Goal: Task Accomplishment & Management: Use online tool/utility

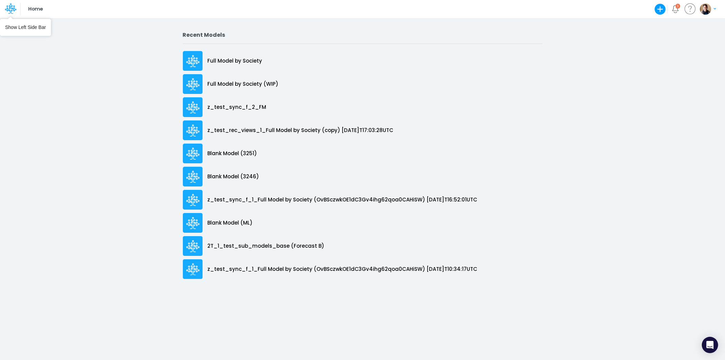
click at [8, 4] on icon at bounding box center [11, 9] width 12 height 12
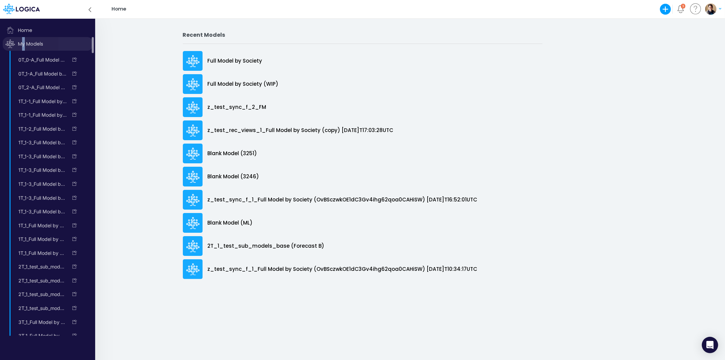
click at [24, 42] on span "My Models" at bounding box center [48, 44] width 90 height 14
click at [41, 153] on link "Blank Model (ML)" at bounding box center [41, 156] width 54 height 11
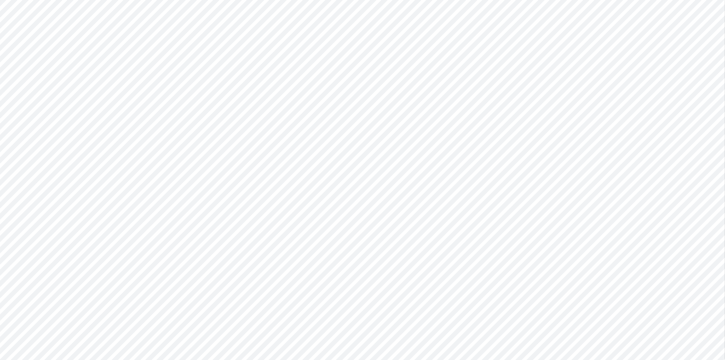
type input "0"
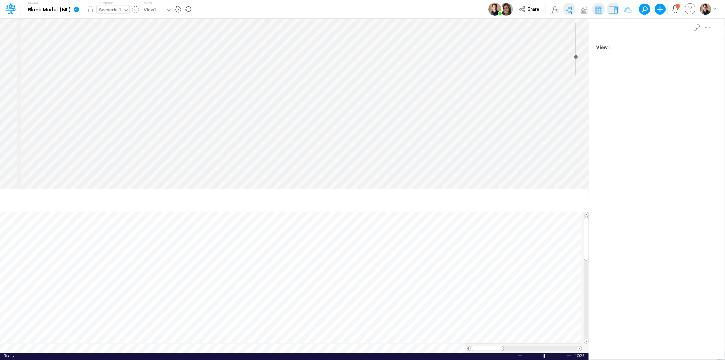
click at [111, 8] on div "Scenario 1" at bounding box center [110, 10] width 22 height 8
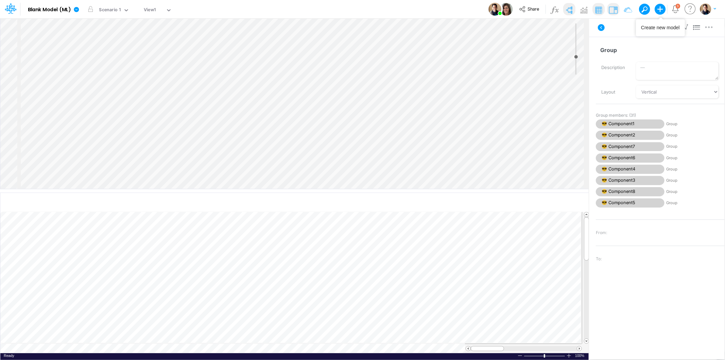
click at [661, 7] on icon "button" at bounding box center [661, 9] width 14 height 14
click at [600, 37] on button "Blank Model" at bounding box center [620, 36] width 93 height 11
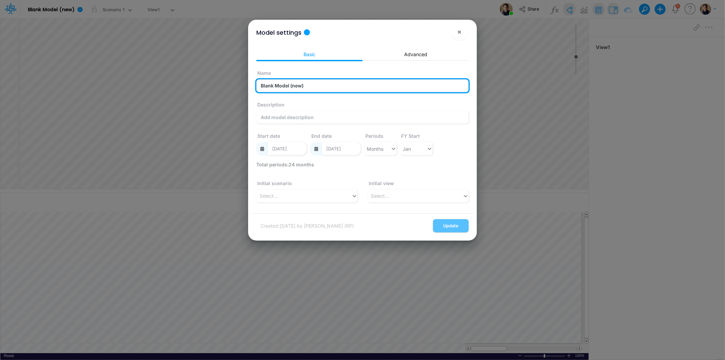
click at [282, 87] on input "Blank Model (new)" at bounding box center [362, 85] width 212 height 13
click at [305, 86] on input "Blank Model (new)" at bounding box center [362, 85] width 212 height 13
click at [293, 86] on input "Blank Model (new)" at bounding box center [362, 85] width 212 height 13
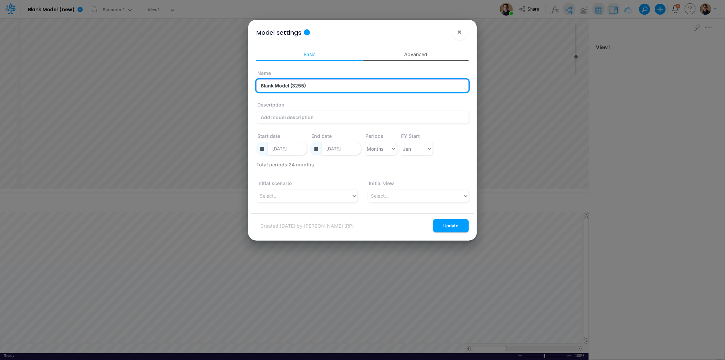
type input "Blank Model (3255)"
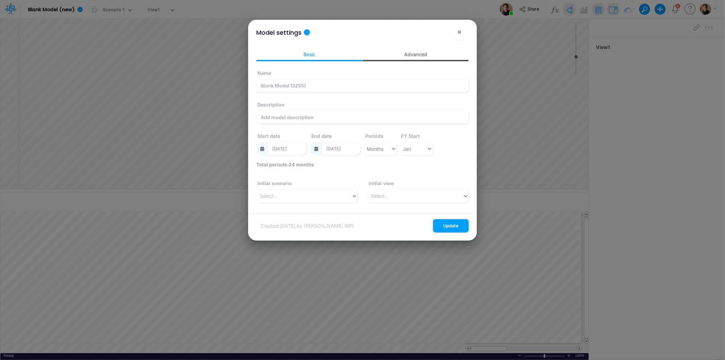
click at [398, 55] on link "Advanced" at bounding box center [416, 54] width 106 height 13
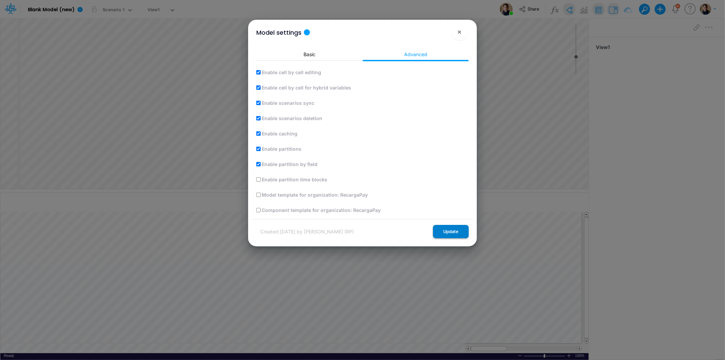
click at [456, 231] on button "Update" at bounding box center [451, 231] width 36 height 13
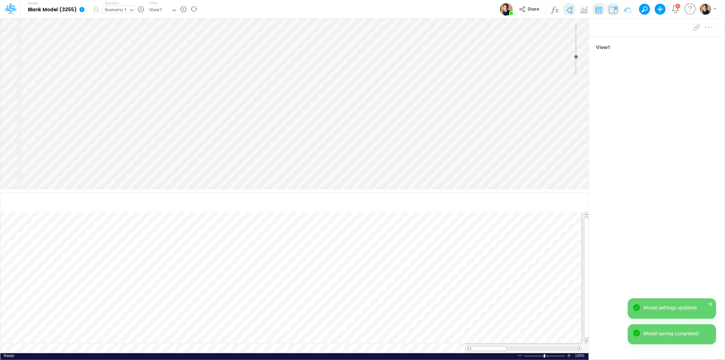
click at [119, 12] on div "Scenario 1" at bounding box center [116, 10] width 22 height 8
click at [124, 11] on div "Scenario 1" at bounding box center [116, 10] width 22 height 8
click at [139, 10] on button "button" at bounding box center [140, 9] width 7 height 7
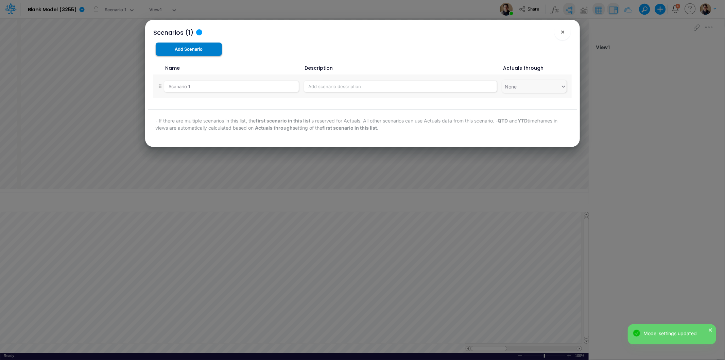
click at [206, 48] on button "Add Scenario" at bounding box center [189, 48] width 67 height 13
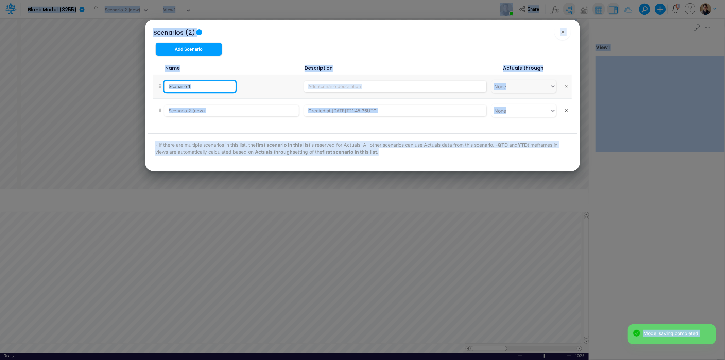
click at [212, 85] on input "Scenario 1" at bounding box center [200, 87] width 72 height 12
click at [236, 81] on div at bounding box center [267, 81] width 63 height 0
click at [209, 86] on input "Scenario 1" at bounding box center [200, 87] width 72 height 12
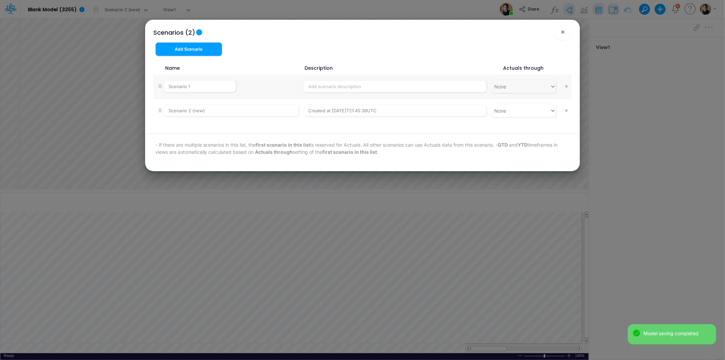
click at [258, 59] on div "Add Scenario" at bounding box center [219, 51] width 143 height 19
click at [206, 84] on input "Scenario 1" at bounding box center [200, 87] width 72 height 12
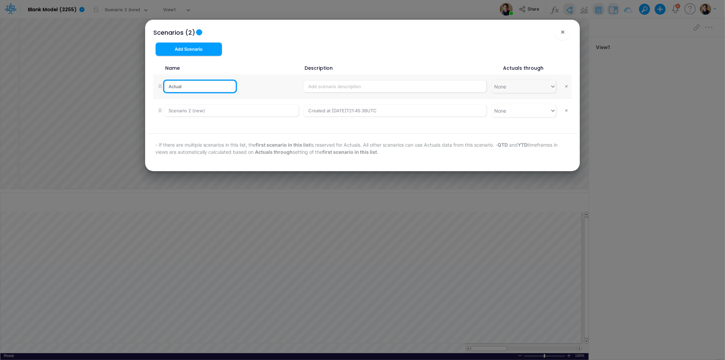
type input "Actuals"
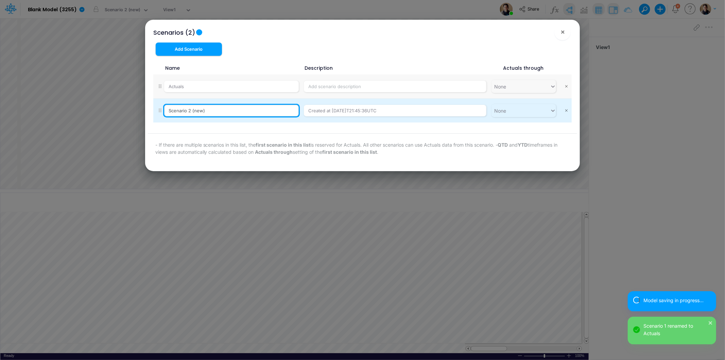
click at [213, 113] on input "Scenario 2 (new)" at bounding box center [231, 111] width 135 height 12
type input "Forecast"
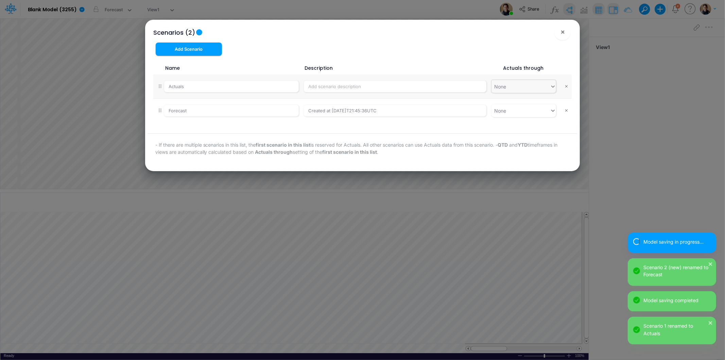
click at [519, 83] on div "None" at bounding box center [521, 86] width 58 height 11
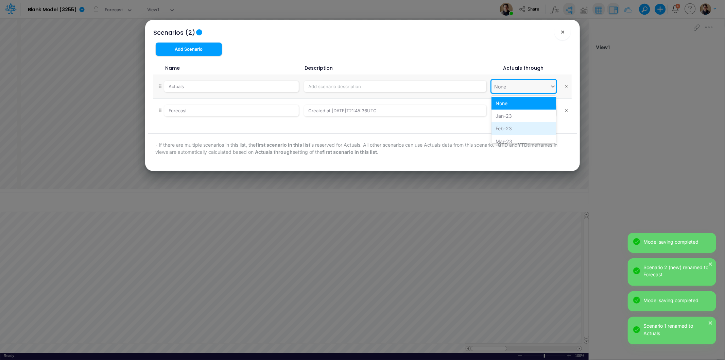
scroll to position [38, 0]
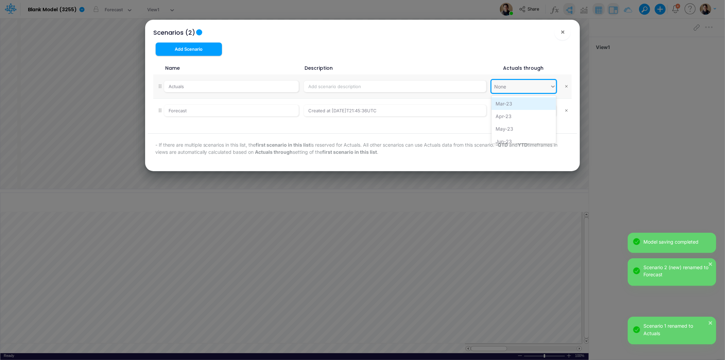
drag, startPoint x: 518, startPoint y: 110, endPoint x: 517, endPoint y: 102, distance: 7.8
click at [517, 102] on div "None Jan-23 Feb-23 Mar-23 Apr-23 May-23 Jun-23 Jul-23 Aug-23 Sep-23 Oct-23 Nov-…" at bounding box center [524, 120] width 65 height 48
click at [517, 102] on div "Mar-23" at bounding box center [524, 103] width 65 height 13
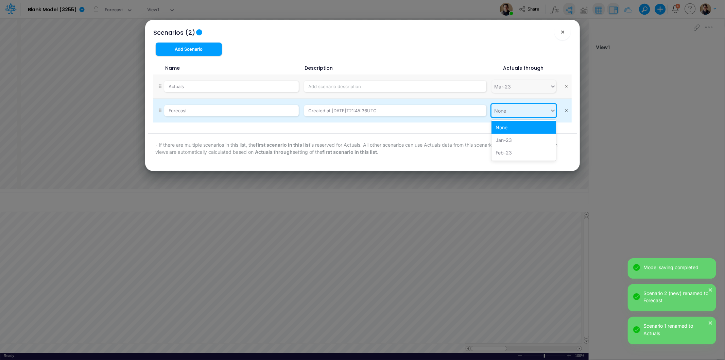
click at [524, 110] on div "None" at bounding box center [521, 110] width 58 height 11
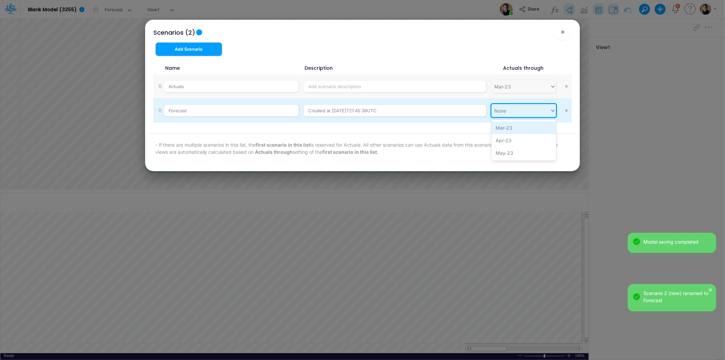
click at [519, 128] on div "Mar-23" at bounding box center [524, 127] width 65 height 13
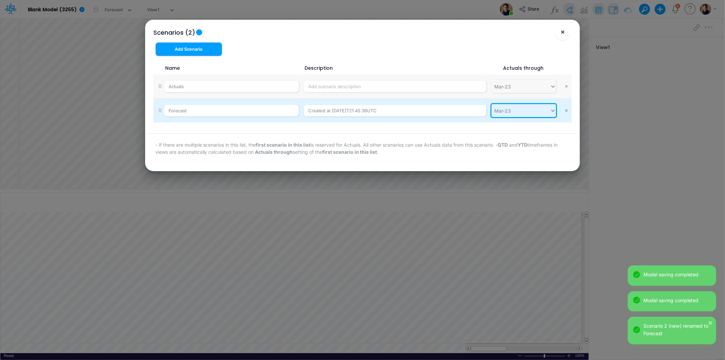
click at [563, 31] on span "×" at bounding box center [563, 32] width 4 height 8
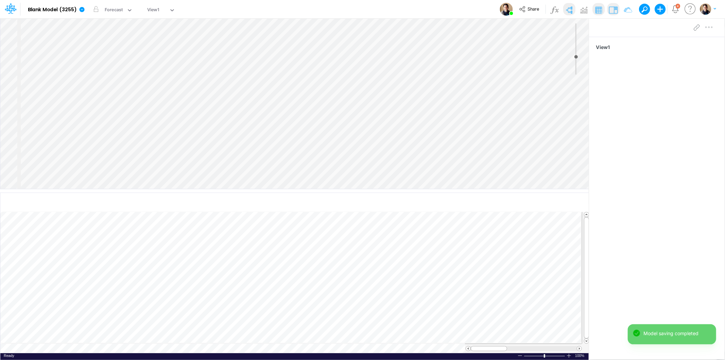
click at [66, 55] on div "Insert node Component Variable Constant Group Addition Subtraction Multiplicati…" at bounding box center [294, 103] width 589 height 170
click at [43, 30] on div "Insert node Component Variable Constant Group Addition Subtraction Multiplicati…" at bounding box center [294, 103] width 589 height 170
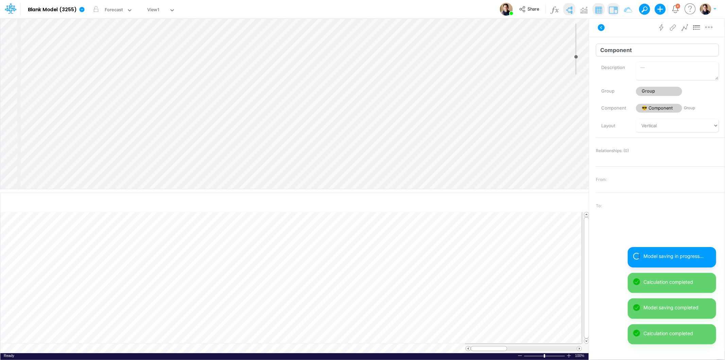
click at [696, 50] on input "Component" at bounding box center [657, 50] width 123 height 13
type input "Component1"
click at [73, 42] on div "Insert node Variable Constant Group Addition Subtraction Multiplication Divisio…" at bounding box center [294, 103] width 589 height 170
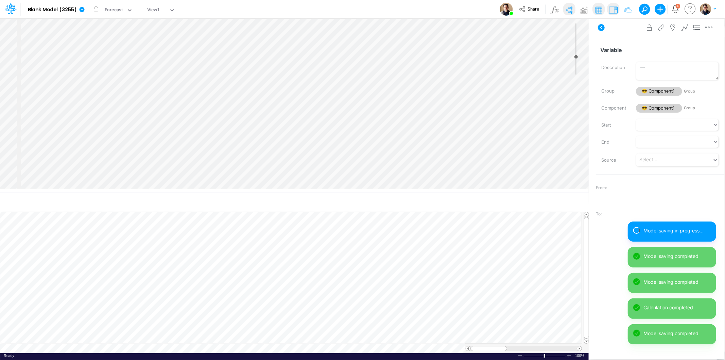
click at [59, 46] on div "Insert child node Variable Constant Group Addition Subtraction Multiplication D…" at bounding box center [294, 103] width 589 height 170
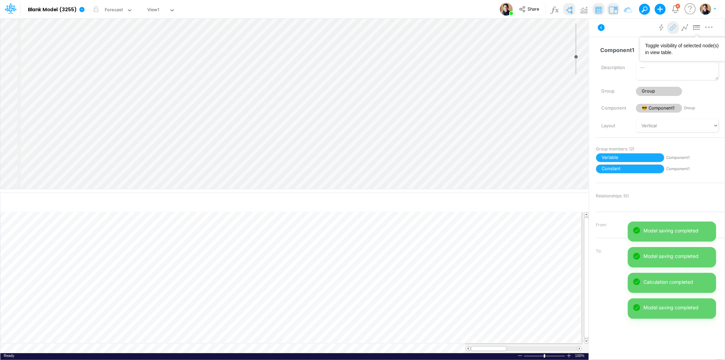
drag, startPoint x: 693, startPoint y: 28, endPoint x: 672, endPoint y: 33, distance: 20.9
click at [693, 28] on icon at bounding box center [697, 27] width 10 height 7
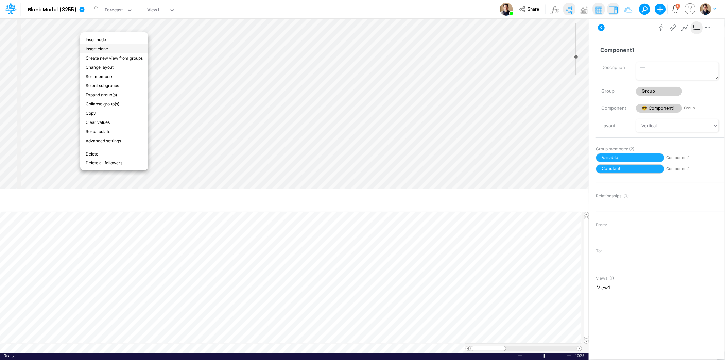
click at [112, 47] on li "Insert clone" at bounding box center [114, 48] width 68 height 9
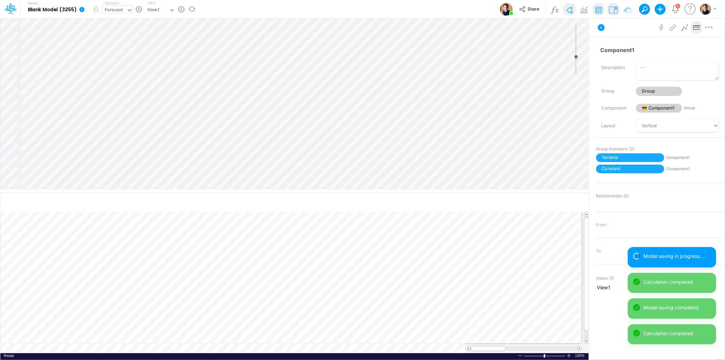
click at [114, 8] on div "Forecast" at bounding box center [114, 10] width 18 height 8
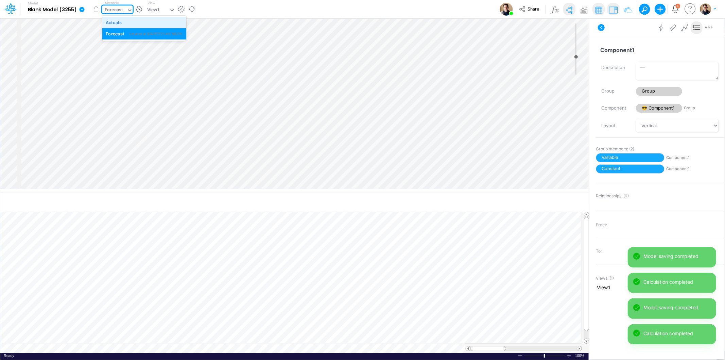
click at [115, 19] on div "Actuals" at bounding box center [114, 22] width 16 height 6
click at [117, 8] on div "Actuals" at bounding box center [113, 10] width 16 height 8
click at [117, 37] on div "Forecast Created at 2025-08-25T21:45:36UTC" at bounding box center [144, 33] width 84 height 11
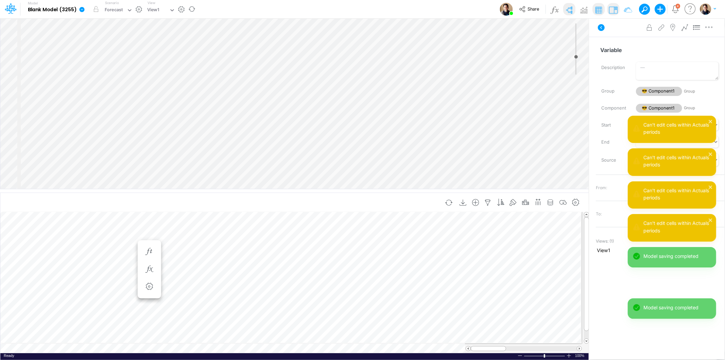
scroll to position [0, 10]
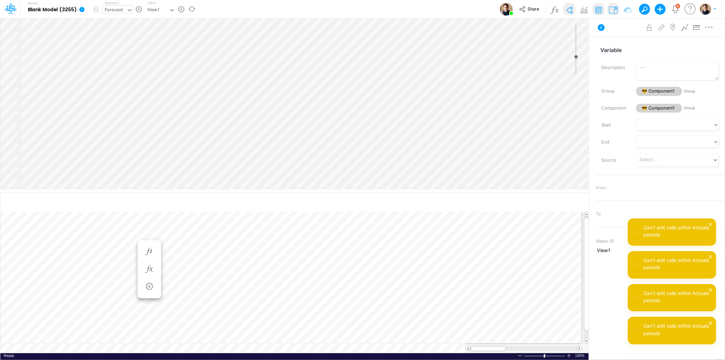
drag, startPoint x: 120, startPoint y: 9, endPoint x: 118, endPoint y: 15, distance: 5.7
click at [119, 11] on div "Forecast" at bounding box center [114, 10] width 18 height 8
click at [117, 23] on div "Actuals" at bounding box center [114, 22] width 16 height 6
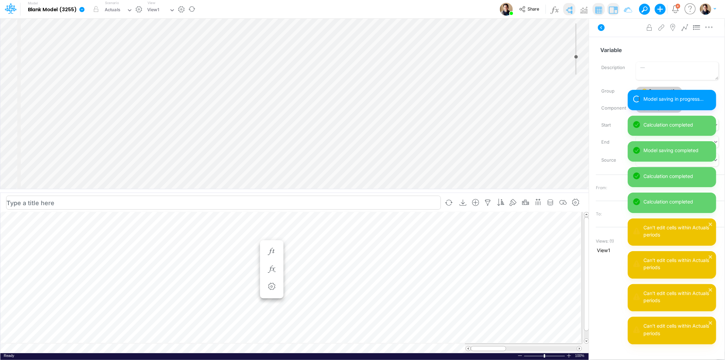
scroll to position [0, 0]
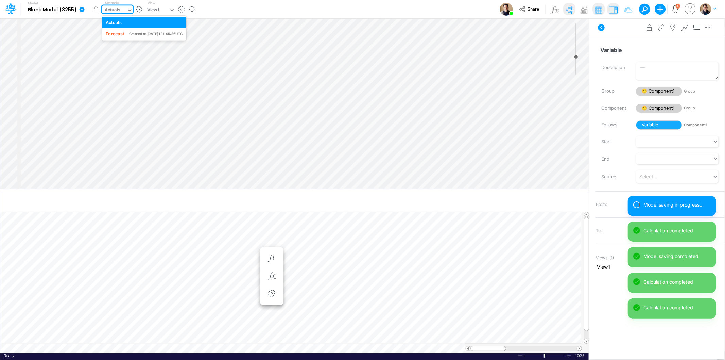
scroll to position [0, 0]
click at [120, 8] on div "Actuals" at bounding box center [113, 10] width 16 height 8
click at [122, 29] on div "Forecast Created at 2025-08-25T21:45:36UTC" at bounding box center [144, 33] width 84 height 11
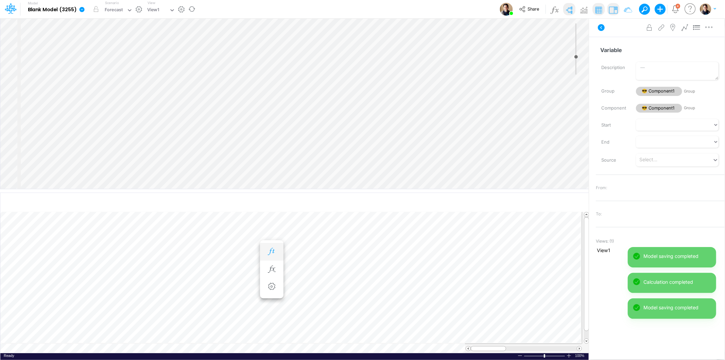
click at [272, 250] on icon "button" at bounding box center [272, 251] width 10 height 7
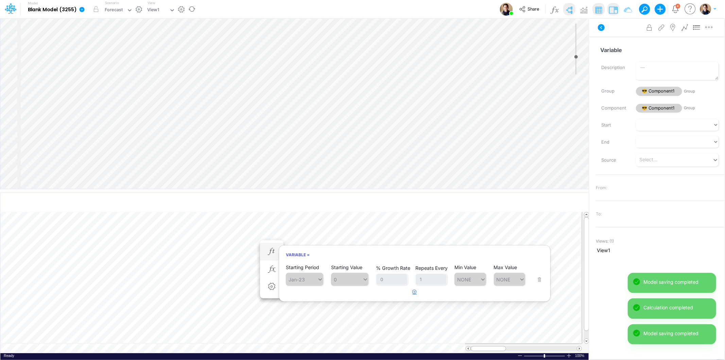
click at [416, 290] on icon "button" at bounding box center [415, 291] width 4 height 4
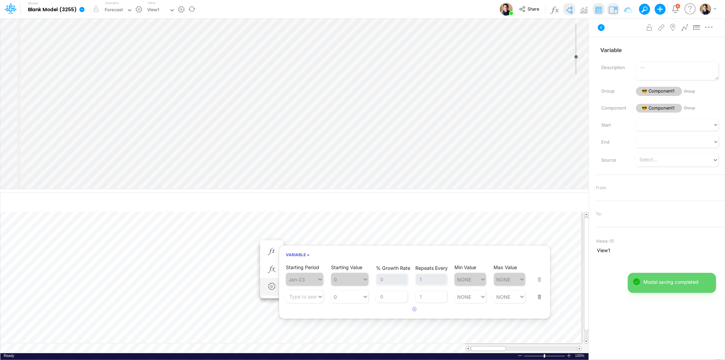
drag, startPoint x: 277, startPoint y: 293, endPoint x: 283, endPoint y: 294, distance: 6.2
click at [278, 293] on li "Variable (Settings)" at bounding box center [271, 287] width 23 height 18
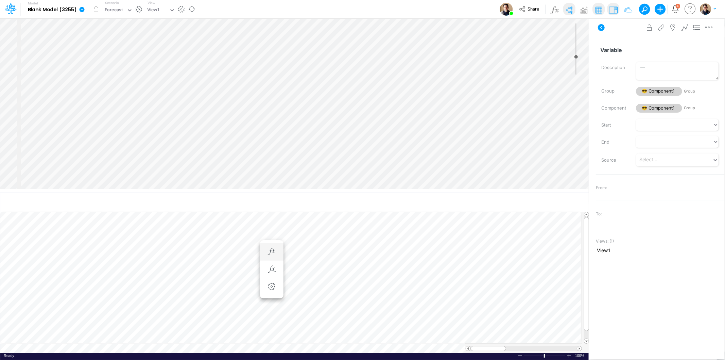
scroll to position [0, 0]
click at [273, 250] on icon "button" at bounding box center [272, 251] width 10 height 7
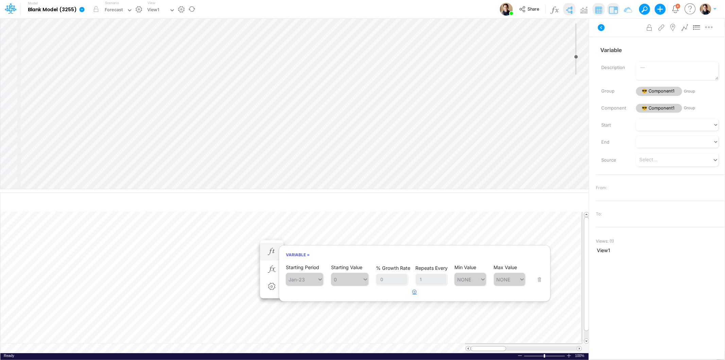
click at [416, 291] on button "button" at bounding box center [414, 291] width 13 height 11
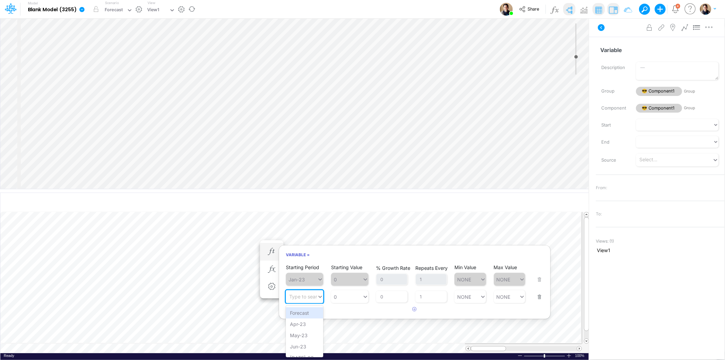
click at [313, 297] on div "Type to search..." at bounding box center [307, 297] width 37 height 6
click at [310, 315] on div "Forecast" at bounding box center [304, 312] width 37 height 11
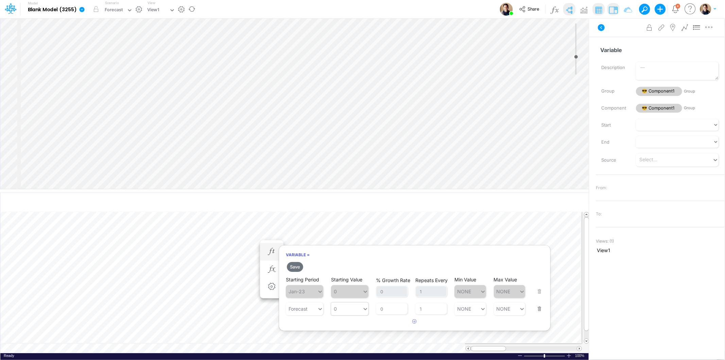
type input "0"
click at [350, 303] on div "0 0" at bounding box center [349, 308] width 37 height 13
drag, startPoint x: 350, startPoint y: 201, endPoint x: 377, endPoint y: 267, distance: 71.3
click at [351, 208] on div "LATEST" at bounding box center [349, 204] width 37 height 11
click at [387, 309] on input "0" at bounding box center [392, 309] width 32 height 12
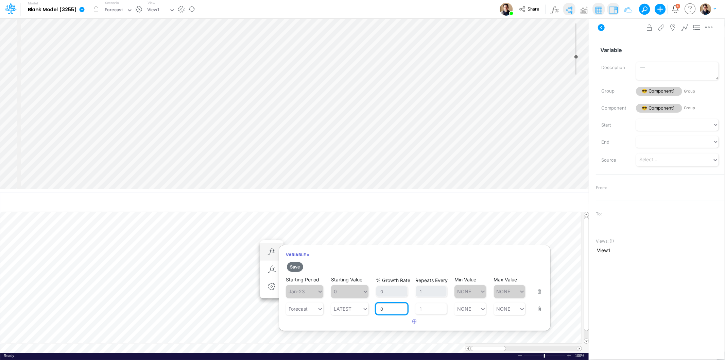
click at [380, 308] on input "0" at bounding box center [392, 309] width 32 height 12
type input "10"
click at [300, 264] on button "Save" at bounding box center [295, 267] width 16 height 10
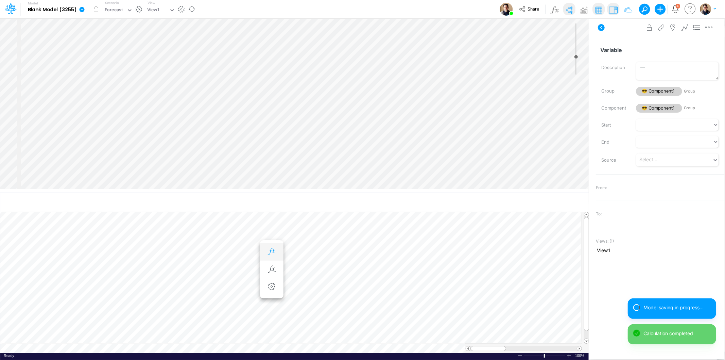
click at [275, 253] on icon "button" at bounding box center [272, 251] width 10 height 7
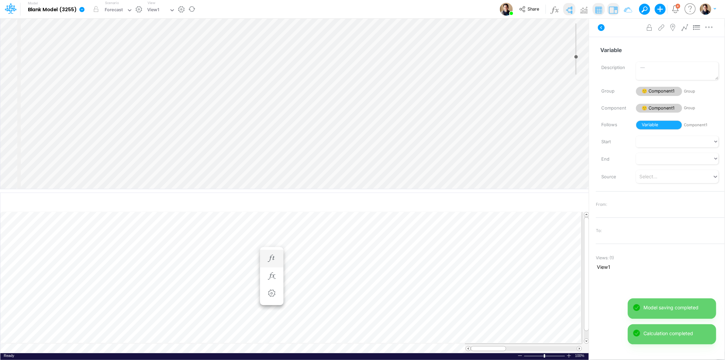
click at [277, 252] on div "Variable =" at bounding box center [272, 259] width 13 height 14
click at [276, 257] on icon "button" at bounding box center [272, 258] width 10 height 7
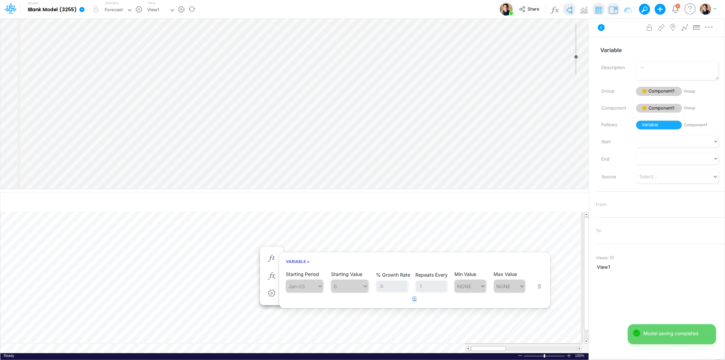
click at [419, 299] on button "button" at bounding box center [414, 298] width 13 height 11
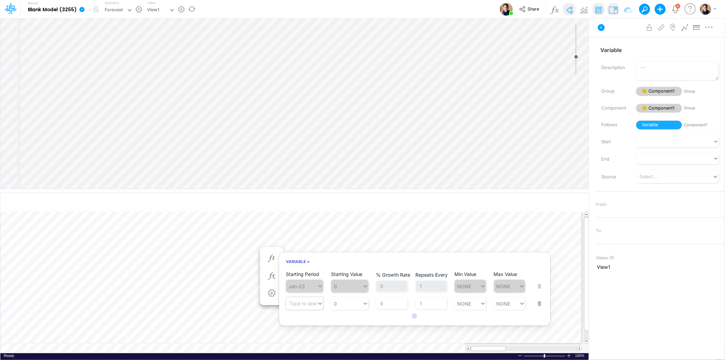
click at [310, 300] on div "Type to search..." at bounding box center [301, 304] width 31 height 10
drag, startPoint x: 303, startPoint y: 198, endPoint x: 325, endPoint y: 254, distance: 60.5
click at [302, 199] on div "Forecast" at bounding box center [304, 198] width 37 height 11
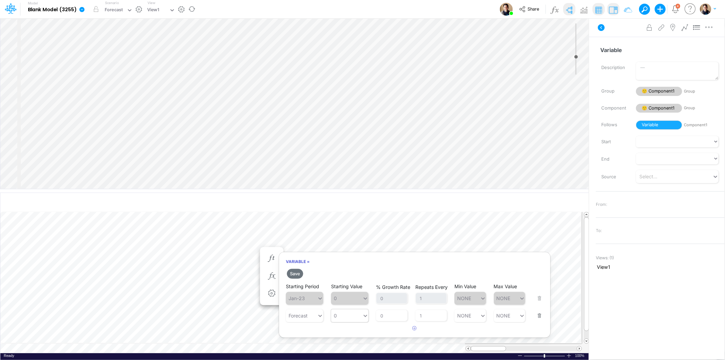
type input "0"
click at [348, 314] on div "0 0" at bounding box center [346, 315] width 31 height 10
click at [342, 212] on div "LATEST" at bounding box center [349, 210] width 37 height 11
click at [379, 313] on input "0" at bounding box center [392, 316] width 32 height 12
type input "10"
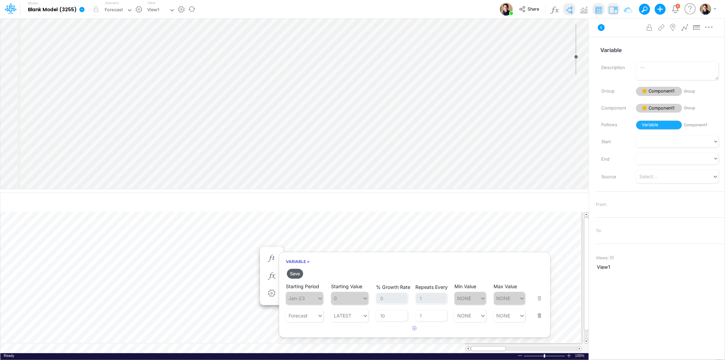
click at [299, 272] on button "Save" at bounding box center [295, 274] width 16 height 10
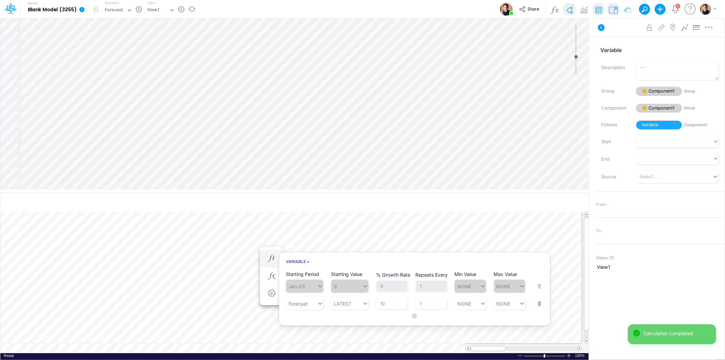
scroll to position [0, 0]
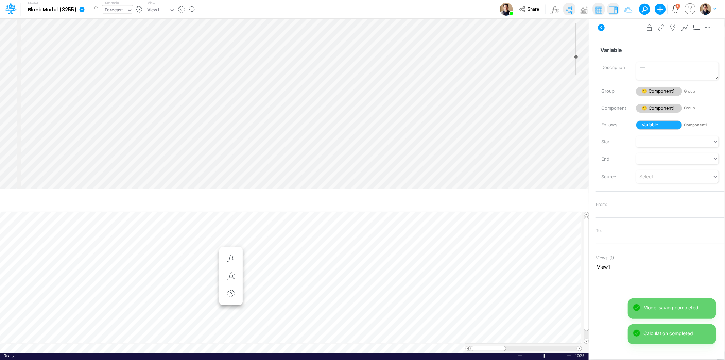
click at [111, 7] on div "Forecast" at bounding box center [114, 10] width 18 height 8
click at [114, 19] on div "Actuals" at bounding box center [114, 22] width 16 height 6
click at [114, 7] on div "Actuals" at bounding box center [113, 10] width 16 height 8
click at [131, 34] on div "Created at [DATE]T21:45:36UTC" at bounding box center [156, 33] width 54 height 5
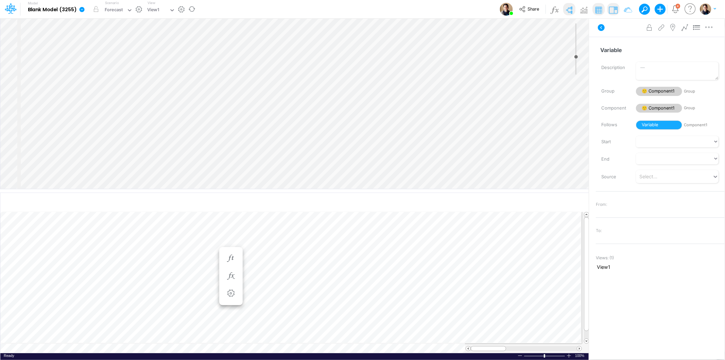
click at [81, 9] on icon at bounding box center [82, 9] width 5 height 5
click at [135, 70] on button "View model info" at bounding box center [116, 70] width 73 height 11
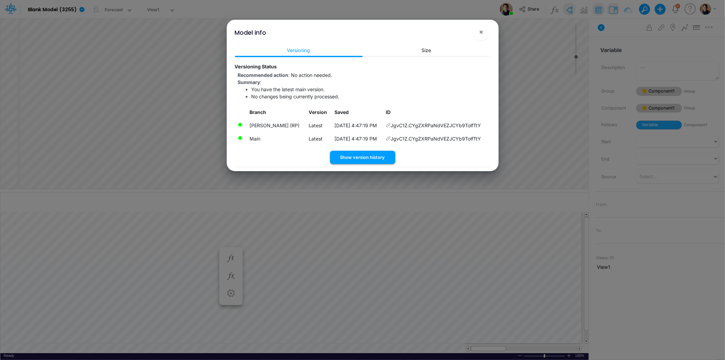
click at [374, 160] on button "Show version history" at bounding box center [362, 157] width 65 height 13
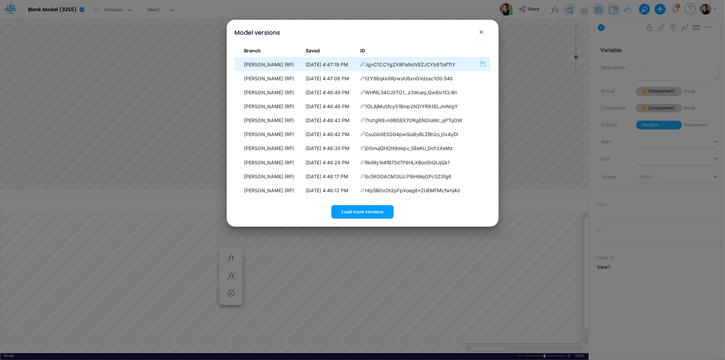
click at [484, 62] on icon "button" at bounding box center [482, 64] width 5 height 6
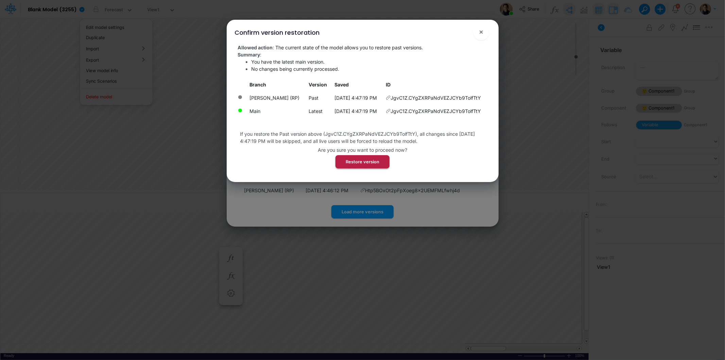
click at [381, 162] on button "Restore version" at bounding box center [363, 161] width 54 height 13
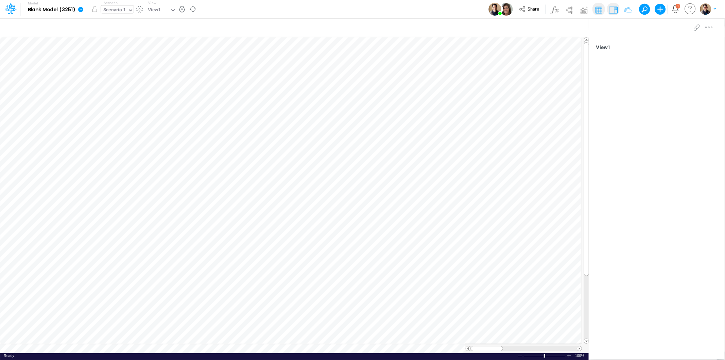
drag, startPoint x: 114, startPoint y: 4, endPoint x: 114, endPoint y: 9, distance: 4.4
click at [114, 6] on div "Scenario Scenario 1" at bounding box center [118, 9] width 35 height 18
click at [114, 14] on div "Scenario 1" at bounding box center [114, 10] width 22 height 8
click at [115, 8] on div "Scenario 1" at bounding box center [114, 10] width 22 height 8
click at [568, 7] on img at bounding box center [569, 9] width 11 height 11
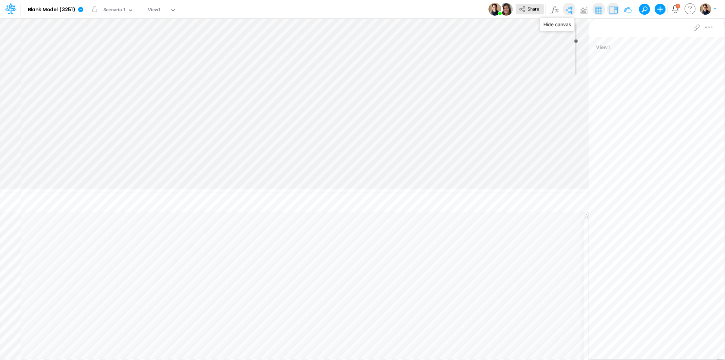
type input "0"
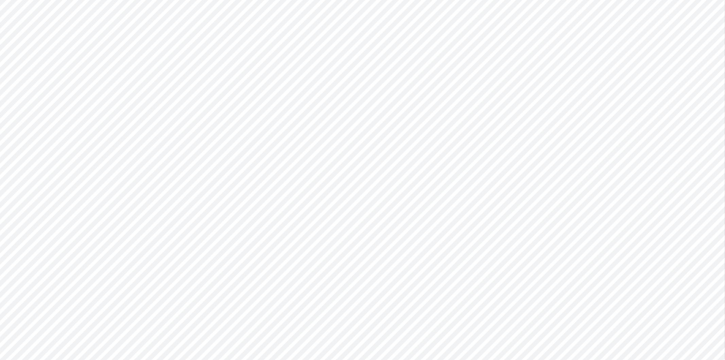
type input "0"
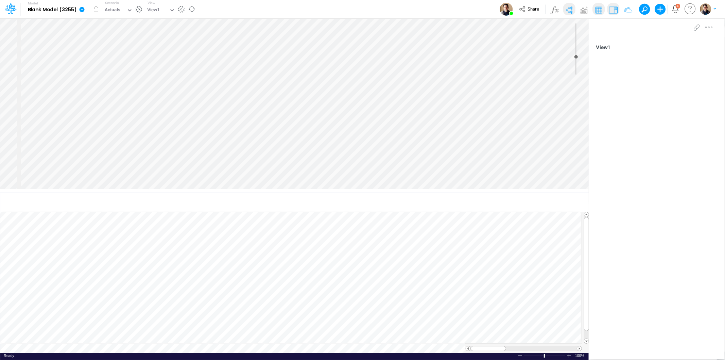
click at [81, 7] on icon at bounding box center [82, 9] width 5 height 5
click at [81, 8] on icon at bounding box center [82, 9] width 5 height 5
click at [99, 36] on button "Duplicate" at bounding box center [116, 37] width 73 height 11
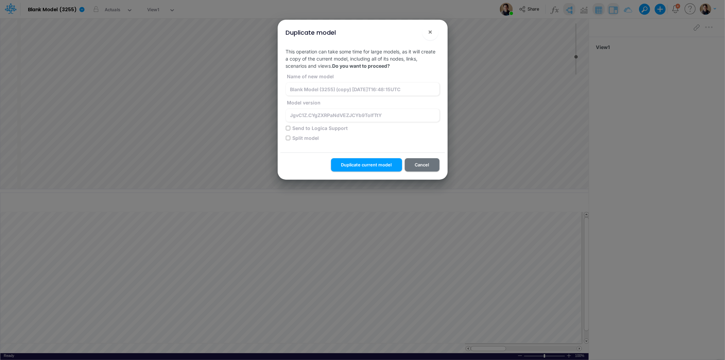
click at [310, 135] on label "Split model" at bounding box center [305, 137] width 28 height 7
click at [290, 136] on input "Split model" at bounding box center [288, 138] width 4 height 4
checkbox input "true"
click at [371, 166] on button "Duplicate current model" at bounding box center [366, 164] width 71 height 13
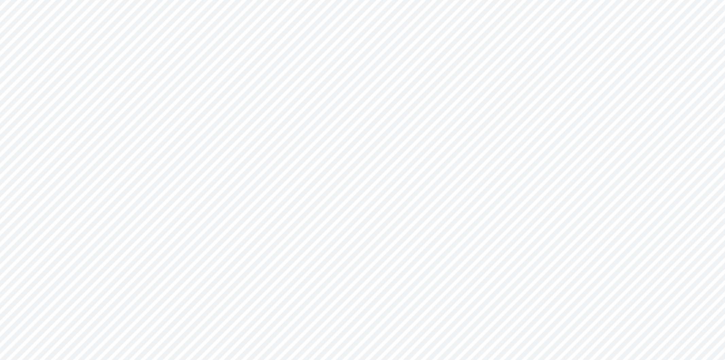
type input "0"
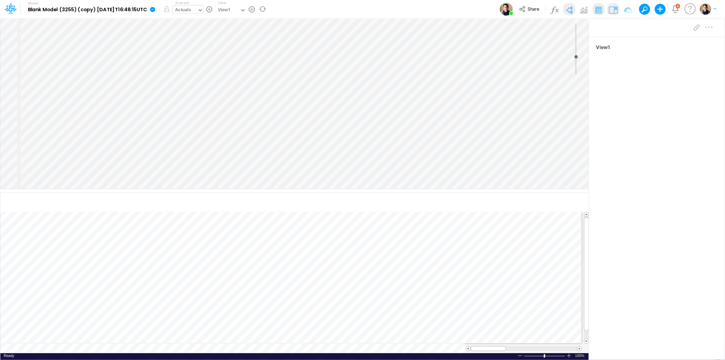
click at [191, 12] on div "Actuals" at bounding box center [183, 10] width 16 height 8
click at [190, 13] on div "Actuals" at bounding box center [183, 10] width 16 height 8
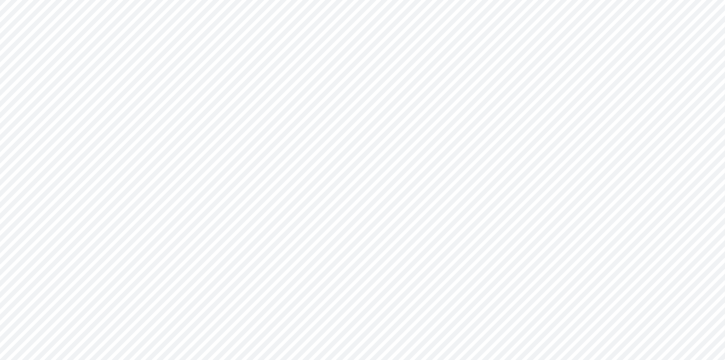
type input "0"
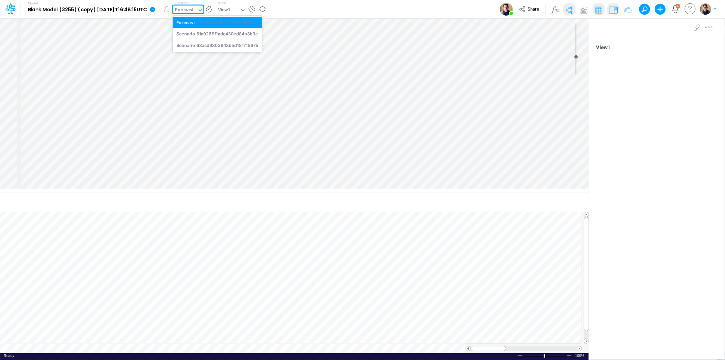
click at [203, 8] on icon at bounding box center [200, 10] width 6 height 6
click at [194, 8] on div "Forecast" at bounding box center [184, 10] width 18 height 8
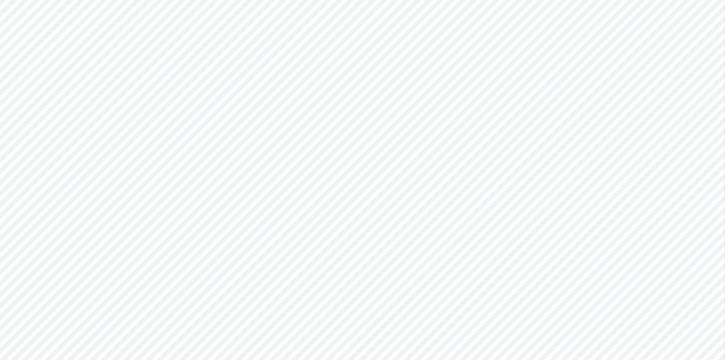
type input "0"
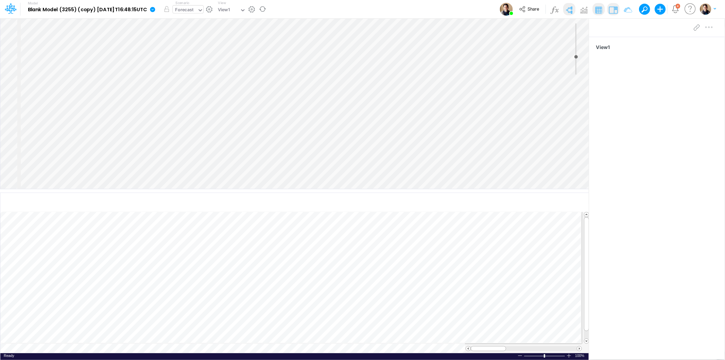
click at [194, 12] on div "Forecast" at bounding box center [184, 10] width 18 height 8
click at [194, 11] on div "Forecast" at bounding box center [184, 10] width 18 height 8
click at [189, 11] on div "Forecast" at bounding box center [184, 10] width 18 height 8
click at [194, 6] on div "Forecast" at bounding box center [184, 10] width 18 height 8
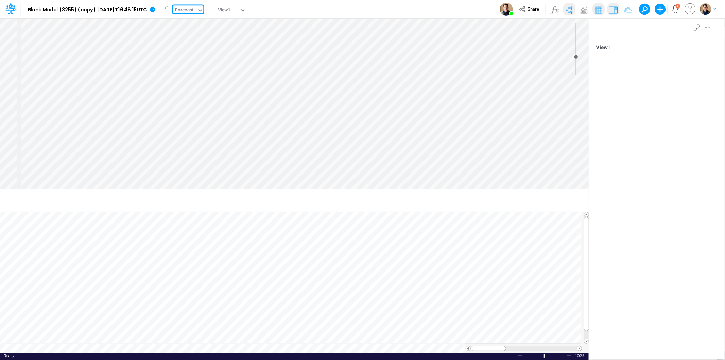
click at [321, 8] on div "Model Blank Model (3255) (copy) 2025-08-25T16:48:15UTC Edit model settings Dupl…" at bounding box center [362, 9] width 653 height 18
click at [194, 9] on div "Forecast" at bounding box center [184, 10] width 18 height 8
click at [197, 15] on div "Forecast" at bounding box center [185, 10] width 24 height 10
click at [193, 12] on div "Forecast" at bounding box center [184, 10] width 18 height 8
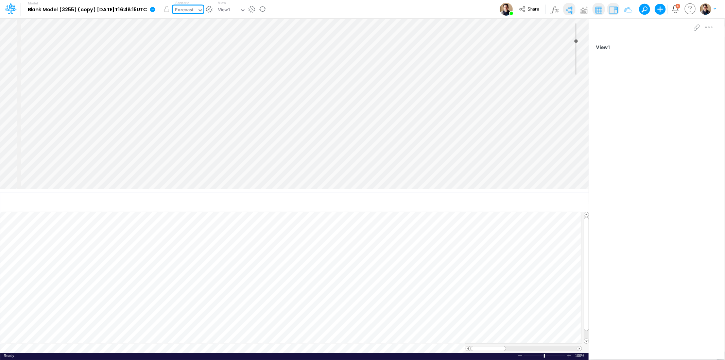
click at [193, 12] on div "Forecast" at bounding box center [184, 10] width 18 height 8
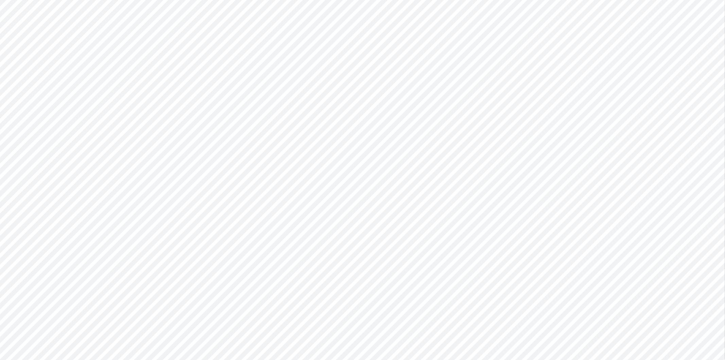
type input "0"
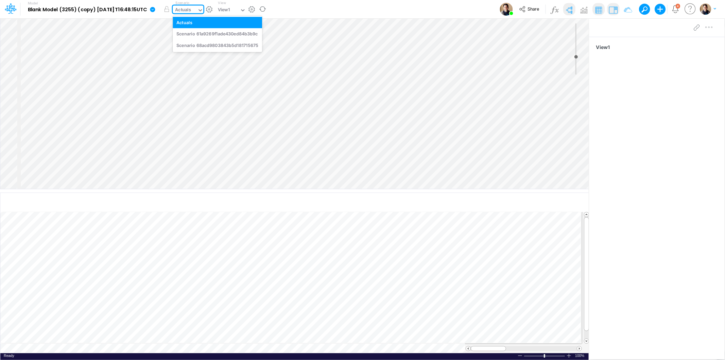
click at [191, 8] on div "Actuals" at bounding box center [183, 10] width 16 height 8
drag, startPoint x: 199, startPoint y: 8, endPoint x: 215, endPoint y: 4, distance: 16.4
click at [191, 8] on div "Actuals" at bounding box center [183, 10] width 16 height 8
click at [197, 6] on div "Actuals" at bounding box center [185, 10] width 24 height 10
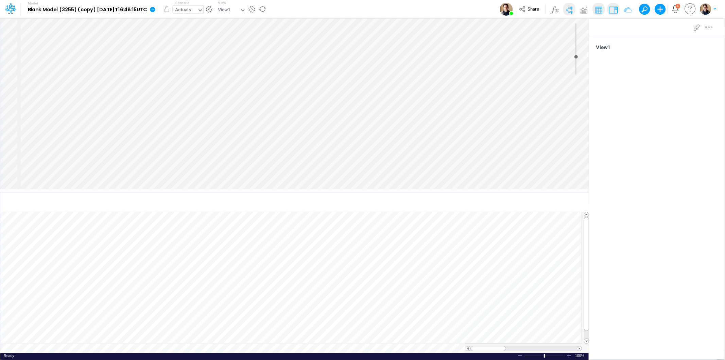
click at [189, 8] on div "Actuals" at bounding box center [183, 10] width 16 height 8
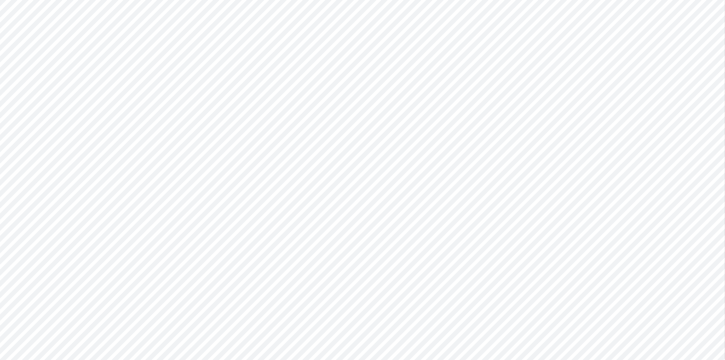
type input "0"
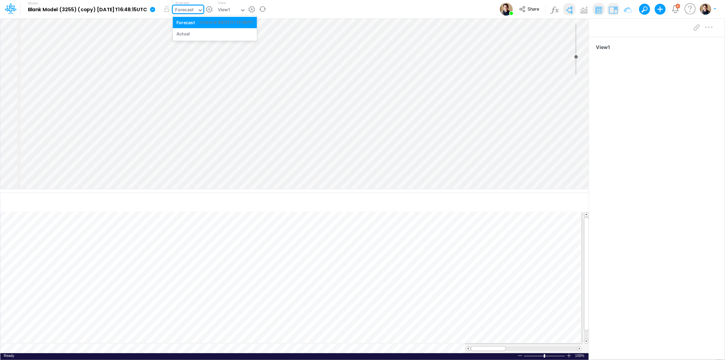
click at [194, 14] on div "Forecast" at bounding box center [184, 10] width 18 height 8
click at [190, 36] on div "Actual" at bounding box center [183, 34] width 14 height 6
click at [189, 8] on div "Actual" at bounding box center [182, 10] width 14 height 8
click at [203, 18] on div "Forecast Created at 2025-08-25T21:45:36UTC" at bounding box center [215, 22] width 84 height 11
click at [194, 13] on div "Forecast" at bounding box center [184, 10] width 18 height 8
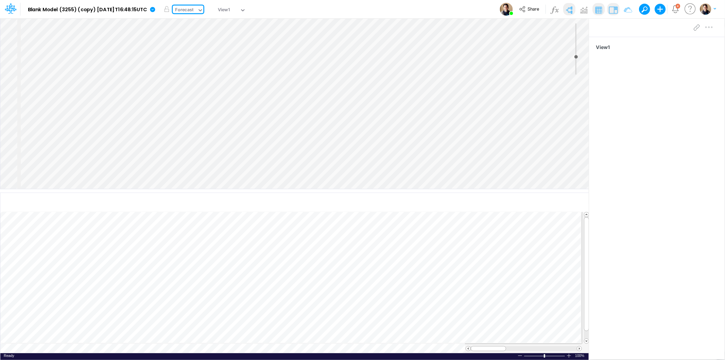
drag, startPoint x: 198, startPoint y: 13, endPoint x: 228, endPoint y: 0, distance: 33.0
click at [194, 13] on div "Forecast" at bounding box center [184, 10] width 18 height 8
click at [189, 8] on div "Forecast" at bounding box center [184, 10] width 18 height 8
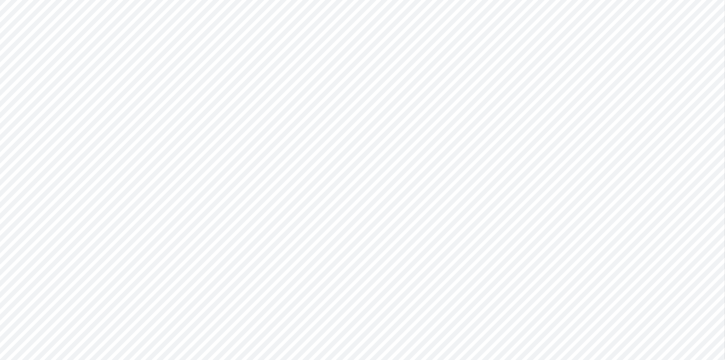
type input "0"
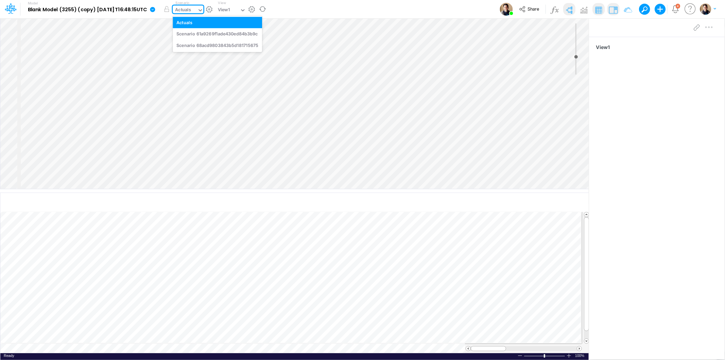
click at [191, 9] on div "Actuals" at bounding box center [183, 10] width 16 height 8
click at [197, 11] on div "Actuals" at bounding box center [185, 10] width 24 height 10
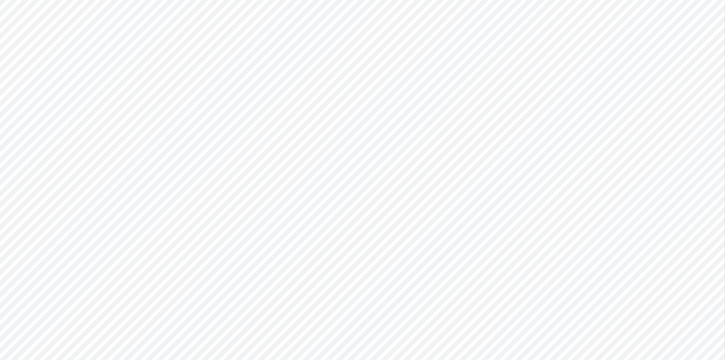
type input "0"
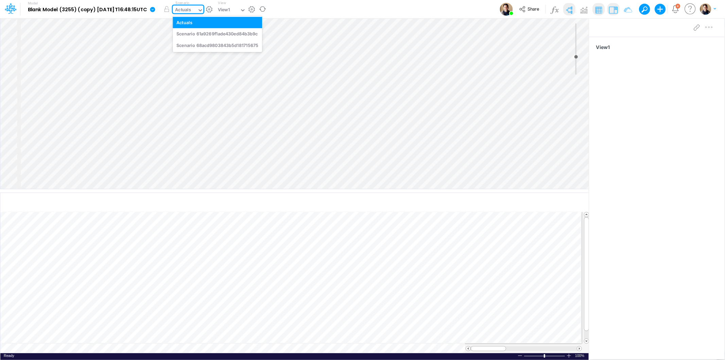
click at [197, 5] on div "Actuals" at bounding box center [185, 10] width 24 height 10
click at [191, 8] on div "Actuals" at bounding box center [183, 10] width 16 height 8
click at [191, 13] on div "Actuals" at bounding box center [183, 10] width 16 height 8
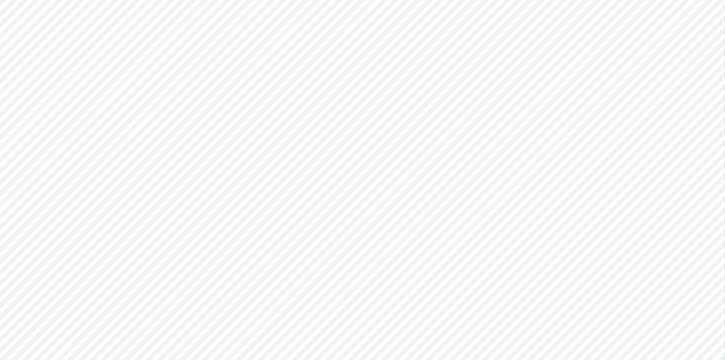
type input "0"
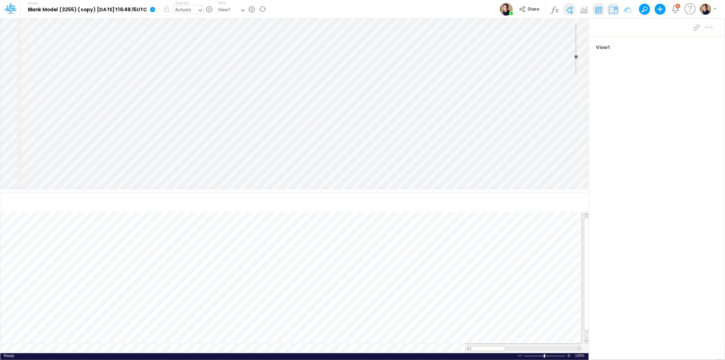
click at [191, 7] on div "Actuals" at bounding box center [183, 10] width 16 height 8
click at [195, 33] on div "Forecast" at bounding box center [185, 34] width 18 height 6
click at [194, 6] on div "Forecast" at bounding box center [184, 10] width 18 height 8
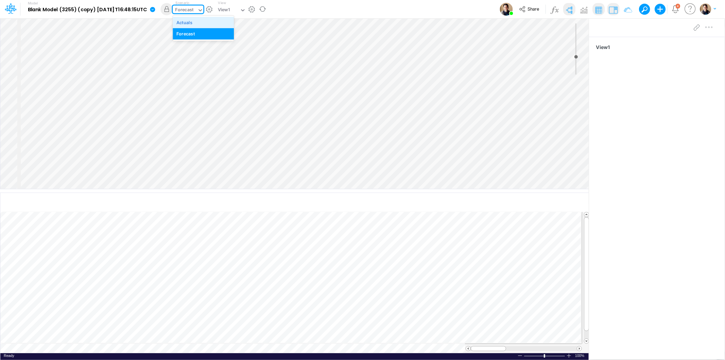
click at [192, 24] on div "Actuals" at bounding box center [184, 22] width 16 height 6
click at [191, 14] on div "Actuals" at bounding box center [183, 10] width 16 height 8
click at [195, 32] on div "Forecast" at bounding box center [185, 34] width 18 height 6
click at [173, 9] on button "button" at bounding box center [166, 9] width 12 height 12
click at [194, 12] on div "Forecast" at bounding box center [184, 10] width 18 height 8
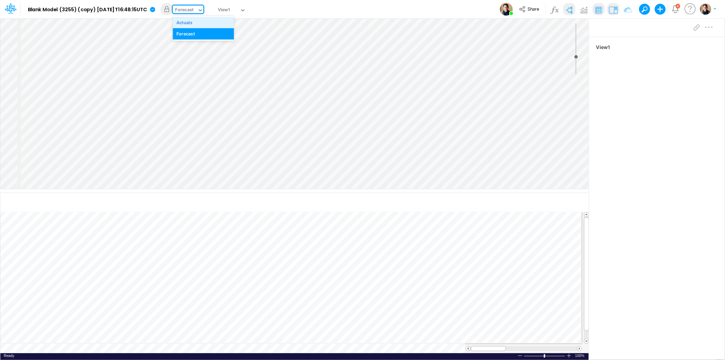
click at [192, 24] on div "Actuals" at bounding box center [184, 22] width 16 height 6
click at [194, 8] on div "Forecast" at bounding box center [184, 10] width 18 height 8
drag, startPoint x: 191, startPoint y: 9, endPoint x: 192, endPoint y: 15, distance: 5.6
click at [191, 9] on div "Forecast" at bounding box center [184, 10] width 18 height 8
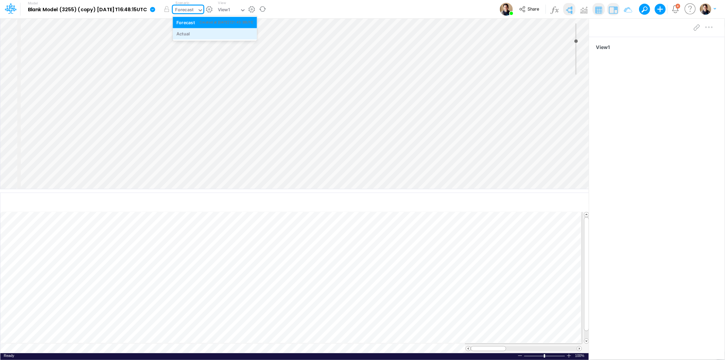
click at [207, 33] on div "Actual" at bounding box center [214, 34] width 77 height 6
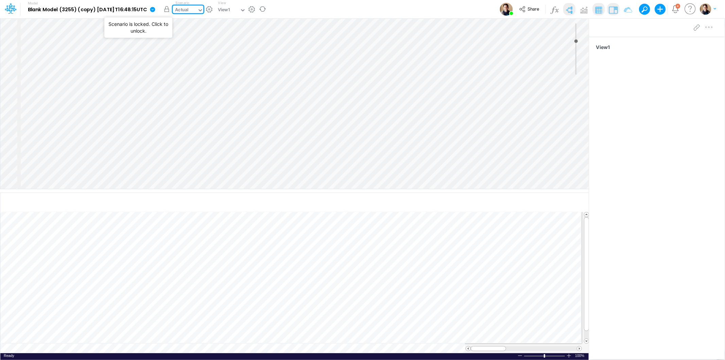
click at [173, 8] on button "button" at bounding box center [166, 9] width 12 height 12
click at [189, 14] on div "Actual" at bounding box center [182, 10] width 14 height 8
click at [195, 23] on div "Forecast" at bounding box center [185, 22] width 18 height 6
click at [194, 8] on div "Forecast" at bounding box center [184, 10] width 18 height 8
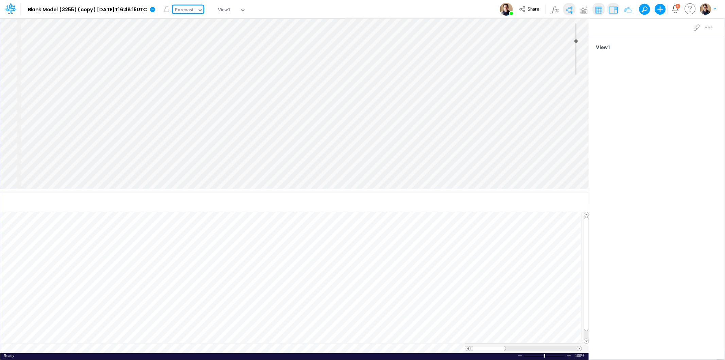
click at [160, 8] on link at bounding box center [154, 9] width 14 height 18
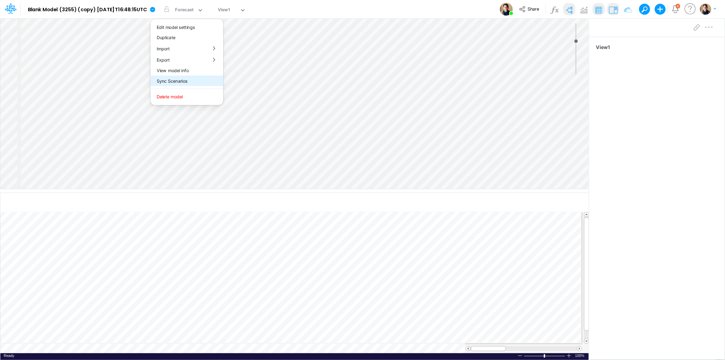
click at [205, 83] on button "Sync Scenarios" at bounding box center [187, 81] width 73 height 11
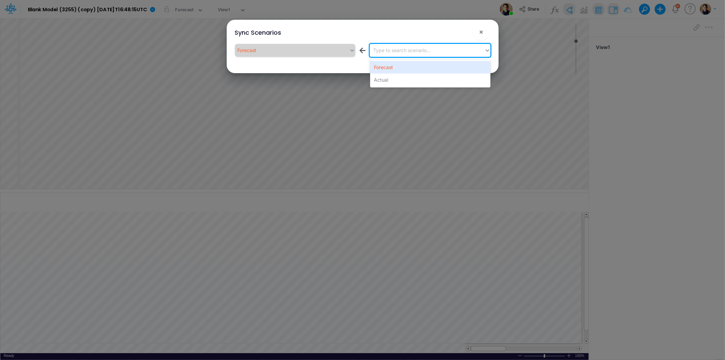
click at [411, 55] on div "Type to search scenario..." at bounding box center [427, 50] width 115 height 11
click at [413, 82] on div "Actual" at bounding box center [430, 79] width 120 height 13
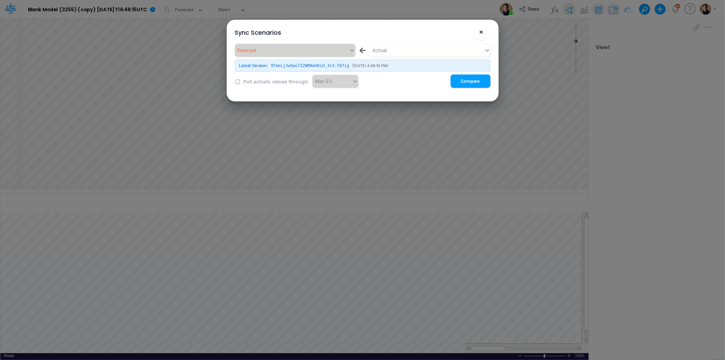
drag, startPoint x: 383, startPoint y: 81, endPoint x: 479, endPoint y: 34, distance: 106.4
click at [479, 34] on span "×" at bounding box center [481, 32] width 4 height 8
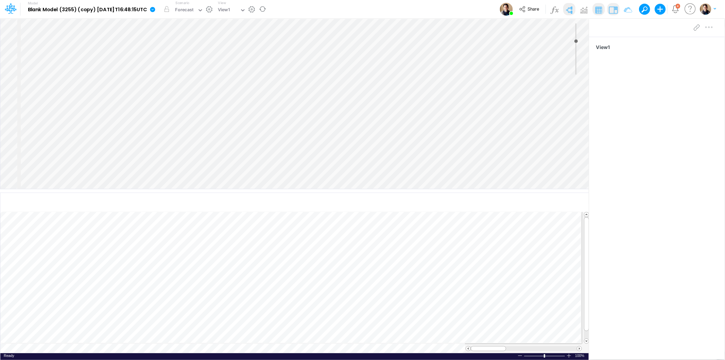
click at [155, 12] on icon at bounding box center [152, 9] width 5 height 5
click at [202, 78] on button "Sync Scenarios" at bounding box center [187, 81] width 73 height 11
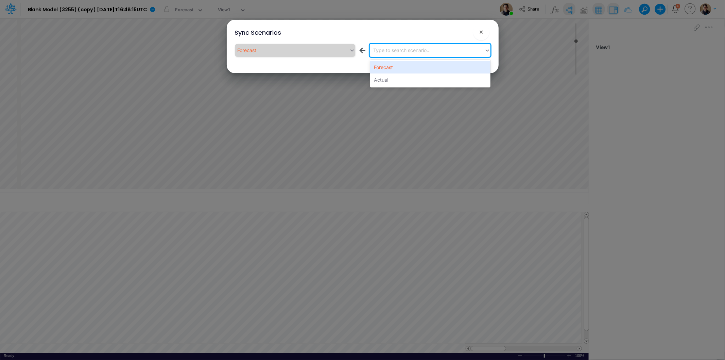
click at [400, 50] on div "Type to search scenario..." at bounding box center [401, 50] width 57 height 7
click at [399, 77] on div "Actual" at bounding box center [430, 79] width 120 height 13
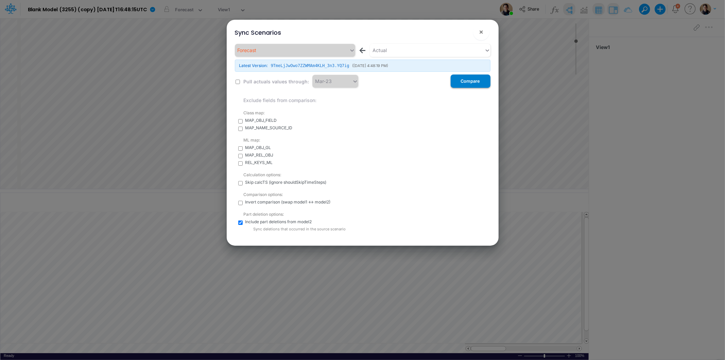
click at [480, 83] on button "Compare" at bounding box center [471, 80] width 40 height 13
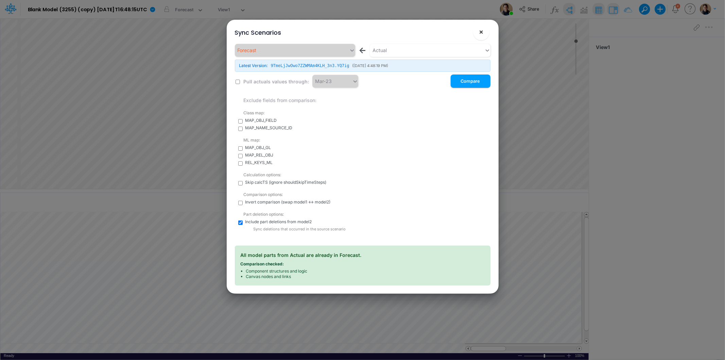
click at [482, 35] on span "×" at bounding box center [481, 32] width 4 height 8
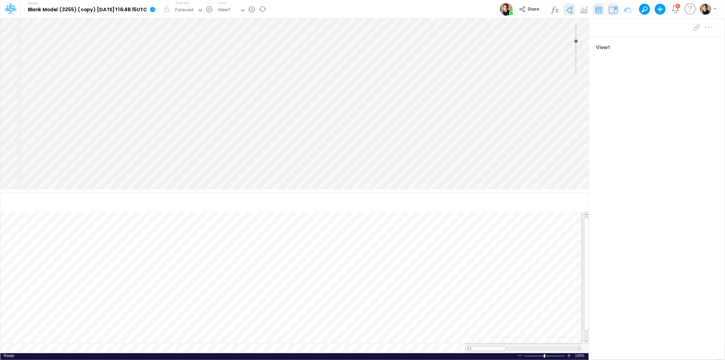
click at [155, 11] on icon at bounding box center [152, 9] width 5 height 5
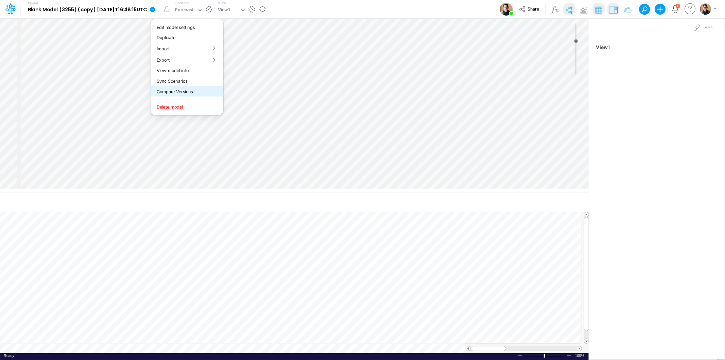
click at [208, 91] on button "Compare Versions" at bounding box center [187, 91] width 73 height 11
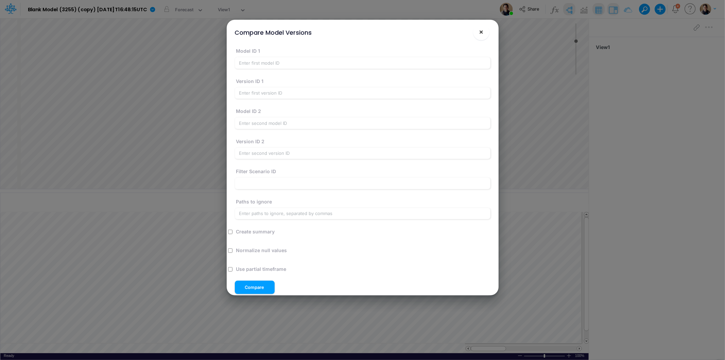
click at [480, 36] on button "×" at bounding box center [481, 32] width 16 height 16
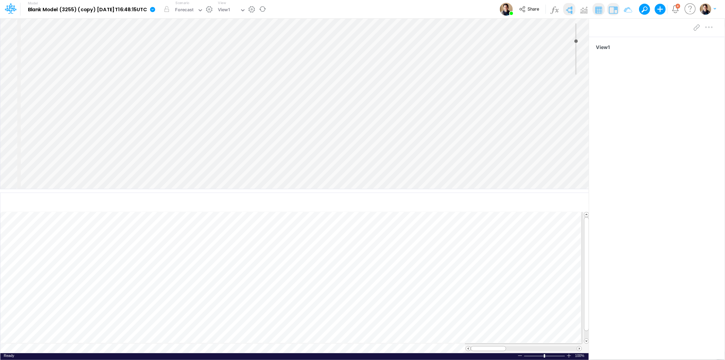
click at [160, 11] on link at bounding box center [154, 9] width 14 height 18
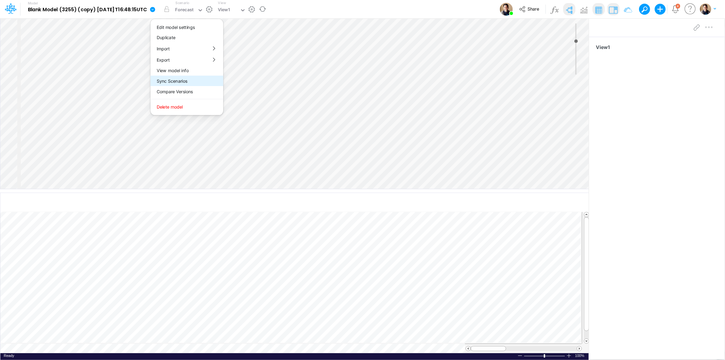
click at [195, 77] on button "Sync Scenarios" at bounding box center [187, 81] width 73 height 11
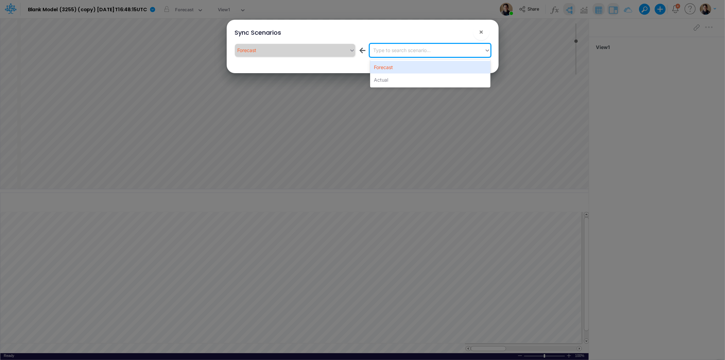
click at [426, 50] on div "Type to search scenario..." at bounding box center [401, 50] width 57 height 7
click at [402, 76] on div "Actual" at bounding box center [430, 79] width 120 height 13
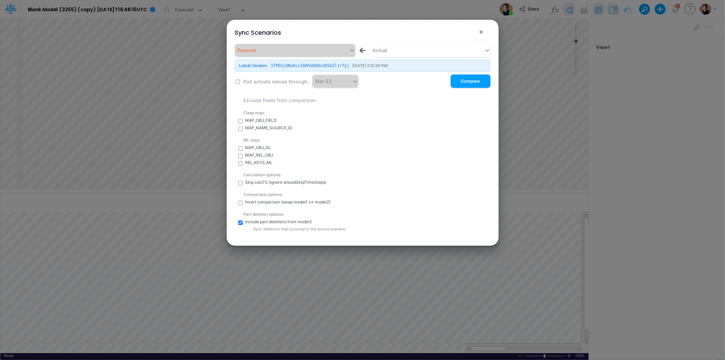
click at [238, 81] on input "checkbox" at bounding box center [238, 82] width 4 height 4
checkbox input "true"
click at [475, 81] on button "Compare" at bounding box center [471, 80] width 40 height 13
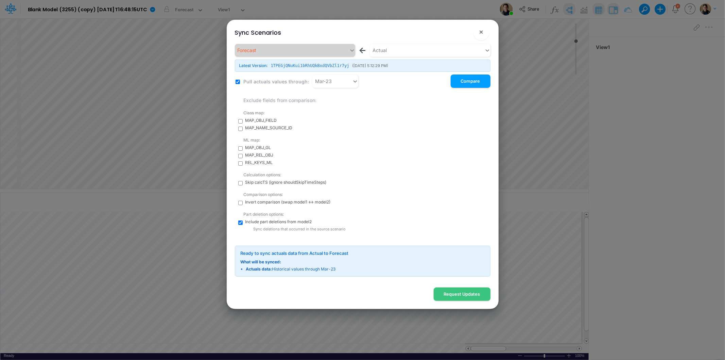
click at [476, 84] on button "Compare" at bounding box center [471, 80] width 40 height 13
click at [463, 293] on button "Request Updates" at bounding box center [462, 293] width 57 height 13
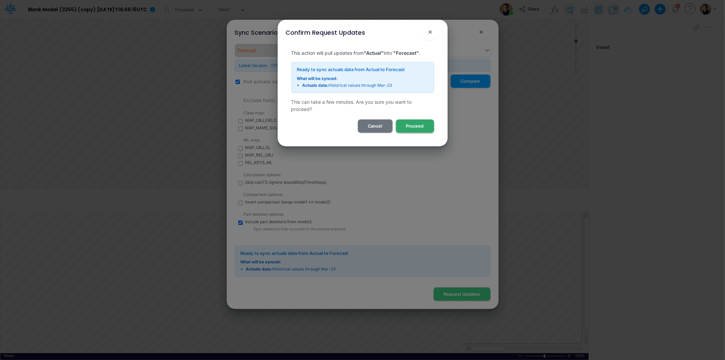
click at [422, 126] on button "Proceed" at bounding box center [415, 125] width 38 height 13
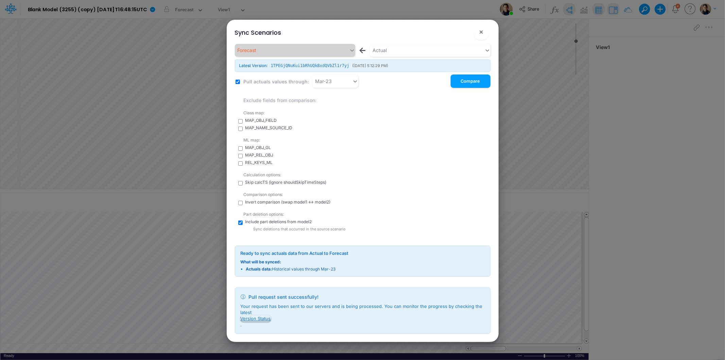
click at [264, 318] on button "Version Status" at bounding box center [256, 318] width 30 height 6
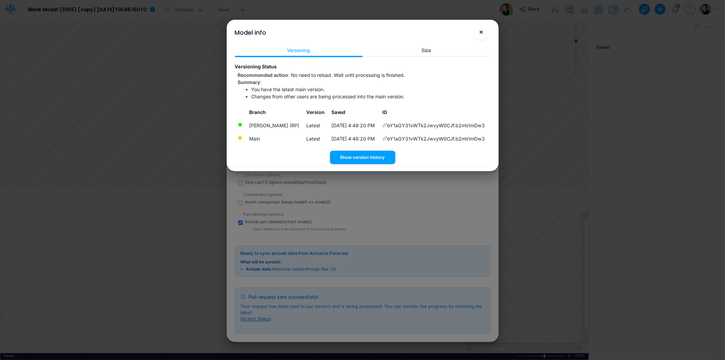
click at [478, 36] on button "×" at bounding box center [481, 32] width 16 height 16
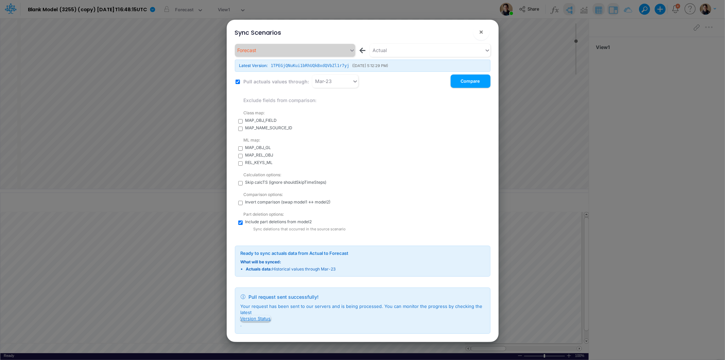
click at [266, 320] on button "Version Status" at bounding box center [256, 318] width 30 height 6
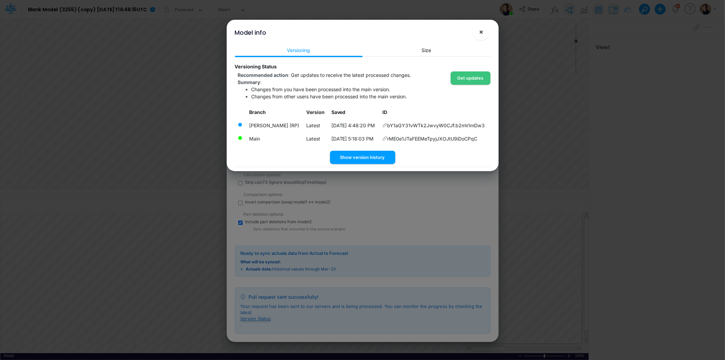
click at [482, 32] on span "×" at bounding box center [481, 32] width 4 height 8
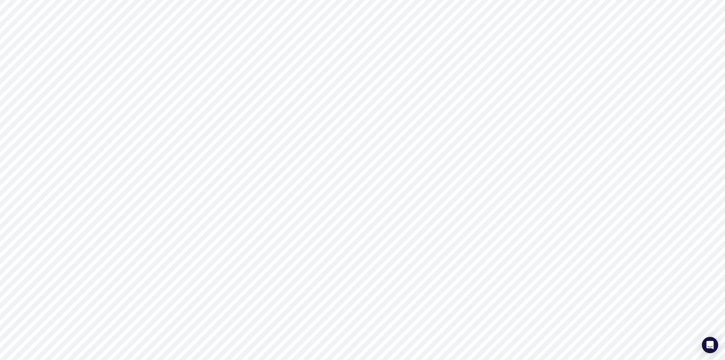
type input "0"
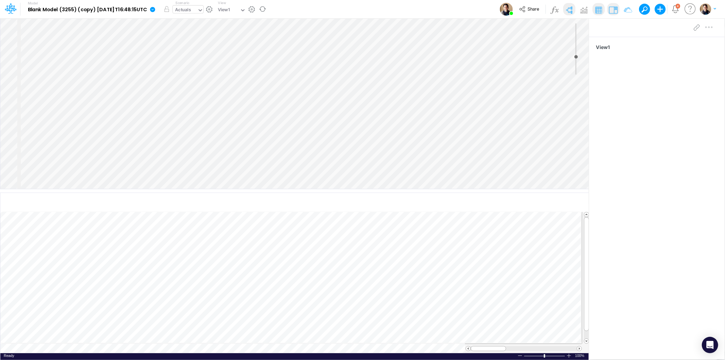
click at [197, 9] on div "Actuals" at bounding box center [185, 10] width 24 height 10
click at [191, 10] on div "Actuals" at bounding box center [183, 10] width 16 height 8
click at [156, 8] on icon at bounding box center [153, 9] width 6 height 6
click at [201, 80] on button "Sync Scenarios" at bounding box center [187, 81] width 73 height 11
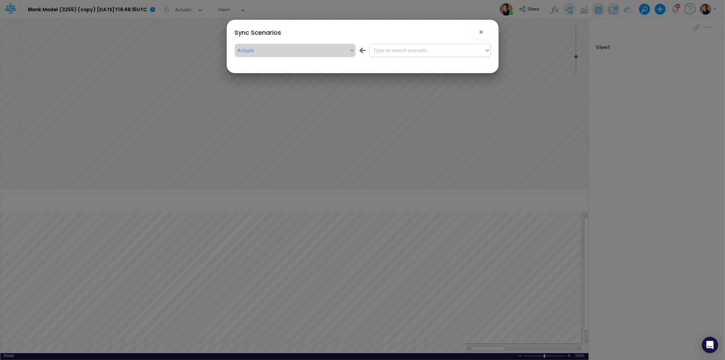
click at [409, 49] on div "Type to search scenario..." at bounding box center [401, 50] width 57 height 7
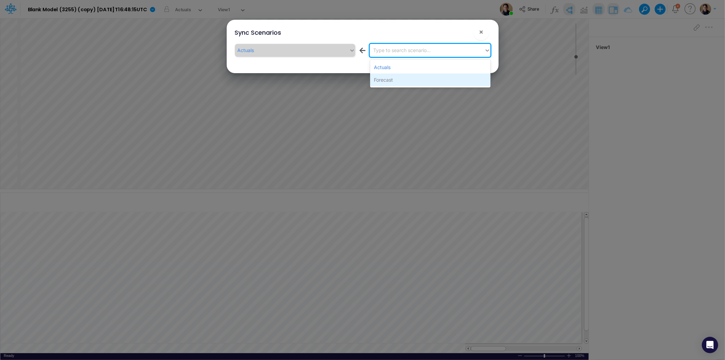
click at [410, 77] on div "Forecast" at bounding box center [430, 79] width 120 height 13
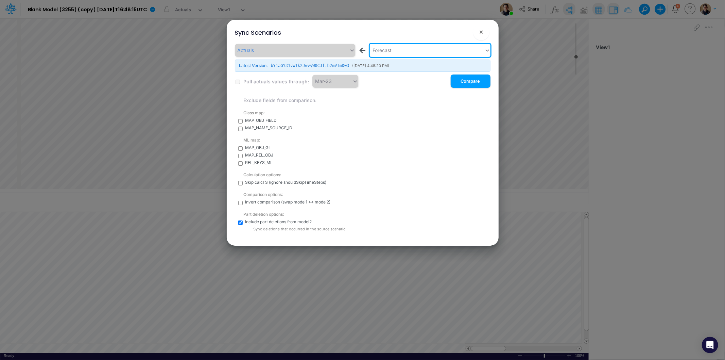
click at [246, 79] on label "Pull actuals values through:" at bounding box center [275, 81] width 67 height 7
click at [480, 80] on button "Compare" at bounding box center [471, 80] width 40 height 13
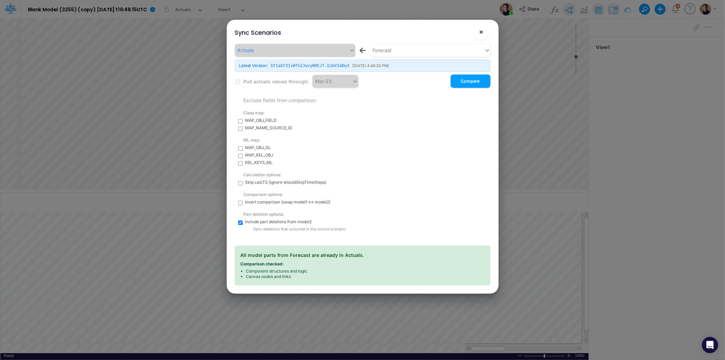
click at [477, 33] on button "×" at bounding box center [481, 32] width 16 height 16
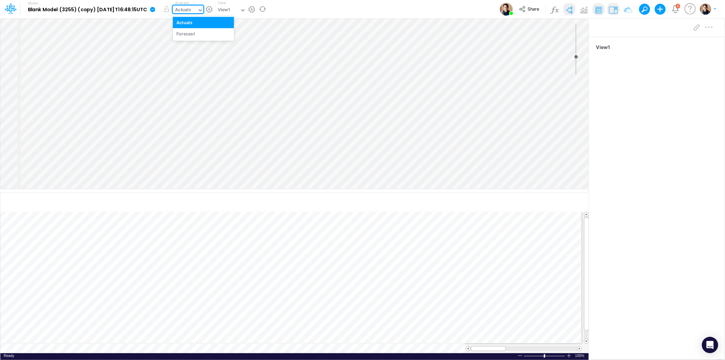
click at [197, 6] on div "Actuals" at bounding box center [185, 10] width 24 height 10
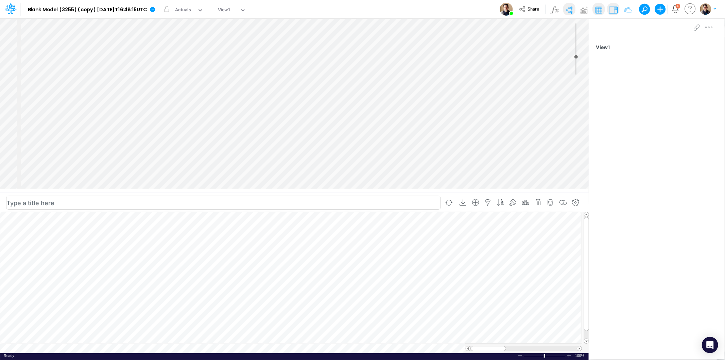
scroll to position [0, 0]
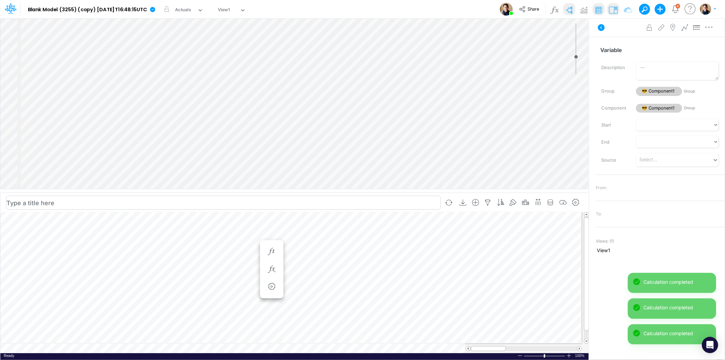
scroll to position [0, 0]
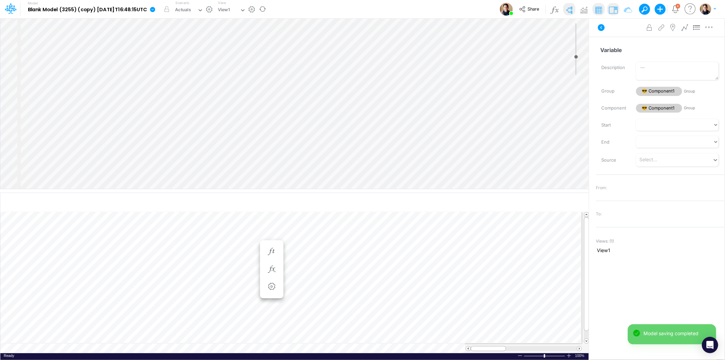
click at [155, 10] on icon at bounding box center [152, 9] width 5 height 5
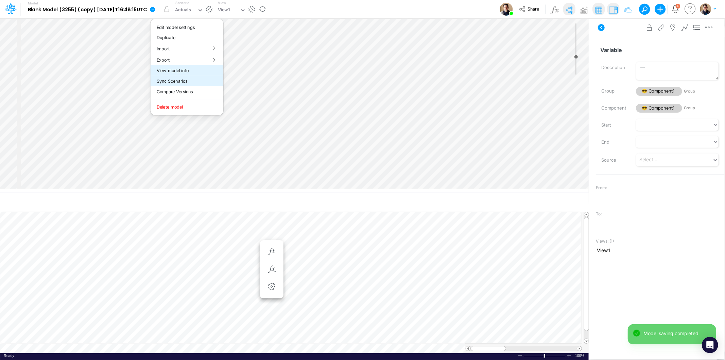
drag, startPoint x: 192, startPoint y: 77, endPoint x: 194, endPoint y: 71, distance: 6.8
click at [194, 71] on div "Edit model settings Duplicate Import QuickBooks QuickBooks Online QuickBooks En…" at bounding box center [186, 67] width 73 height 97
click at [194, 71] on button "View model info" at bounding box center [187, 70] width 73 height 11
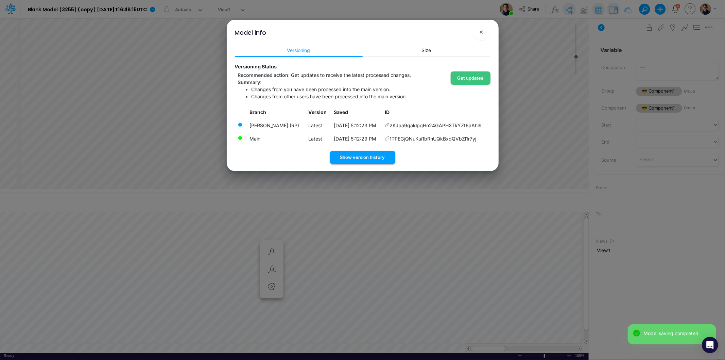
click at [383, 159] on button "Show version history" at bounding box center [362, 157] width 65 height 13
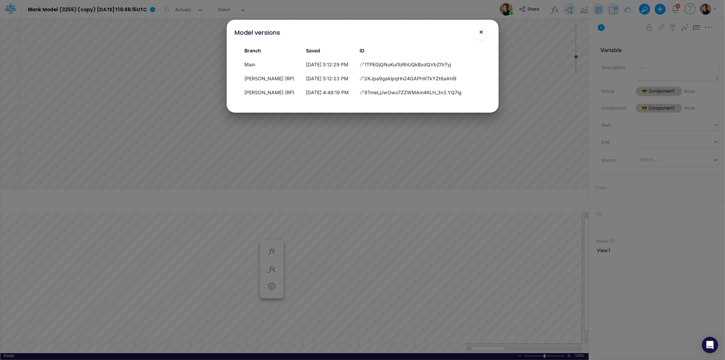
click at [481, 36] on button "×" at bounding box center [481, 32] width 16 height 16
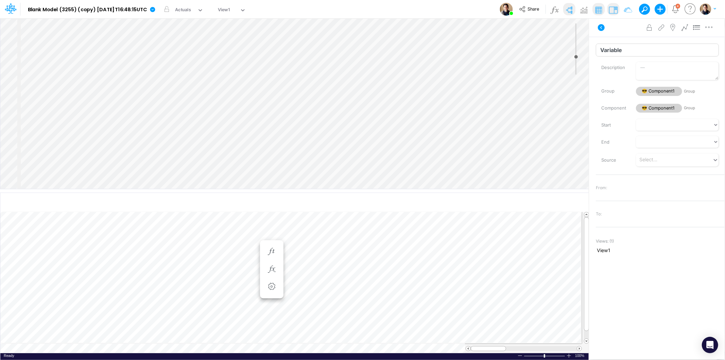
click at [644, 47] on input "Variable" at bounding box center [657, 50] width 123 height 13
type input "Variable1"
click at [71, 67] on div "Insert child node Variable Constant Group Addition Subtraction Multiplication D…" at bounding box center [294, 103] width 589 height 170
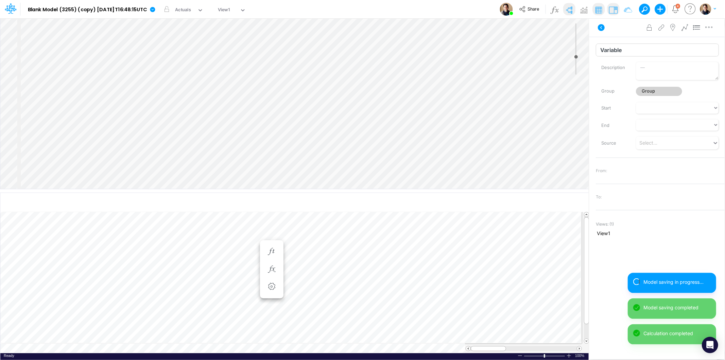
click at [646, 48] on input "Variable" at bounding box center [657, 50] width 123 height 13
type input "Variable2"
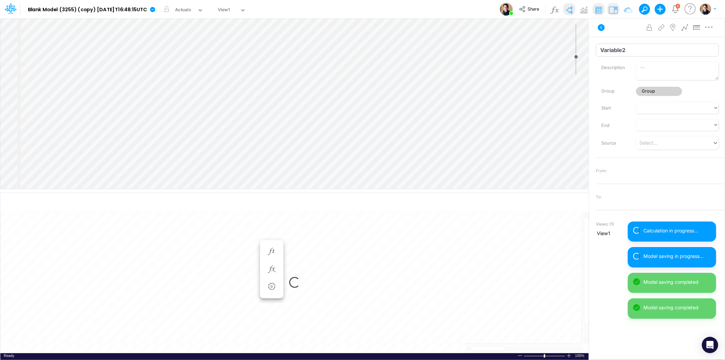
select select "1"
select select "Multiply"
select select "Add"
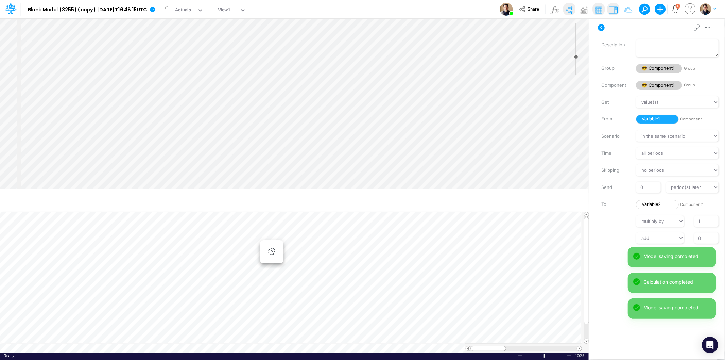
scroll to position [34, 0]
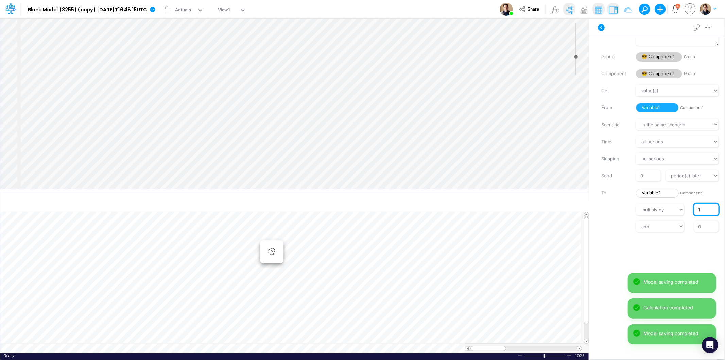
click at [704, 209] on input "1" at bounding box center [706, 210] width 24 height 12
type input "10"
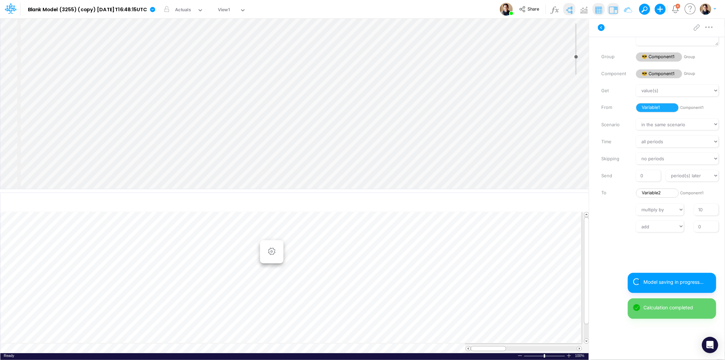
click at [599, 188] on label "To" at bounding box center [613, 193] width 35 height 12
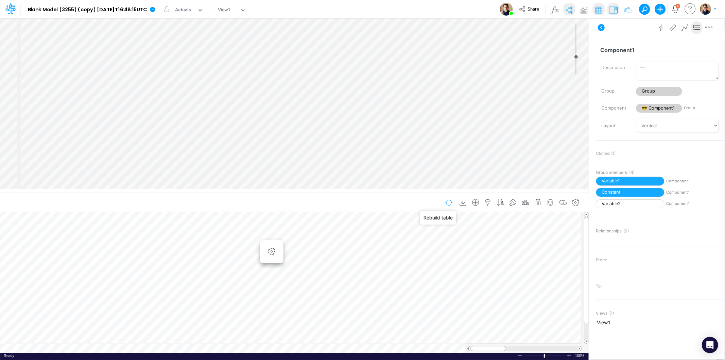
click at [445, 204] on button "button" at bounding box center [449, 203] width 16 height 12
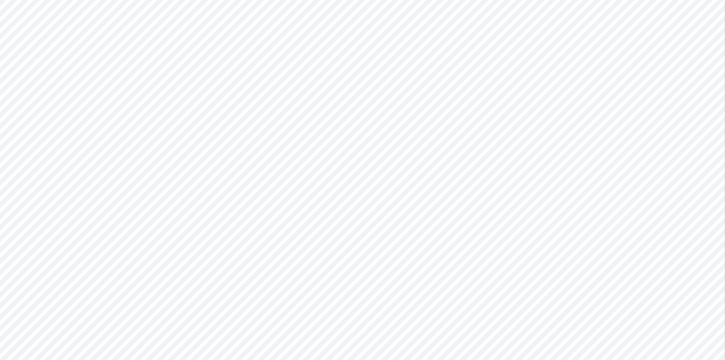
type input "0"
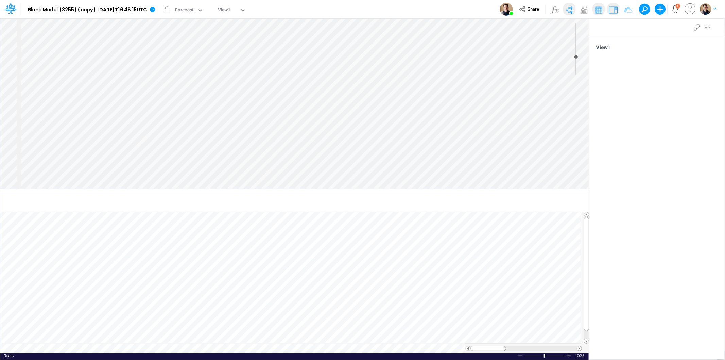
click at [416, 12] on div "Model Blank Model (3255) (copy) [DATE]T16:48:15UTC Edit model settings Duplicat…" at bounding box center [362, 9] width 653 height 18
click at [156, 8] on icon at bounding box center [153, 9] width 6 height 6
click at [182, 77] on button "Sync Scenarios" at bounding box center [187, 81] width 73 height 11
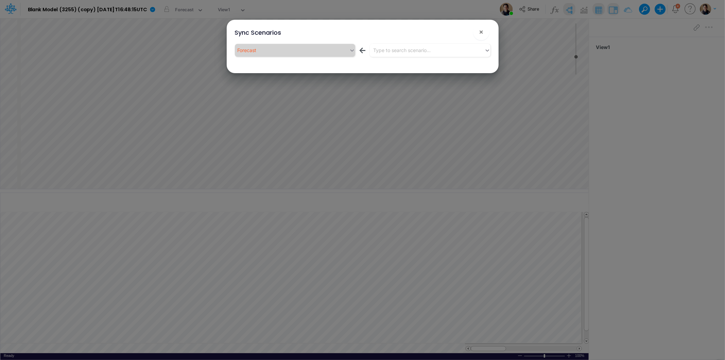
click at [418, 49] on div "Type to search scenario..." at bounding box center [401, 50] width 57 height 7
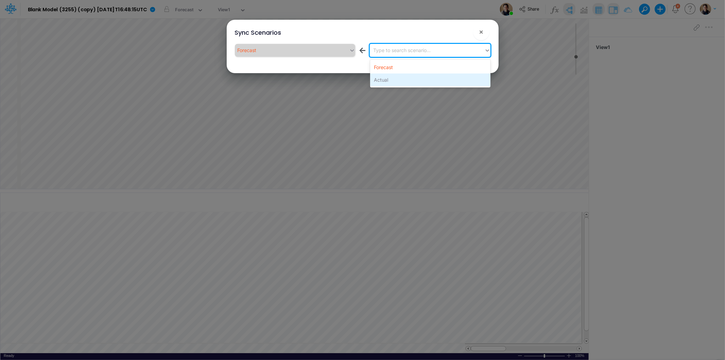
drag, startPoint x: 407, startPoint y: 73, endPoint x: 401, endPoint y: 85, distance: 13.4
click at [402, 85] on div "Forecast Actual" at bounding box center [430, 73] width 120 height 28
click at [401, 85] on div "Actual" at bounding box center [430, 79] width 120 height 13
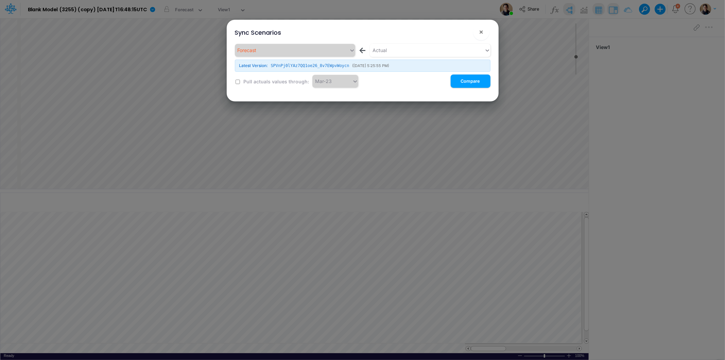
click at [254, 82] on label "Pull actuals values through:" at bounding box center [275, 81] width 67 height 7
click at [241, 79] on div "Forecast ← Actual Latest Version: SPVnPj0lYAz7QQ1oe26_8v7EWpvWoycn ( [DATE] 5:2…" at bounding box center [363, 66] width 256 height 44
click at [237, 81] on input "checkbox" at bounding box center [238, 82] width 4 height 4
checkbox input "true"
click at [476, 77] on button "Compare" at bounding box center [471, 80] width 40 height 13
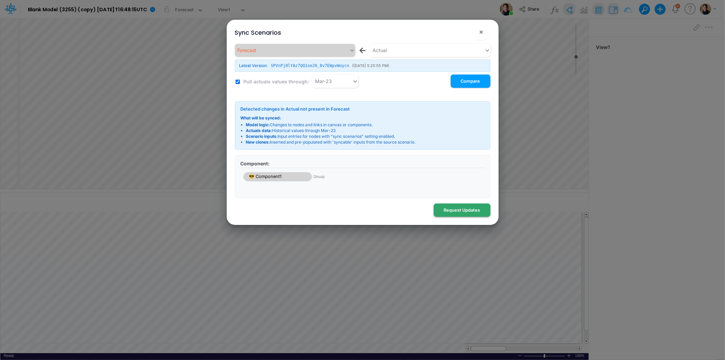
click at [457, 207] on button "Request Updates" at bounding box center [462, 209] width 57 height 13
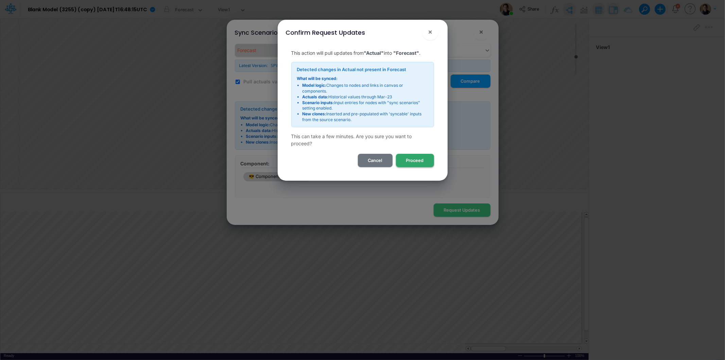
click at [414, 157] on button "Proceed" at bounding box center [415, 160] width 38 height 13
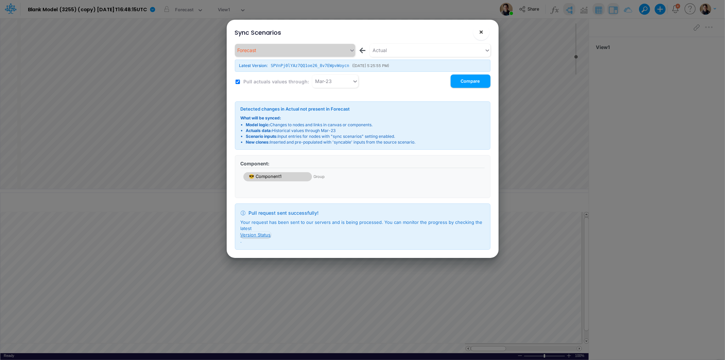
click at [481, 33] on span "×" at bounding box center [481, 32] width 4 height 8
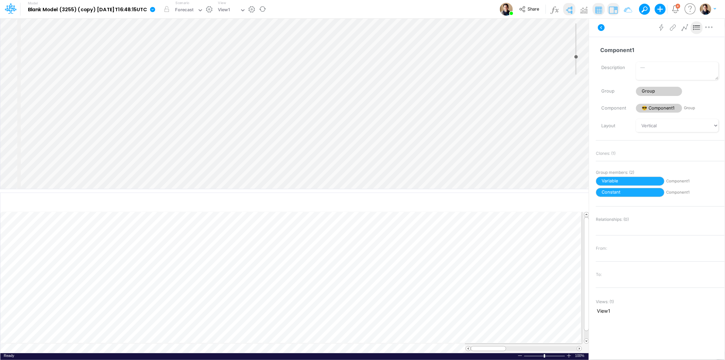
click at [161, 9] on link at bounding box center [154, 9] width 14 height 18
click at [208, 69] on button "View model info" at bounding box center [187, 70] width 73 height 11
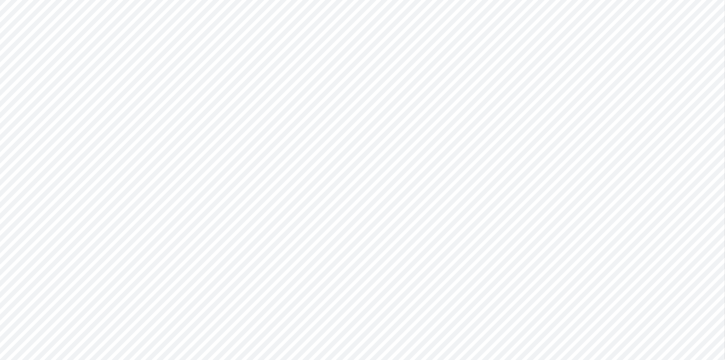
type input "0"
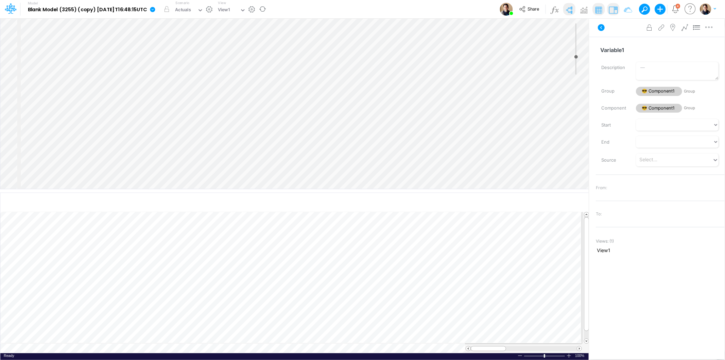
click at [155, 8] on icon at bounding box center [152, 9] width 5 height 5
click at [200, 68] on button "View model info" at bounding box center [187, 70] width 73 height 11
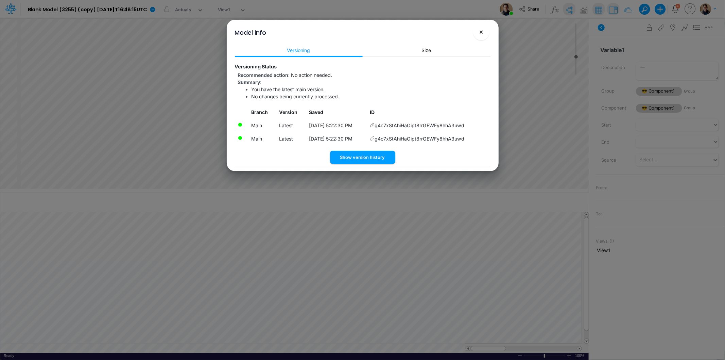
click at [481, 26] on button "×" at bounding box center [481, 32] width 16 height 16
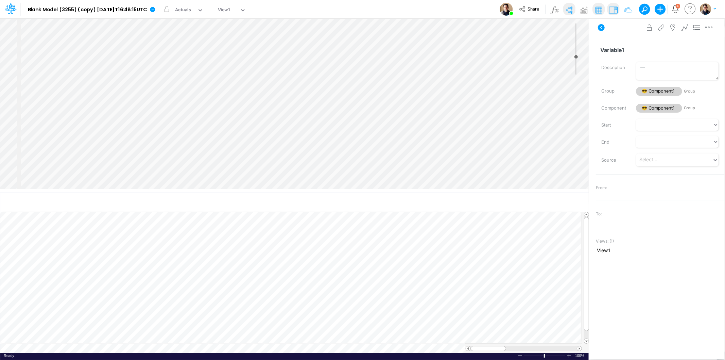
click at [84, 56] on div "Insert child node Variable Constant Group Addition Subtraction Multiplication D…" at bounding box center [294, 103] width 589 height 170
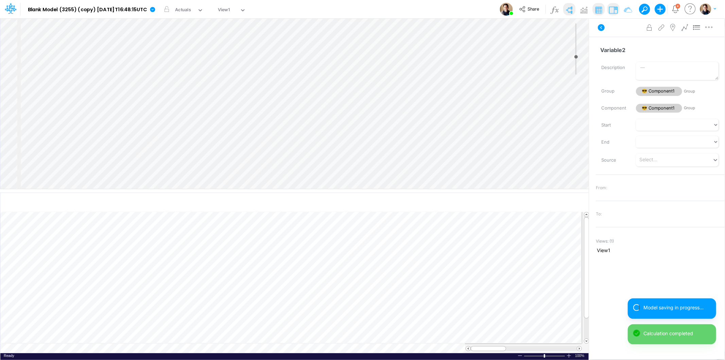
type input "Variable2"
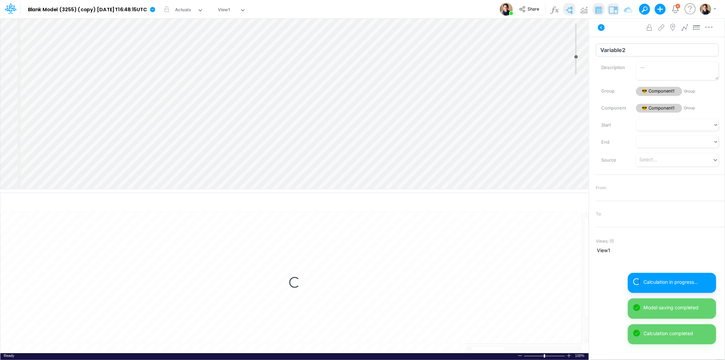
select select "1"
select select "Multiply"
select select "Add"
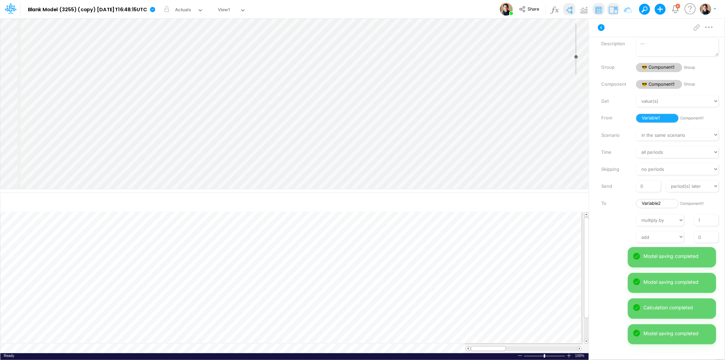
scroll to position [34, 0]
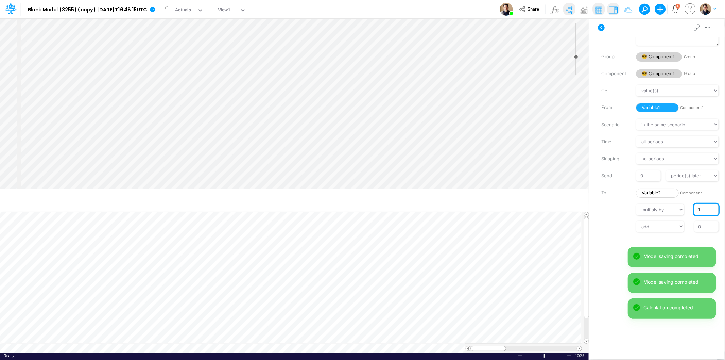
click at [699, 209] on input "1" at bounding box center [706, 210] width 24 height 12
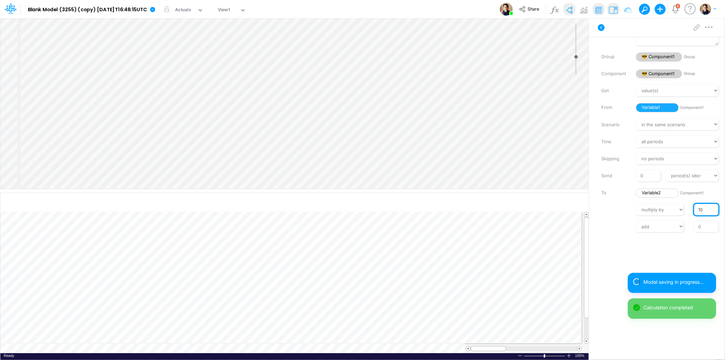
click at [696, 207] on input "10" at bounding box center [706, 210] width 24 height 12
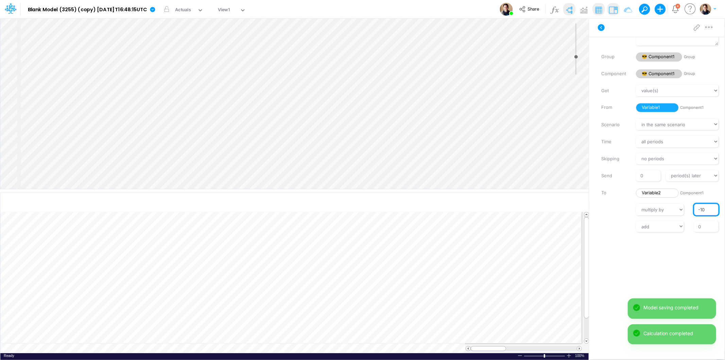
type input "-10"
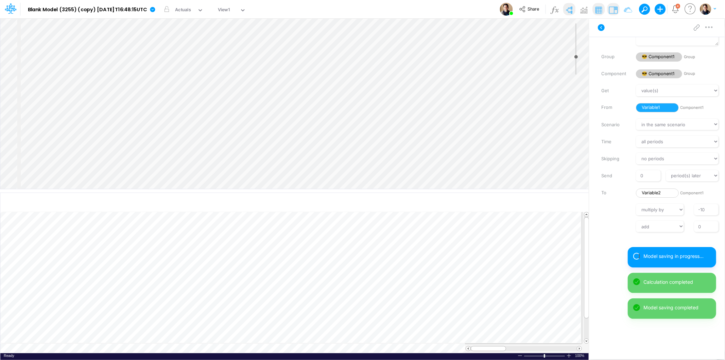
click at [431, 11] on div "Model Blank Model (3255) (copy) 2025-08-25T16:48:15UTC Edit model settings Dupl…" at bounding box center [362, 9] width 653 height 18
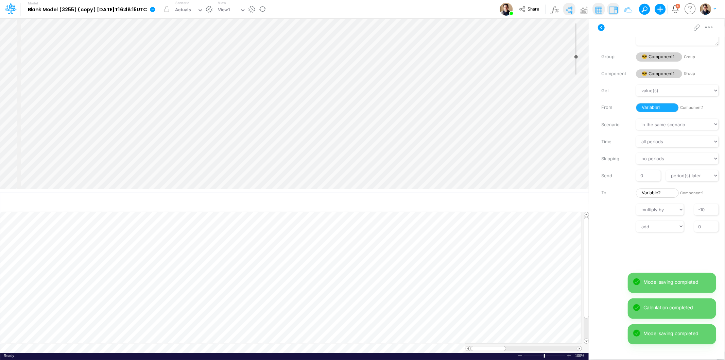
click at [156, 6] on icon at bounding box center [153, 9] width 6 height 6
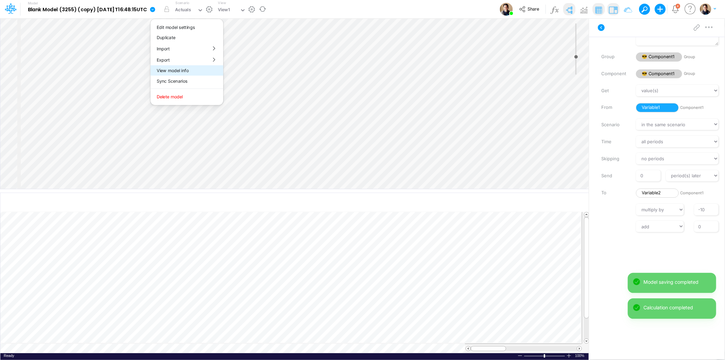
click at [194, 67] on button "View model info" at bounding box center [187, 70] width 73 height 11
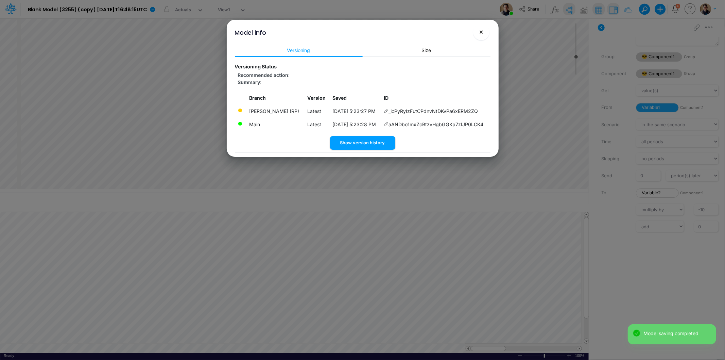
drag, startPoint x: 478, startPoint y: 31, endPoint x: 475, endPoint y: 33, distance: 4.0
click at [478, 32] on button "×" at bounding box center [481, 32] width 16 height 16
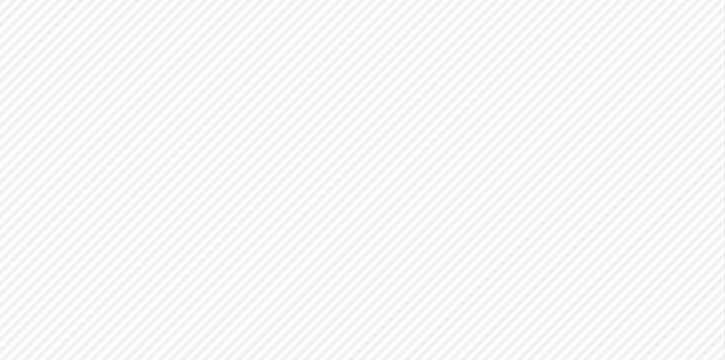
type input "0"
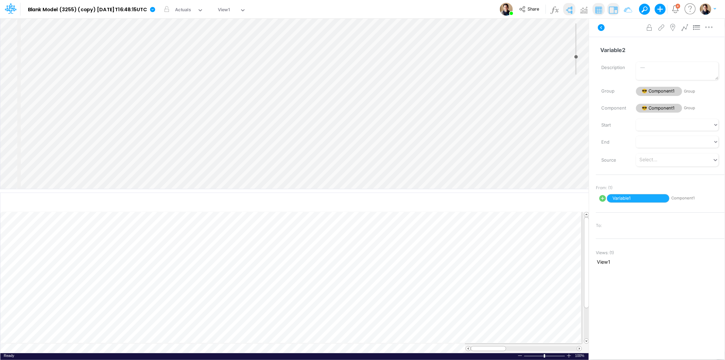
select select "Multiply"
select select "Add"
drag, startPoint x: 637, startPoint y: 51, endPoint x: 621, endPoint y: 50, distance: 16.4
click at [621, 50] on input "Variable2" at bounding box center [657, 50] width 123 height 13
type input "Variable3"
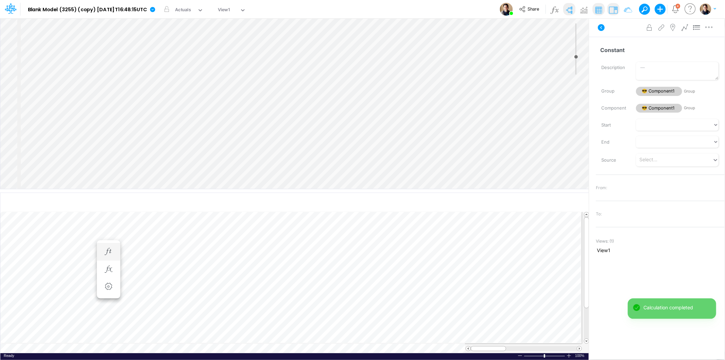
scroll to position [0, 0]
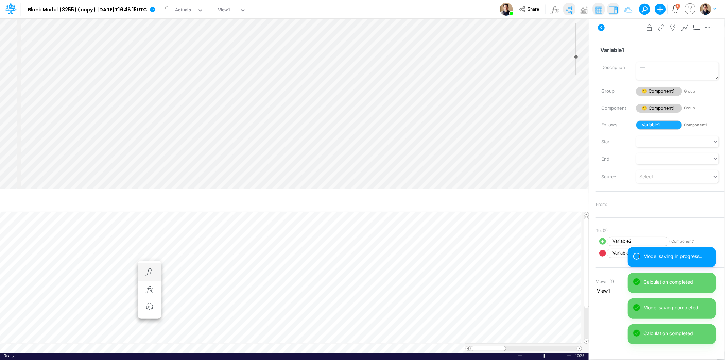
scroll to position [0, 0]
click at [156, 7] on icon at bounding box center [153, 9] width 6 height 6
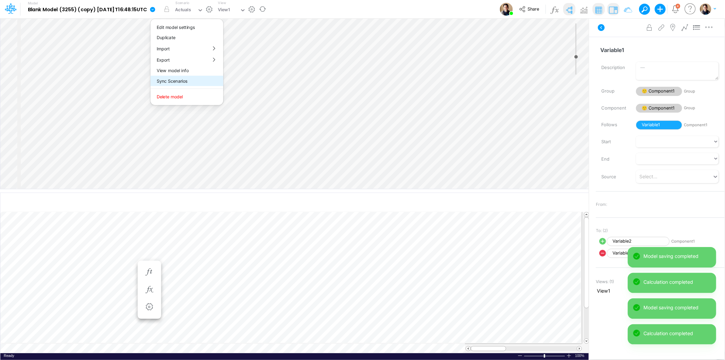
drag, startPoint x: 199, startPoint y: 82, endPoint x: 199, endPoint y: 76, distance: 5.4
click at [199, 76] on button "Sync Scenarios" at bounding box center [187, 81] width 73 height 11
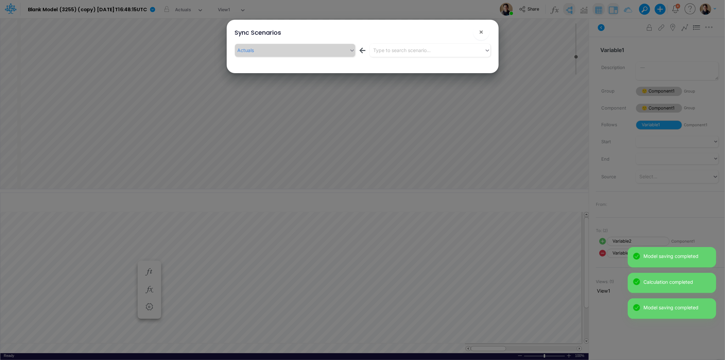
drag, startPoint x: 199, startPoint y: 76, endPoint x: 199, endPoint y: 73, distance: 3.4
click at [199, 73] on div "Sync Scenarios × Actuals ← Type to search scenario..." at bounding box center [362, 180] width 725 height 360
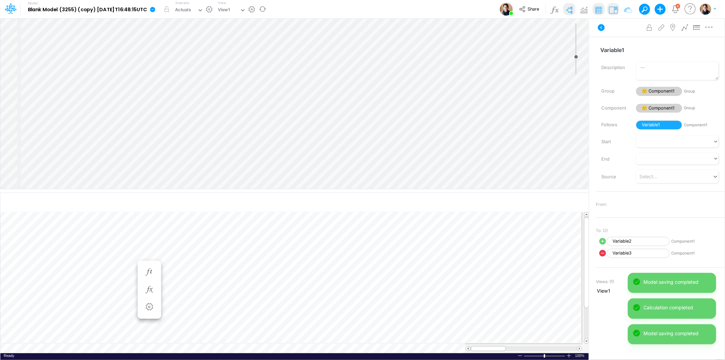
drag, startPoint x: 165, startPoint y: 8, endPoint x: 164, endPoint y: 13, distance: 4.8
click at [155, 8] on icon at bounding box center [152, 9] width 5 height 5
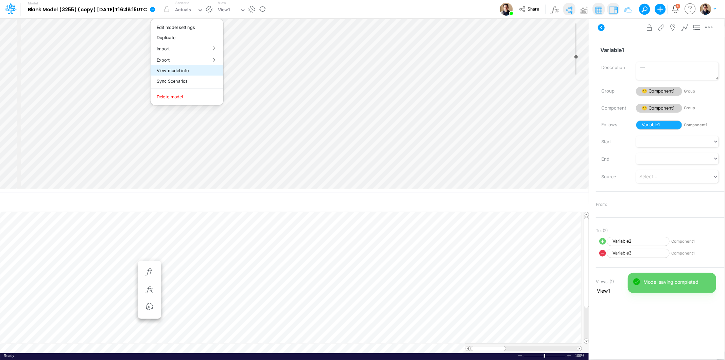
click at [183, 72] on button "View model info" at bounding box center [187, 70] width 73 height 11
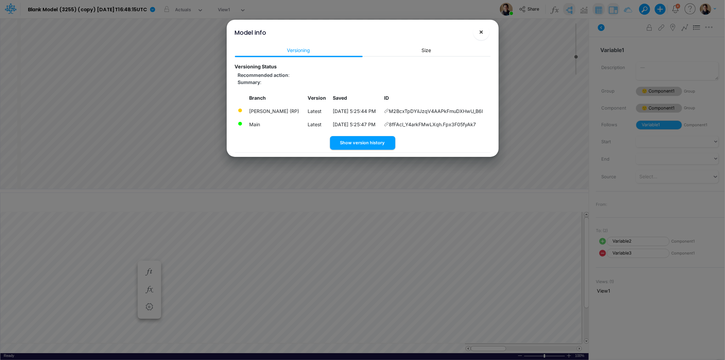
click at [476, 33] on button "×" at bounding box center [481, 32] width 16 height 16
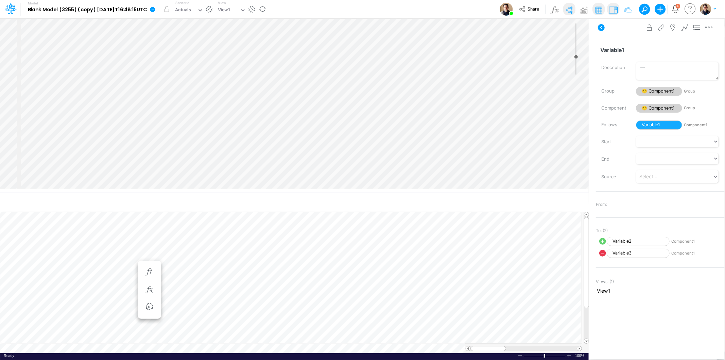
click at [155, 9] on icon at bounding box center [152, 9] width 5 height 5
click at [203, 73] on button "View model info" at bounding box center [187, 70] width 73 height 11
click at [155, 9] on icon at bounding box center [152, 9] width 5 height 5
click at [184, 70] on button "View model info" at bounding box center [187, 70] width 73 height 11
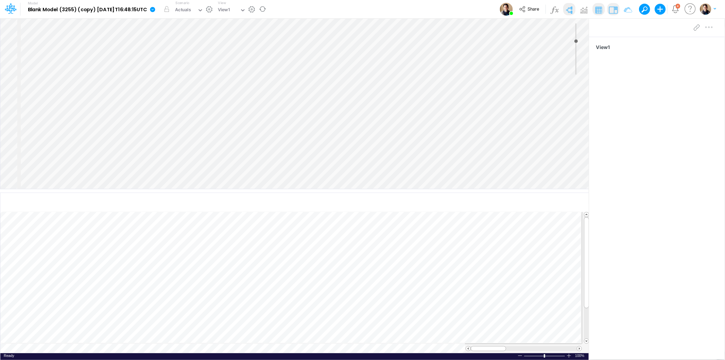
click at [155, 7] on icon at bounding box center [152, 9] width 5 height 5
click at [199, 72] on button "View model info" at bounding box center [187, 70] width 73 height 11
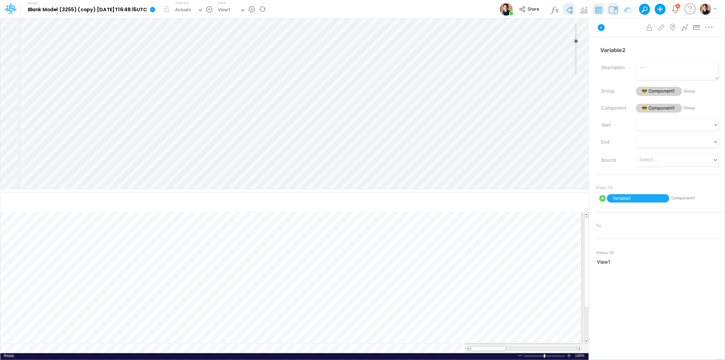
select select "Multiply"
select select "Add"
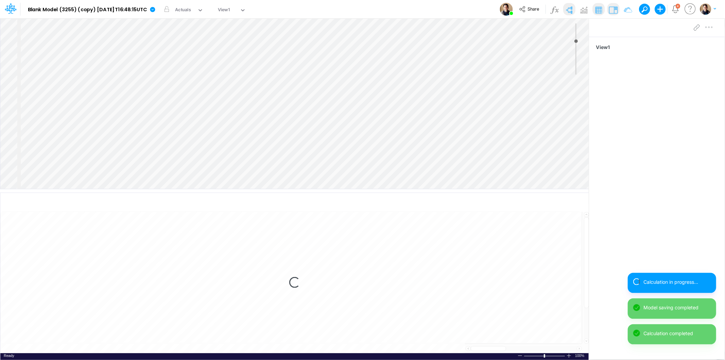
select select "1"
select select "Multiply"
select select "Add"
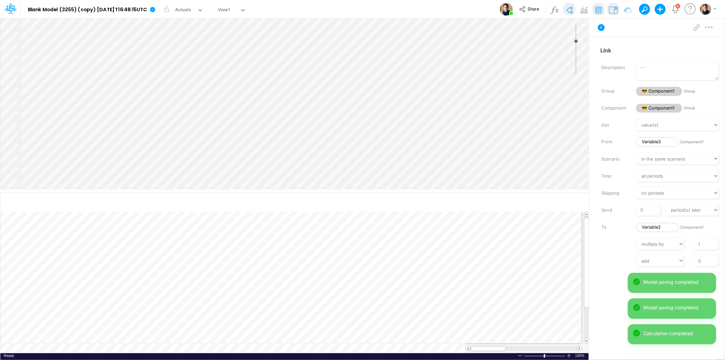
click at [703, 241] on div at bounding box center [373, 188] width 704 height 341
click at [701, 242] on div at bounding box center [373, 188] width 704 height 341
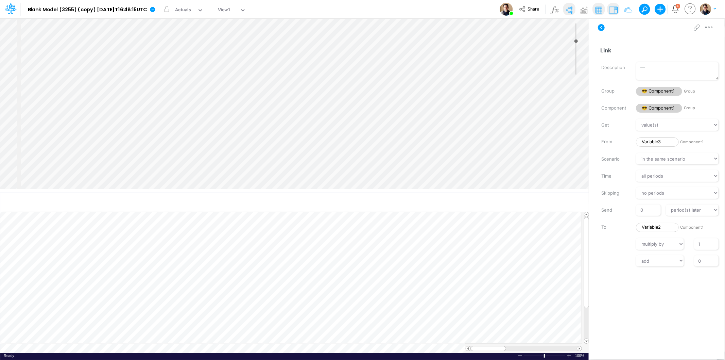
click at [706, 245] on div at bounding box center [373, 188] width 704 height 341
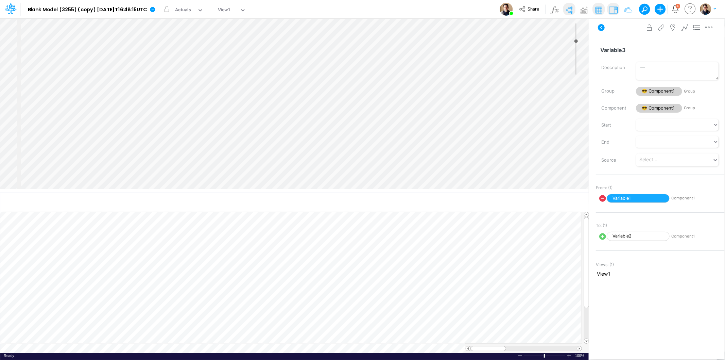
select select "1"
select select "Multiply"
select select "Add"
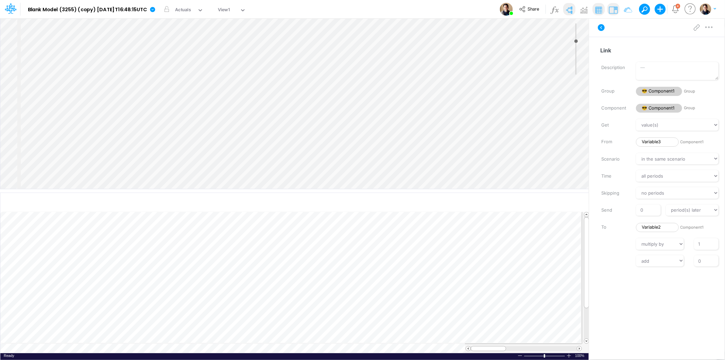
click at [708, 243] on div at bounding box center [373, 188] width 704 height 341
click at [701, 242] on div at bounding box center [373, 188] width 704 height 341
click at [697, 242] on div at bounding box center [373, 188] width 704 height 341
click at [650, 243] on div at bounding box center [373, 188] width 704 height 341
select select "1"
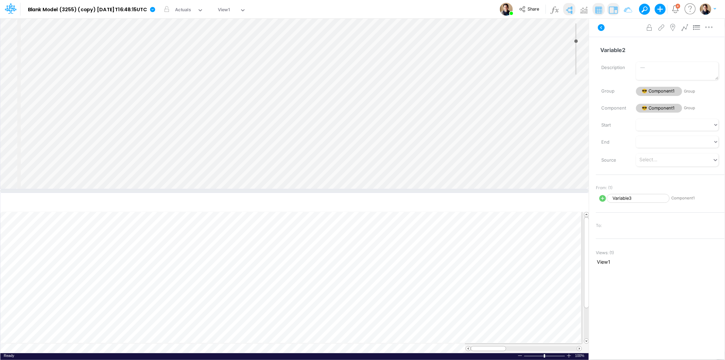
select select "Multiply"
select select "Add"
click at [700, 241] on div at bounding box center [373, 188] width 704 height 341
click at [651, 67] on div at bounding box center [373, 188] width 704 height 341
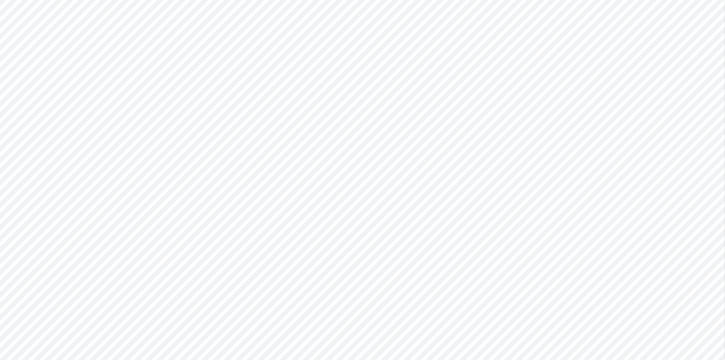
type input "0"
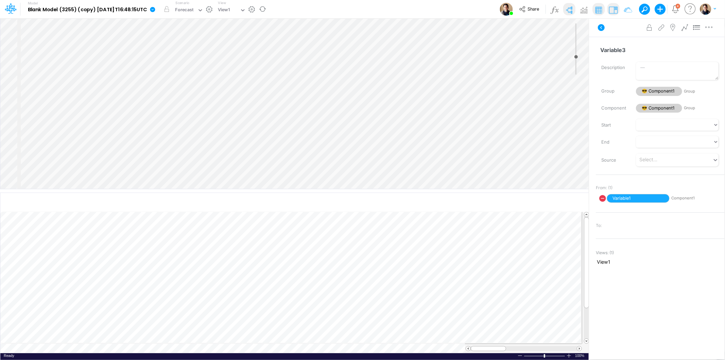
click at [155, 7] on icon at bounding box center [152, 9] width 5 height 5
select select "Multiply"
select select "Add"
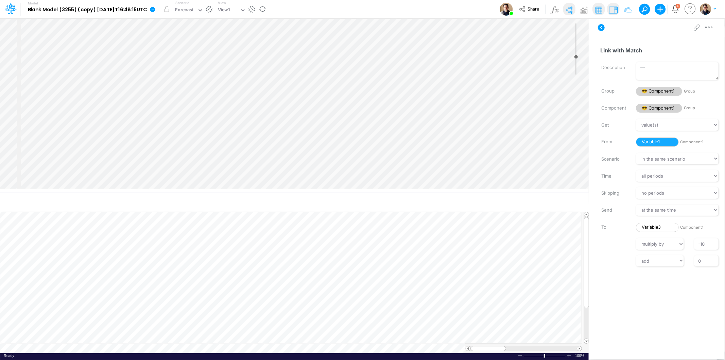
click at [155, 8] on icon at bounding box center [152, 9] width 5 height 5
click at [209, 79] on button "Sync Scenarios" at bounding box center [187, 81] width 73 height 11
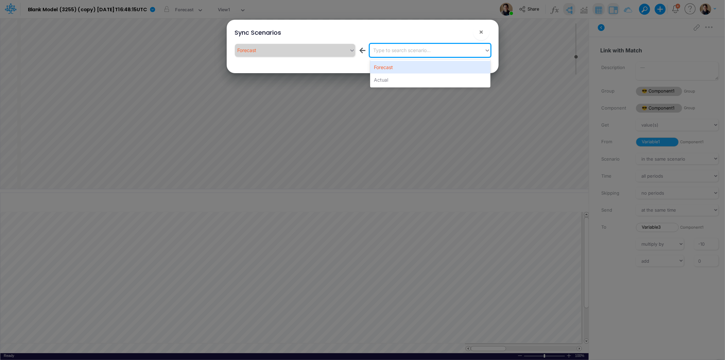
click at [427, 53] on div "Type to search scenario..." at bounding box center [401, 50] width 57 height 7
click at [424, 77] on div "Actual" at bounding box center [430, 79] width 120 height 13
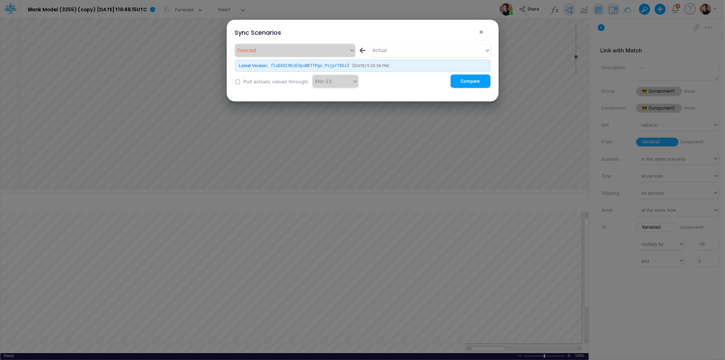
click at [250, 79] on label "Pull actuals values through:" at bounding box center [275, 81] width 67 height 7
click at [238, 80] on input "checkbox" at bounding box center [238, 82] width 4 height 4
checkbox input "true"
click at [471, 81] on button "Compare" at bounding box center [471, 80] width 40 height 13
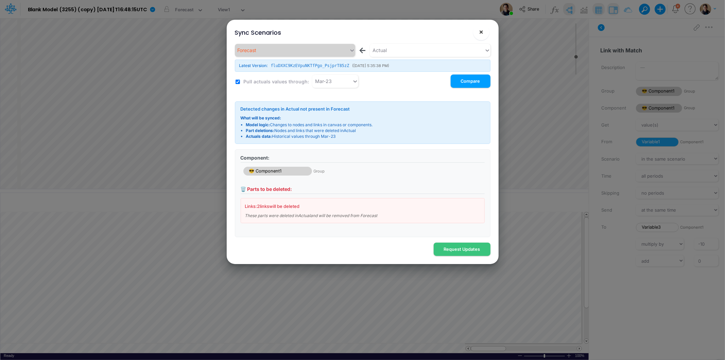
click at [487, 31] on button "×" at bounding box center [481, 32] width 16 height 16
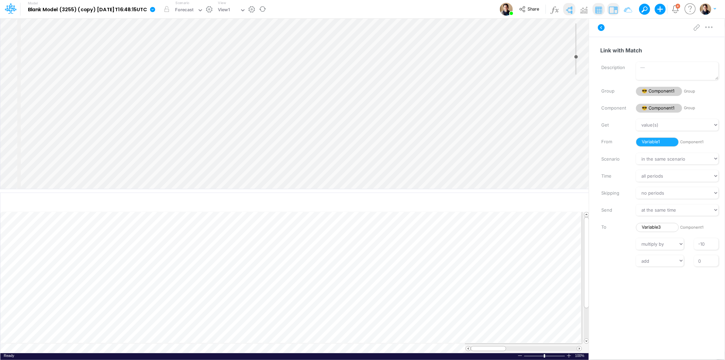
click at [155, 8] on icon at bounding box center [152, 9] width 5 height 5
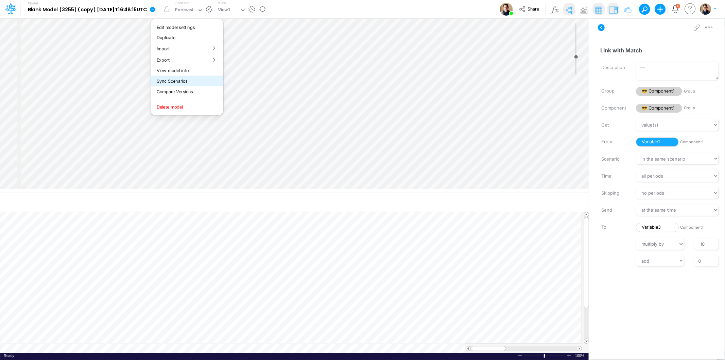
click at [199, 80] on button "Sync Scenarios" at bounding box center [187, 81] width 73 height 11
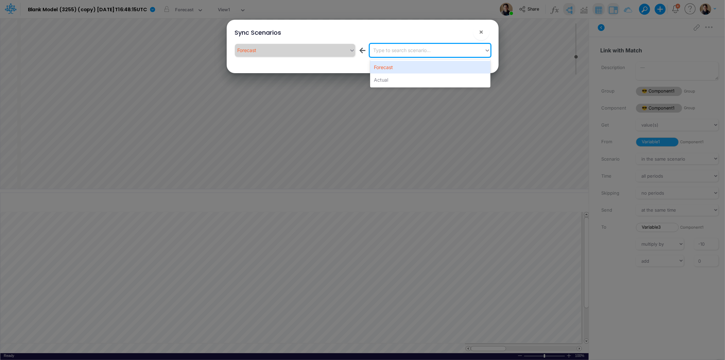
click at [416, 53] on div "Type to search scenario..." at bounding box center [401, 50] width 57 height 7
click at [413, 76] on div "Actual" at bounding box center [430, 79] width 120 height 13
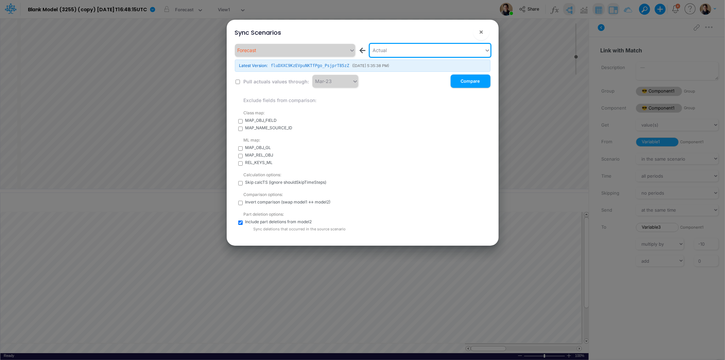
click at [259, 80] on label "Pull actuals values through:" at bounding box center [275, 81] width 67 height 7
click at [243, 80] on label "Pull actuals values through:" at bounding box center [275, 81] width 67 height 7
click at [239, 80] on input "checkbox" at bounding box center [238, 82] width 4 height 4
checkbox input "true"
click at [472, 81] on button "Compare" at bounding box center [471, 80] width 40 height 13
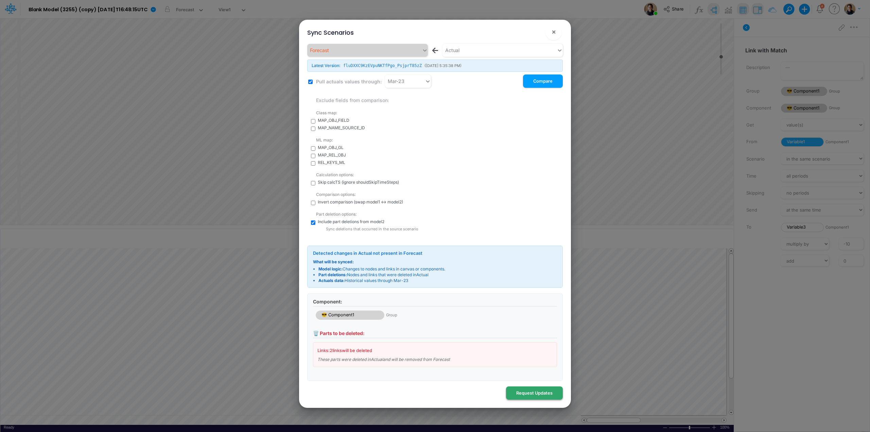
click at [539, 359] on button "Request Updates" at bounding box center [534, 392] width 57 height 13
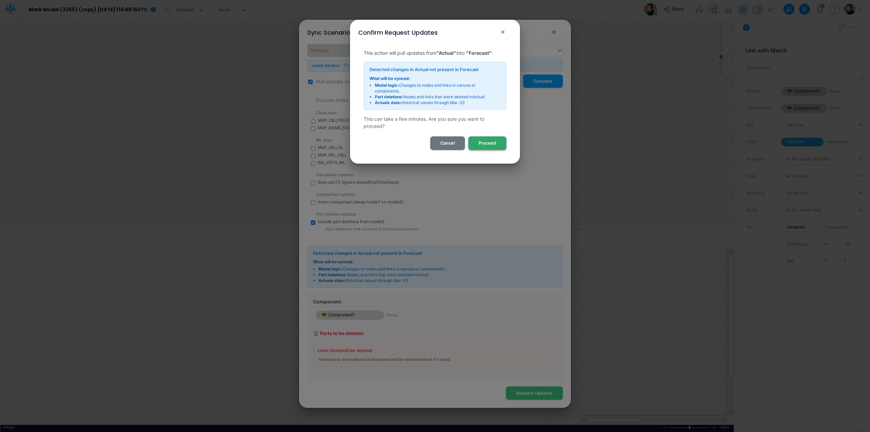
click at [486, 143] on button "Proceed" at bounding box center [487, 142] width 38 height 13
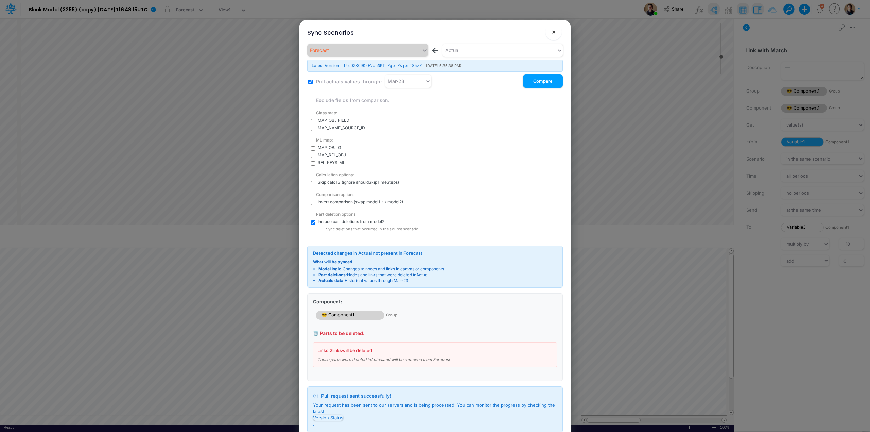
click at [556, 32] on button "×" at bounding box center [554, 32] width 16 height 16
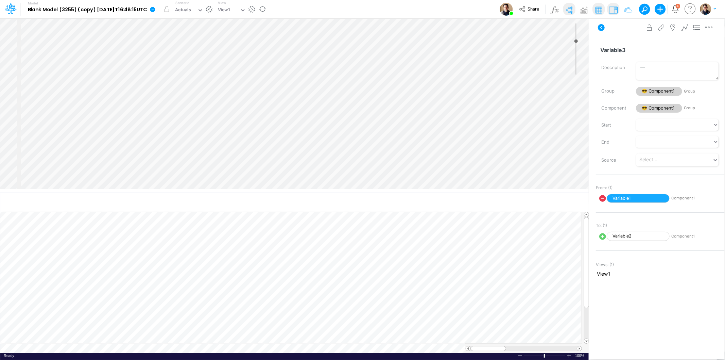
select select "1"
select select "Multiply"
select select "Add"
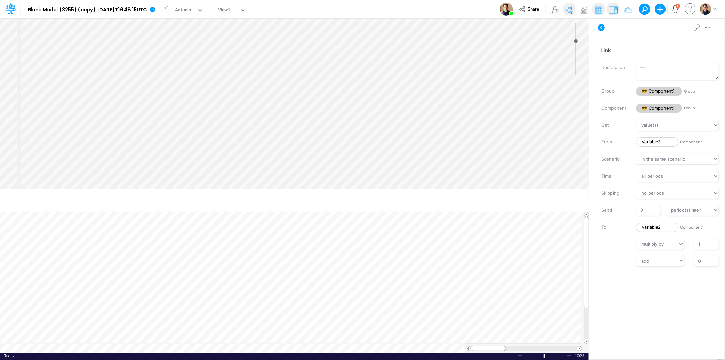
click at [704, 244] on div at bounding box center [373, 188] width 704 height 341
click at [696, 242] on div at bounding box center [373, 188] width 704 height 341
click at [674, 188] on div at bounding box center [373, 188] width 704 height 341
click at [674, 191] on div at bounding box center [373, 188] width 704 height 341
click at [678, 189] on div at bounding box center [373, 188] width 704 height 341
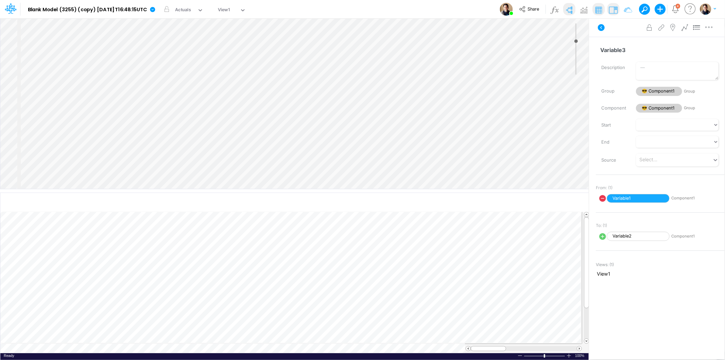
select select "Multiply"
select select "Add"
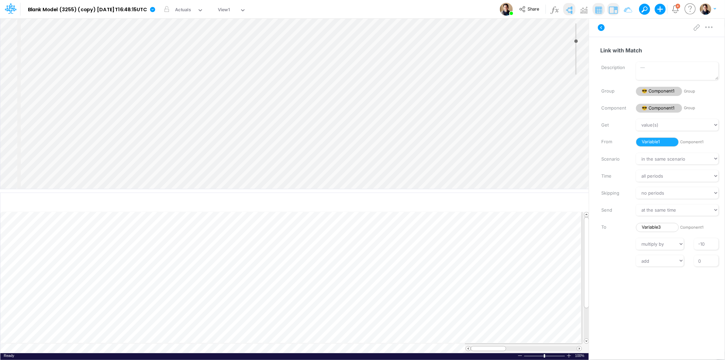
click at [661, 194] on div at bounding box center [373, 188] width 704 height 341
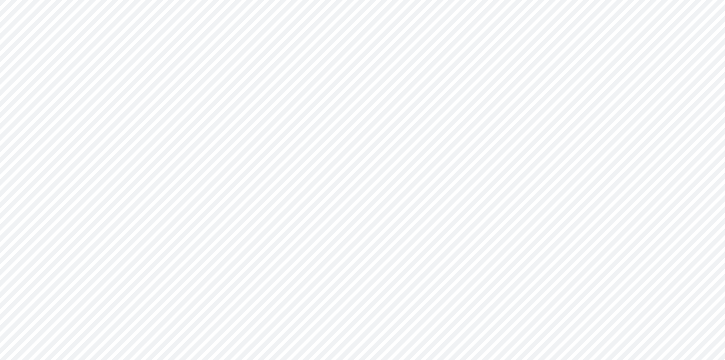
type input "0"
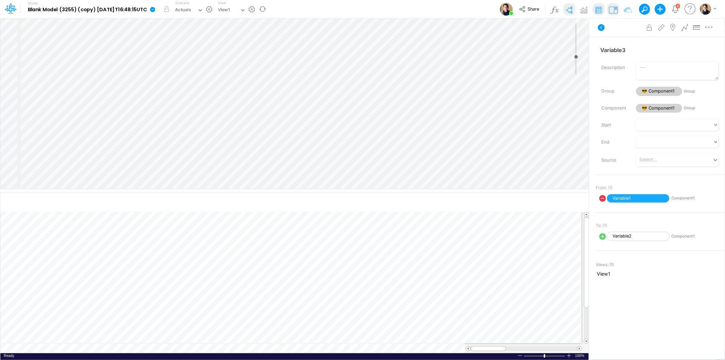
select select "1"
select select "Multiply"
select select "Add"
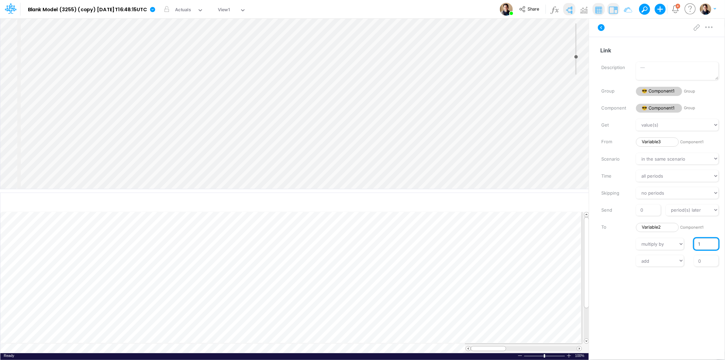
click at [702, 243] on input "1" at bounding box center [706, 244] width 24 height 12
type input "10"
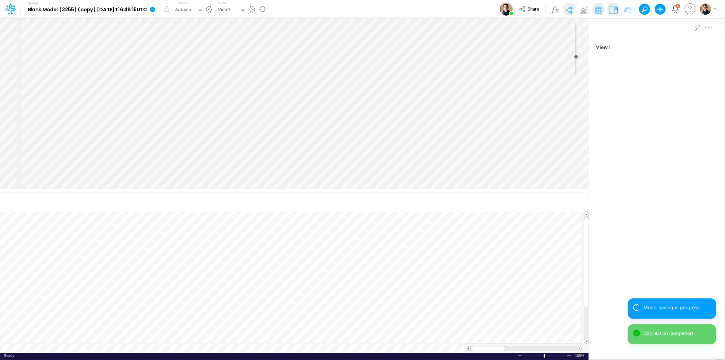
click at [156, 7] on icon at bounding box center [153, 9] width 6 height 6
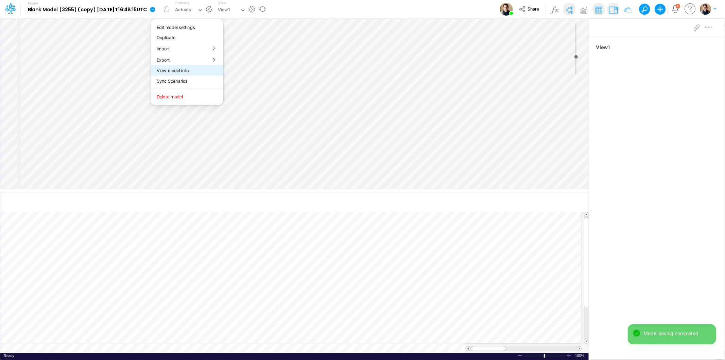
click at [213, 75] on button "View model info" at bounding box center [187, 70] width 73 height 11
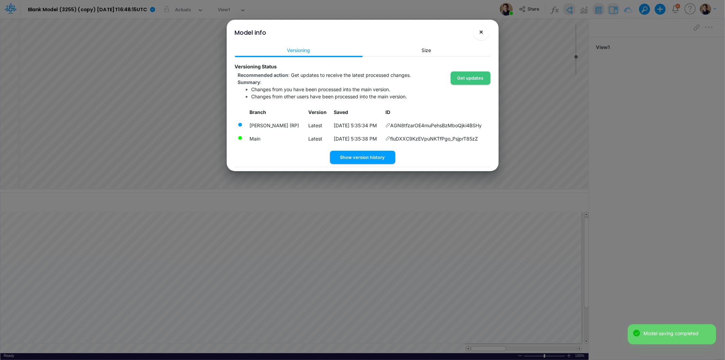
click at [485, 29] on button "×" at bounding box center [481, 32] width 16 height 16
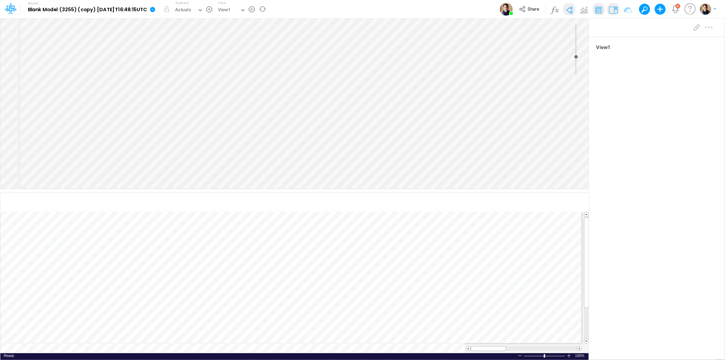
click at [155, 10] on icon at bounding box center [152, 9] width 5 height 5
click at [205, 73] on button "View model info" at bounding box center [187, 70] width 73 height 11
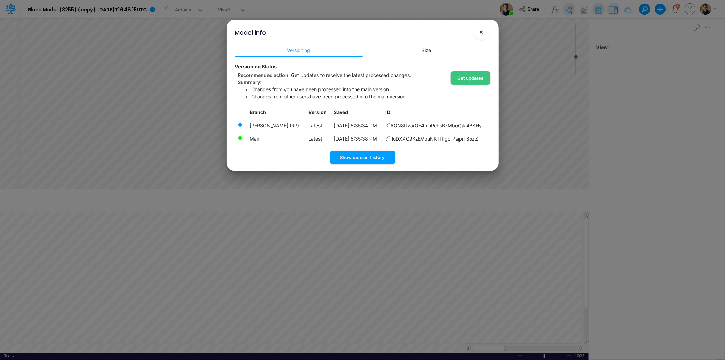
click at [482, 29] on span "×" at bounding box center [481, 32] width 4 height 8
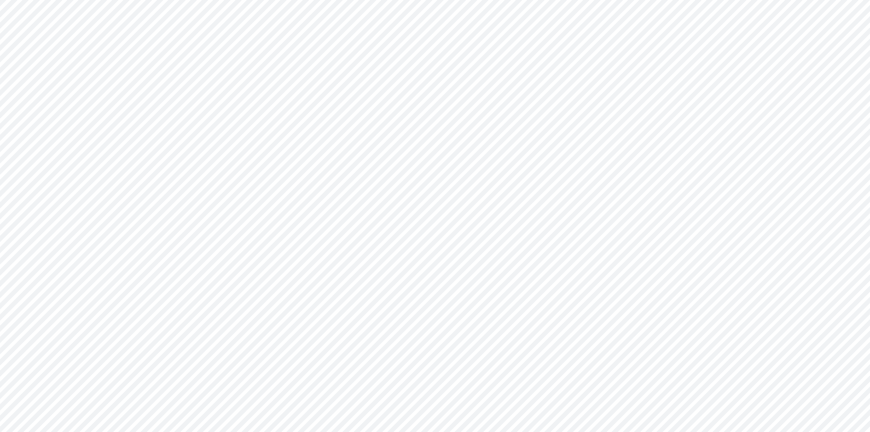
type input "0"
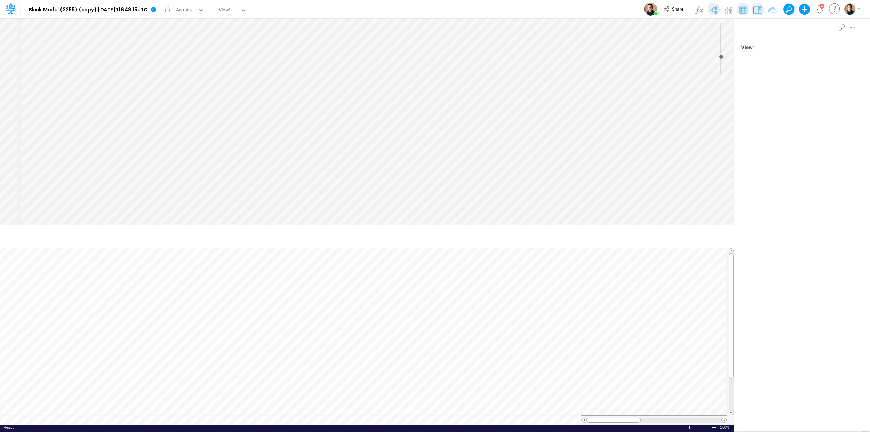
click at [410, 4] on div "Model Blank Model (3255) (copy) [DATE]T16:48:15UTC Edit model settings Duplicat…" at bounding box center [435, 9] width 783 height 18
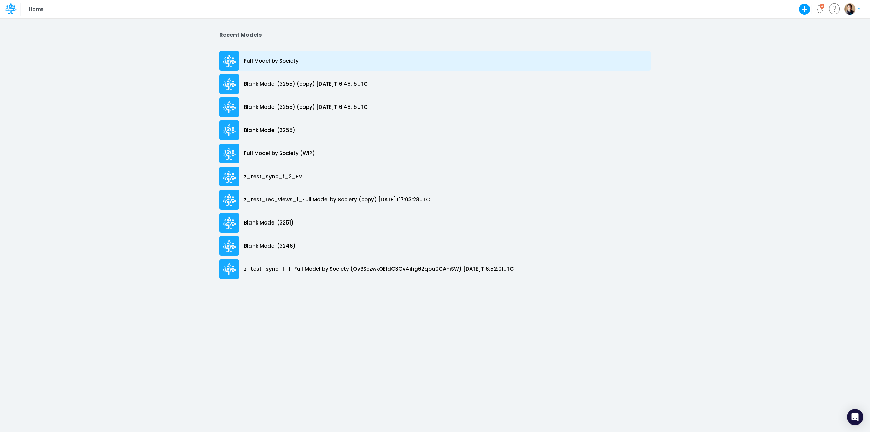
click at [276, 57] on p "Full Model by Society" at bounding box center [271, 61] width 55 height 8
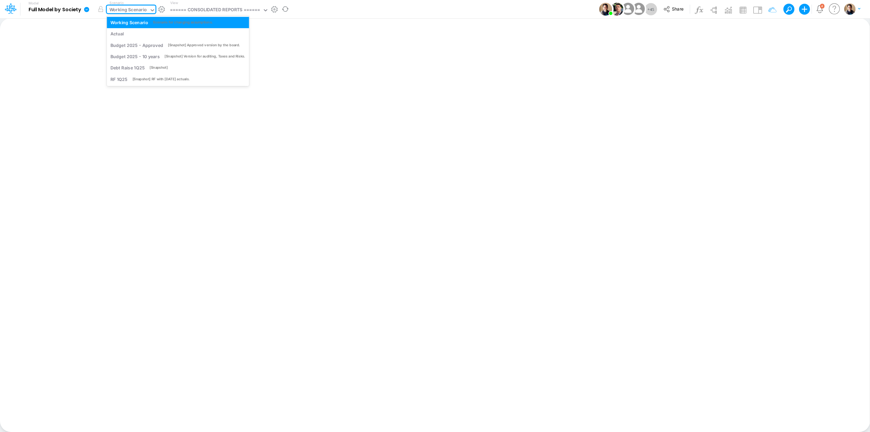
click at [126, 9] on div "Working Scenario" at bounding box center [128, 10] width 38 height 8
click at [126, 32] on div "Actual" at bounding box center [177, 34] width 135 height 6
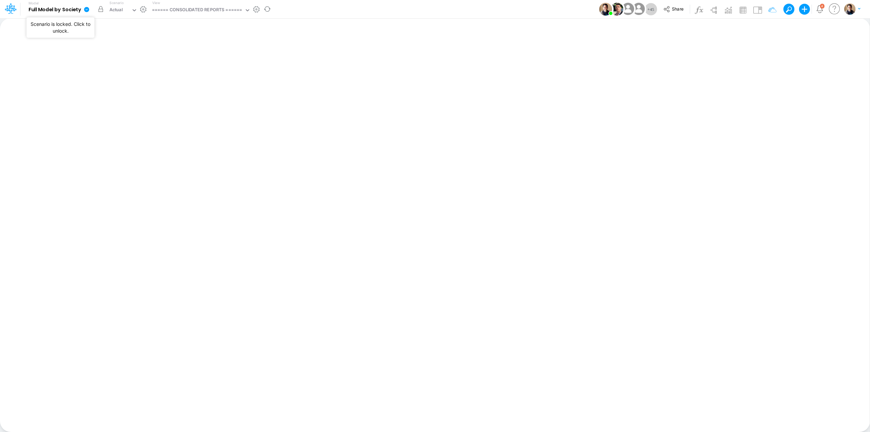
click at [101, 8] on button "button" at bounding box center [101, 9] width 12 height 12
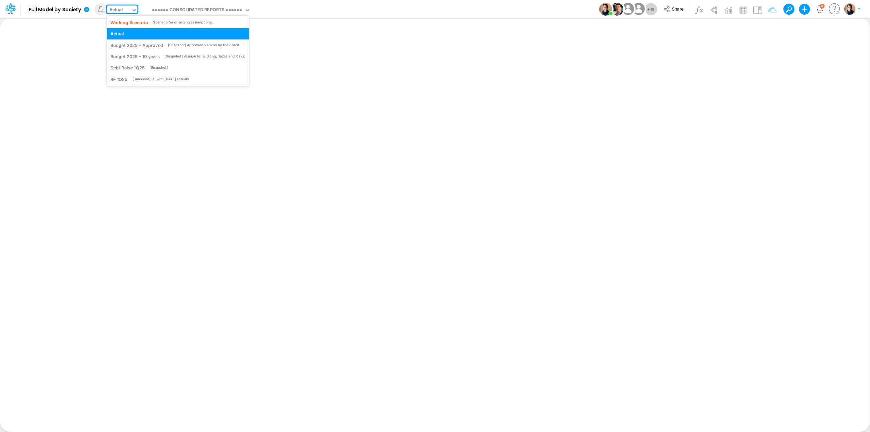
click at [117, 14] on div "Actual" at bounding box center [116, 10] width 14 height 8
drag, startPoint x: 122, startPoint y: 20, endPoint x: 353, endPoint y: 15, distance: 230.6
click at [123, 20] on div "Working Scenario" at bounding box center [129, 22] width 38 height 6
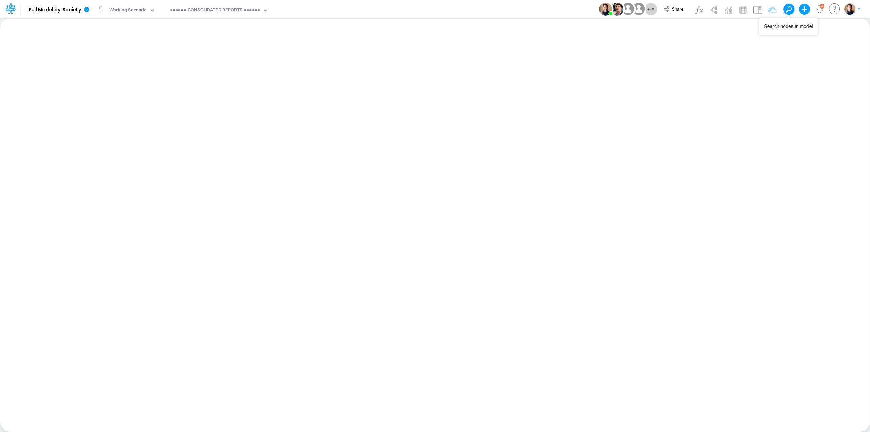
click at [791, 8] on span at bounding box center [789, 10] width 10 height 10
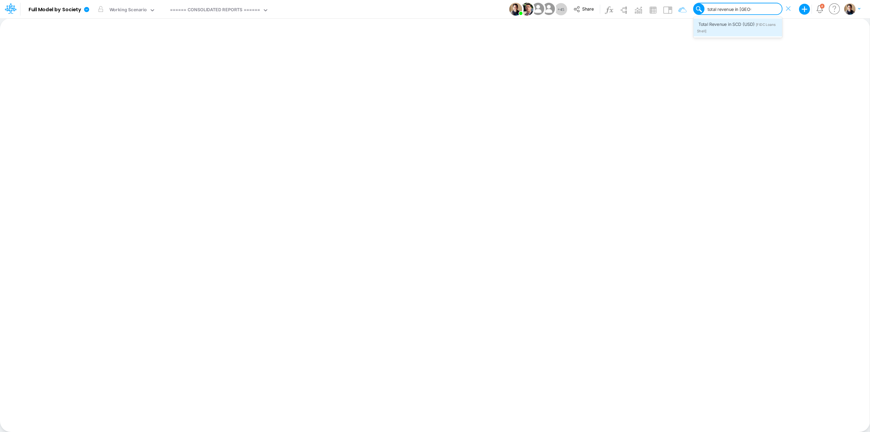
type input "total revenue in SCD"
click at [732, 26] on span "Total Revenue in SCD (USD)" at bounding box center [727, 23] width 56 height 5
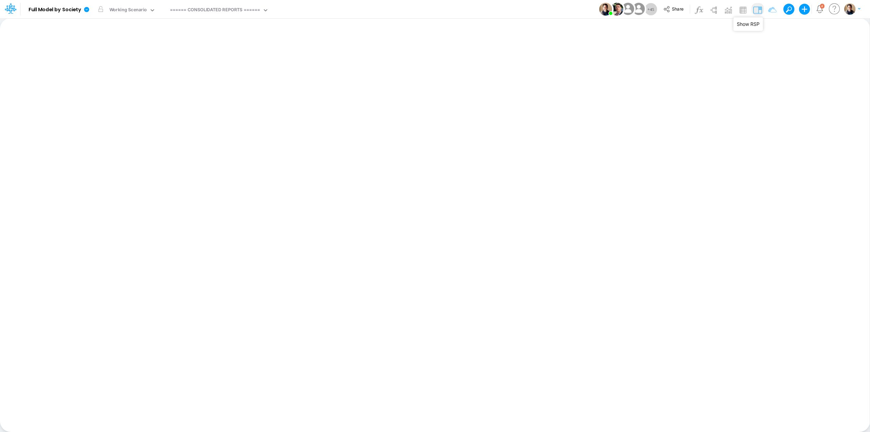
click at [760, 10] on img at bounding box center [757, 9] width 11 height 11
click at [827, 204] on span "Loans Total" at bounding box center [848, 206] width 63 height 6
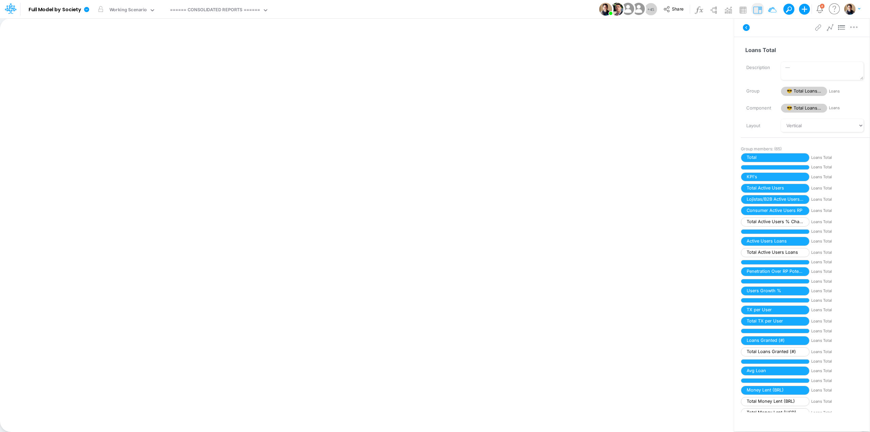
click at [785, 7] on button at bounding box center [787, 9] width 6 height 6
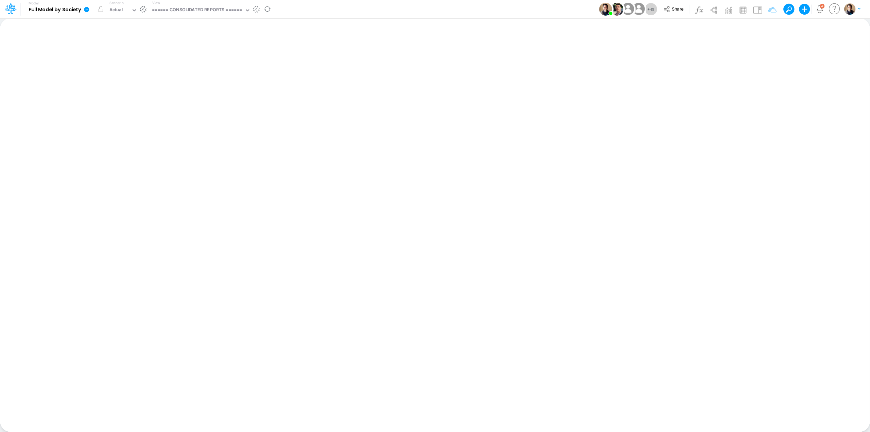
click at [82, 10] on link at bounding box center [88, 9] width 14 height 18
click at [137, 71] on button "View model info" at bounding box center [121, 70] width 73 height 11
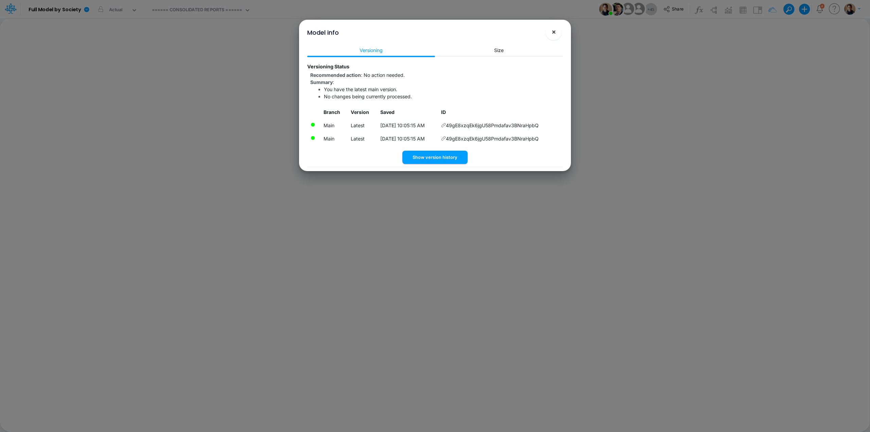
click at [554, 32] on span "×" at bounding box center [554, 32] width 4 height 8
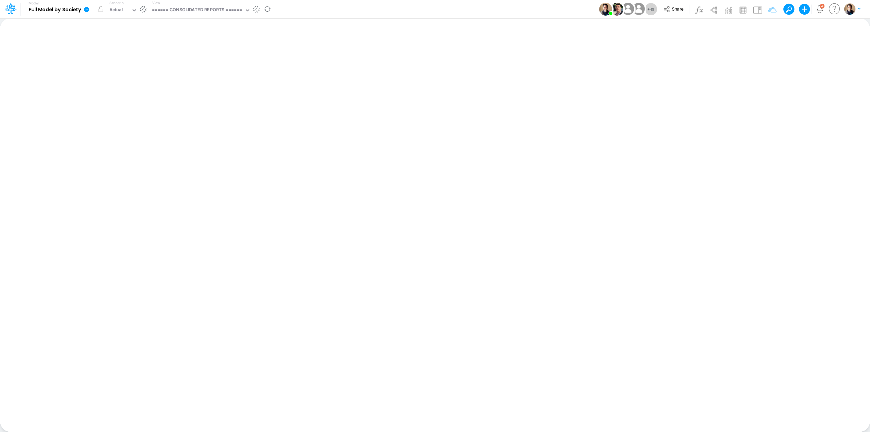
drag, startPoint x: 363, startPoint y: 7, endPoint x: 86, endPoint y: 10, distance: 277.8
click at [86, 10] on icon at bounding box center [86, 9] width 5 height 5
click at [132, 80] on button "Sync Scenarios" at bounding box center [121, 81] width 73 height 11
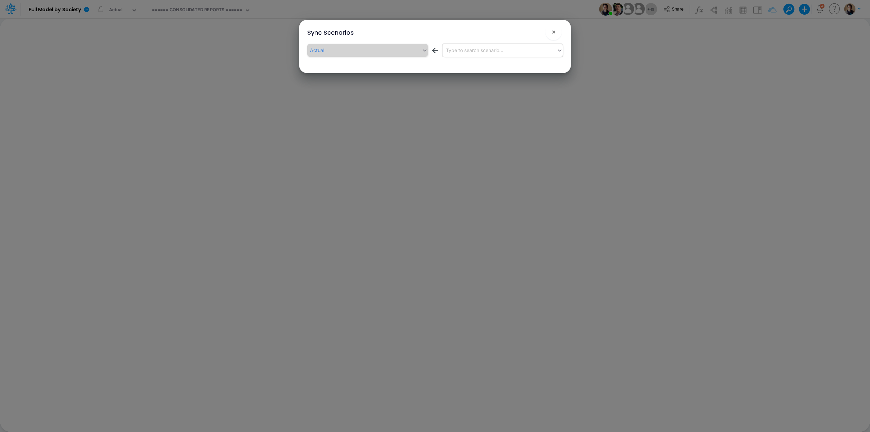
click at [500, 47] on div "Type to search scenario..." at bounding box center [474, 50] width 57 height 7
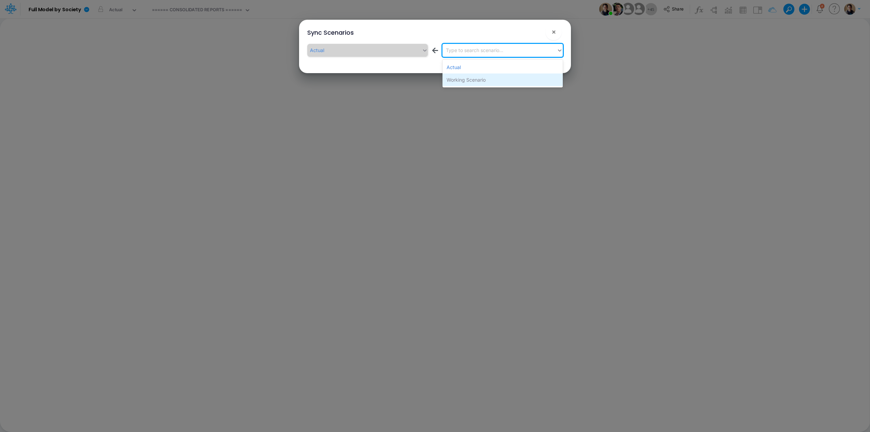
click at [492, 78] on div "Working Scenario" at bounding box center [503, 79] width 120 height 13
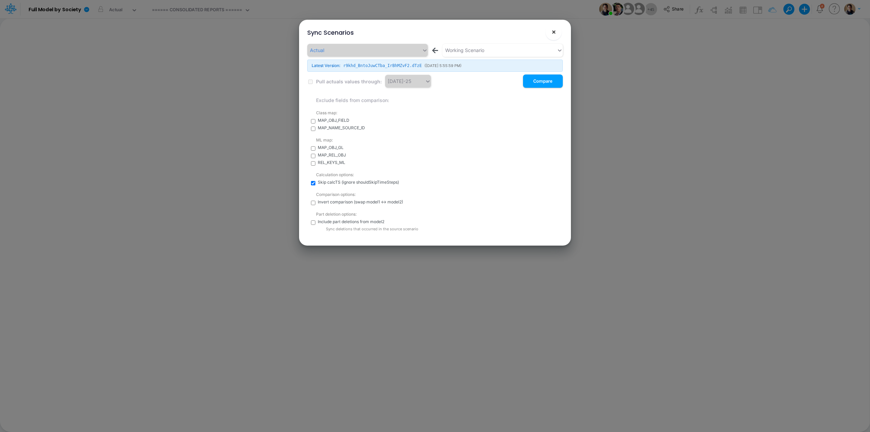
click at [555, 32] on span "×" at bounding box center [554, 32] width 4 height 8
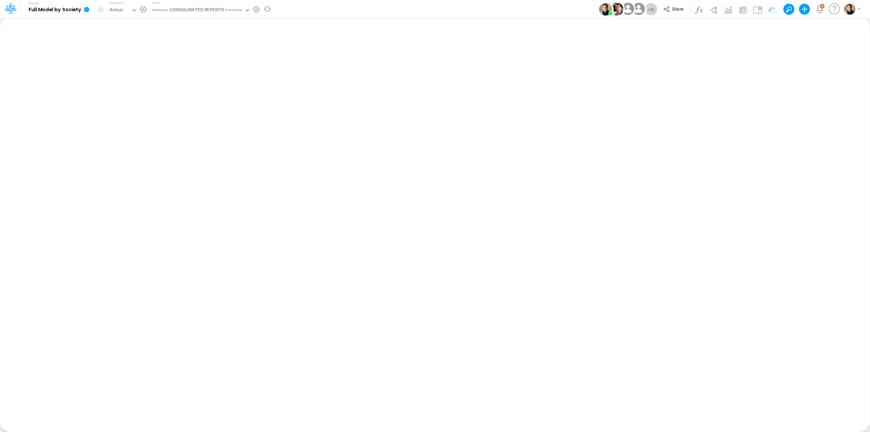
drag, startPoint x: 86, startPoint y: 8, endPoint x: 96, endPoint y: 18, distance: 14.2
click at [86, 8] on icon at bounding box center [86, 9] width 5 height 5
click at [332, 5] on div "Model Full Model by Society Edit model settings Duplicate Import QuickBooks Qui…" at bounding box center [435, 9] width 783 height 18
click at [87, 11] on icon at bounding box center [86, 9] width 5 height 5
click at [135, 80] on button "Sync Scenarios" at bounding box center [121, 81] width 73 height 11
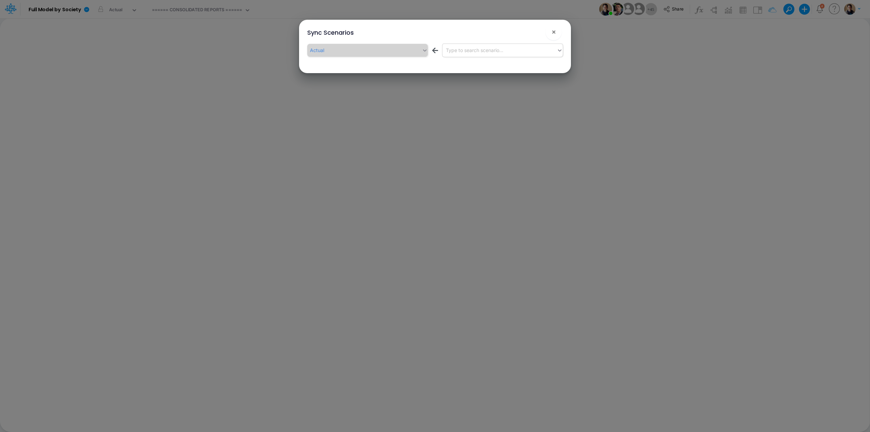
click at [490, 47] on div "Type to search scenario..." at bounding box center [474, 50] width 57 height 7
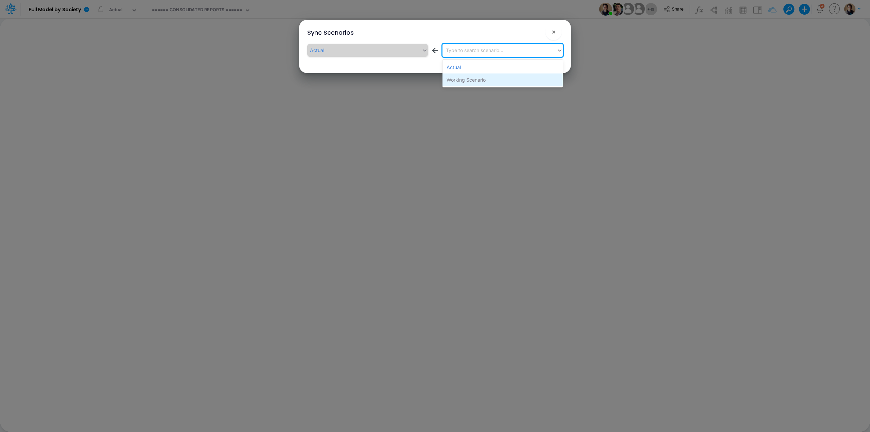
click at [491, 78] on div "Working Scenario" at bounding box center [503, 79] width 120 height 13
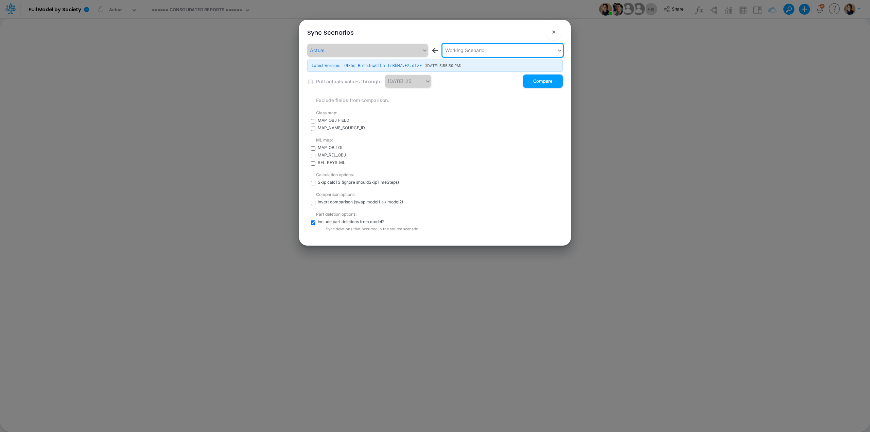
click at [313, 185] on input "checkbox" at bounding box center [313, 183] width 4 height 4
checkbox input "true"
click at [549, 82] on button "Compare" at bounding box center [543, 80] width 40 height 13
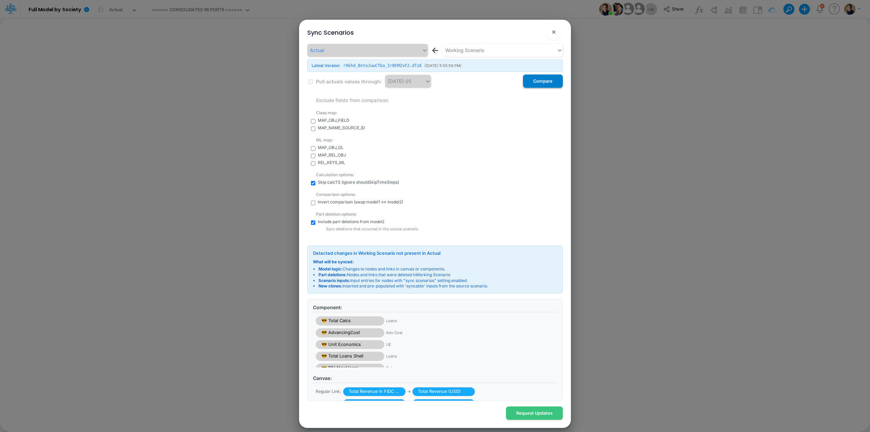
click at [550, 79] on button "Compare" at bounding box center [543, 80] width 40 height 13
click at [558, 29] on button "×" at bounding box center [554, 32] width 16 height 16
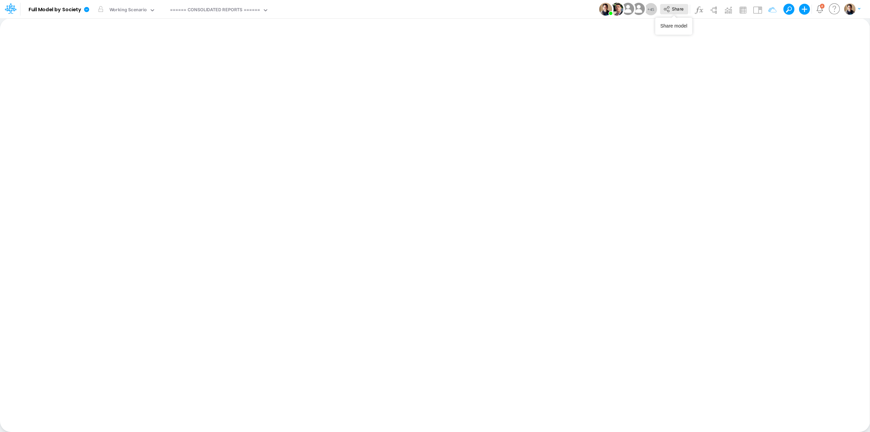
click at [672, 11] on span "Share" at bounding box center [678, 8] width 12 height 5
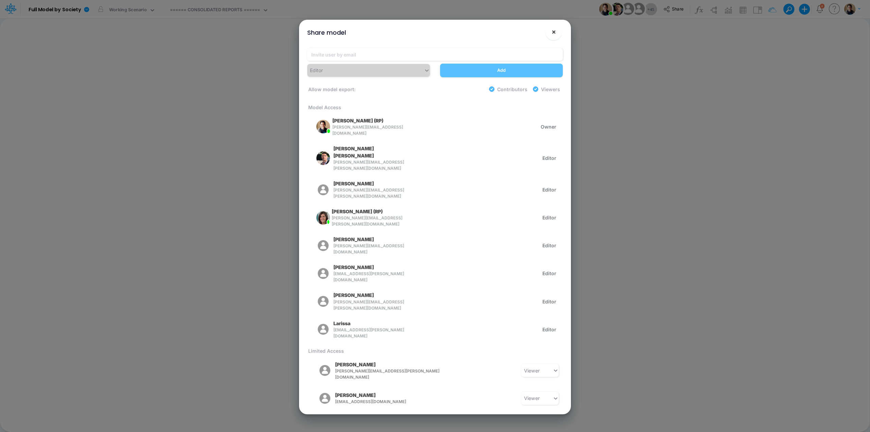
click at [557, 33] on button "×" at bounding box center [554, 32] width 16 height 16
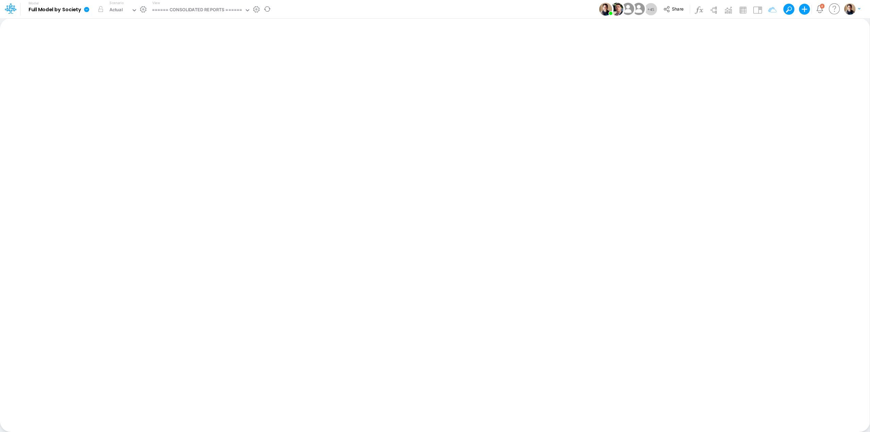
click at [90, 10] on link at bounding box center [88, 9] width 14 height 18
click at [129, 81] on button "Sync Scenarios" at bounding box center [121, 81] width 73 height 11
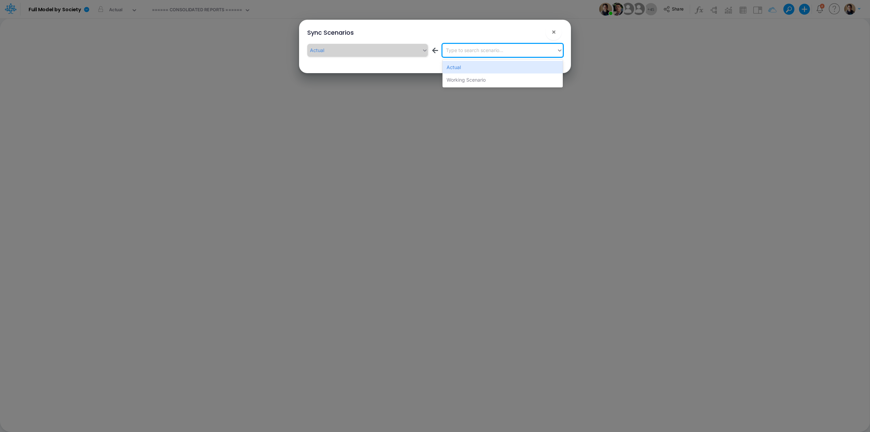
click at [479, 45] on div "Type to search scenario..." at bounding box center [500, 50] width 115 height 11
click at [495, 80] on div "Working Scenario" at bounding box center [503, 79] width 120 height 13
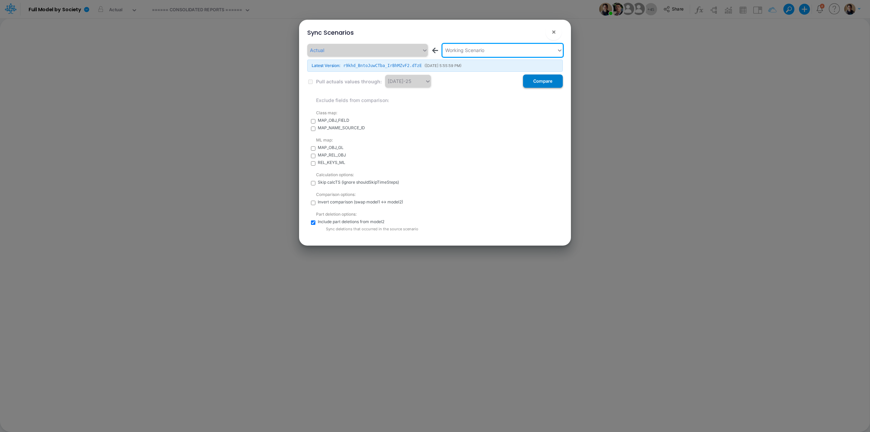
click at [551, 80] on button "Compare" at bounding box center [543, 80] width 40 height 13
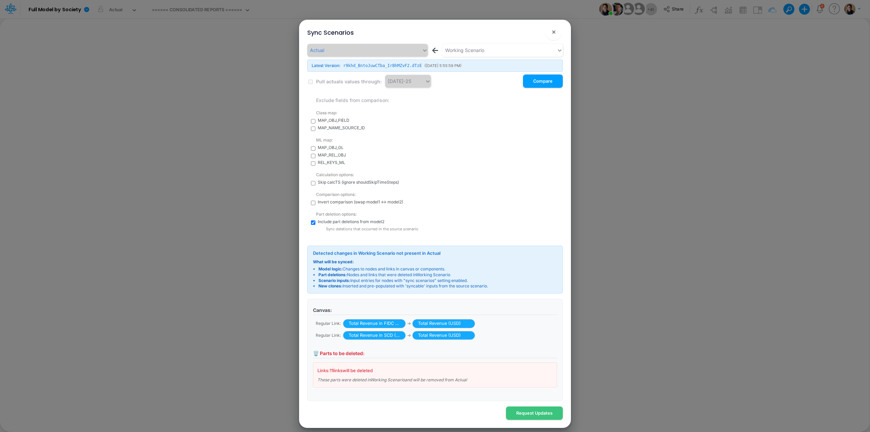
scroll to position [69, 0]
click at [555, 29] on span "×" at bounding box center [554, 32] width 4 height 8
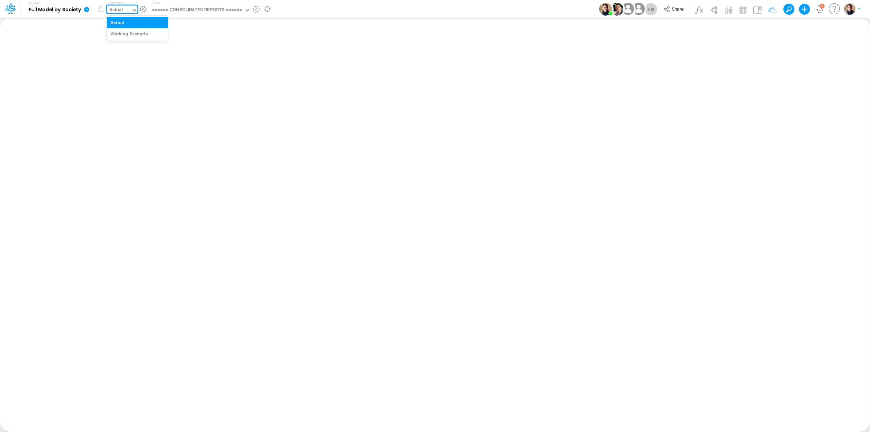
click at [127, 11] on div "Actual" at bounding box center [119, 10] width 24 height 10
click at [87, 8] on icon at bounding box center [86, 9] width 5 height 5
click at [672, 11] on span "Share" at bounding box center [678, 8] width 12 height 5
click at [85, 8] on icon at bounding box center [86, 9] width 5 height 5
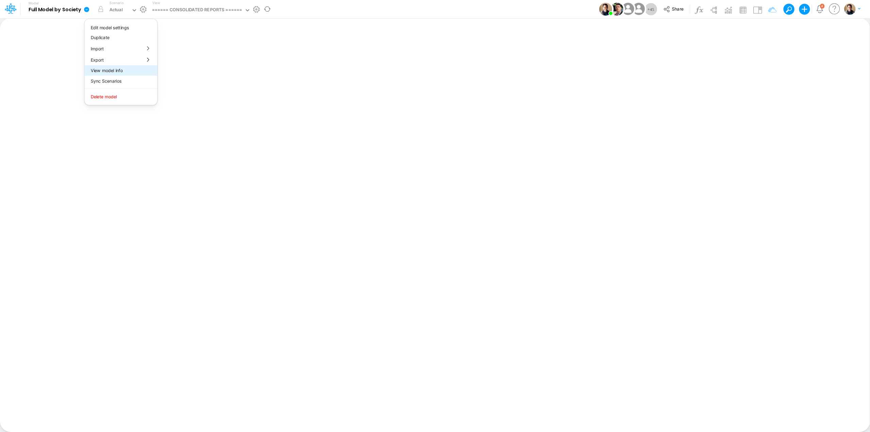
click at [119, 69] on button "View model info" at bounding box center [121, 70] width 73 height 11
click at [85, 11] on icon at bounding box center [86, 9] width 5 height 5
click at [130, 81] on button "Sync Scenarios" at bounding box center [121, 81] width 73 height 11
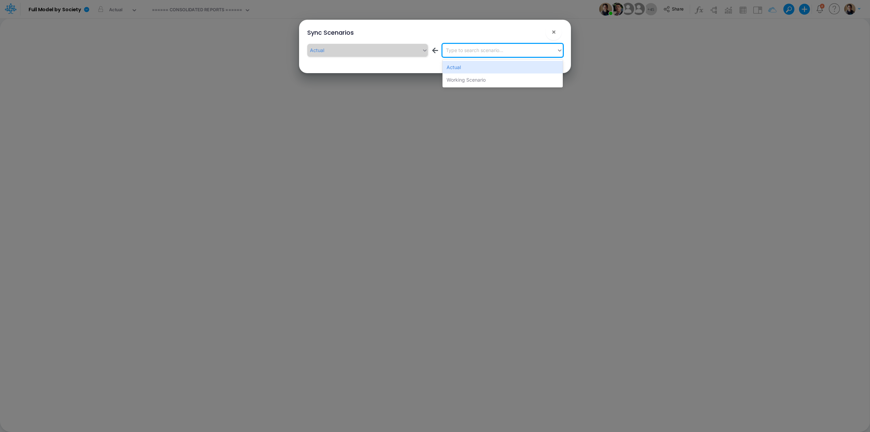
click at [475, 52] on div "Type to search scenario..." at bounding box center [500, 50] width 115 height 11
click at [477, 75] on div "Working Scenario" at bounding box center [503, 79] width 120 height 13
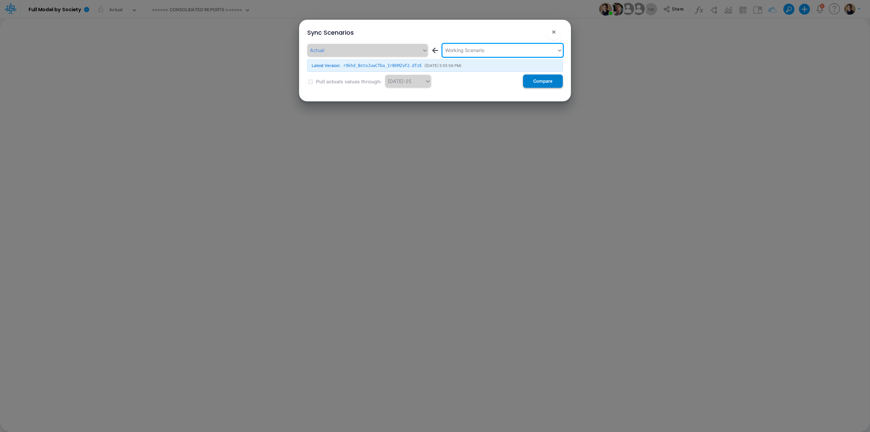
click at [547, 82] on button "Compare" at bounding box center [543, 80] width 40 height 13
click at [556, 31] on span "×" at bounding box center [554, 32] width 4 height 8
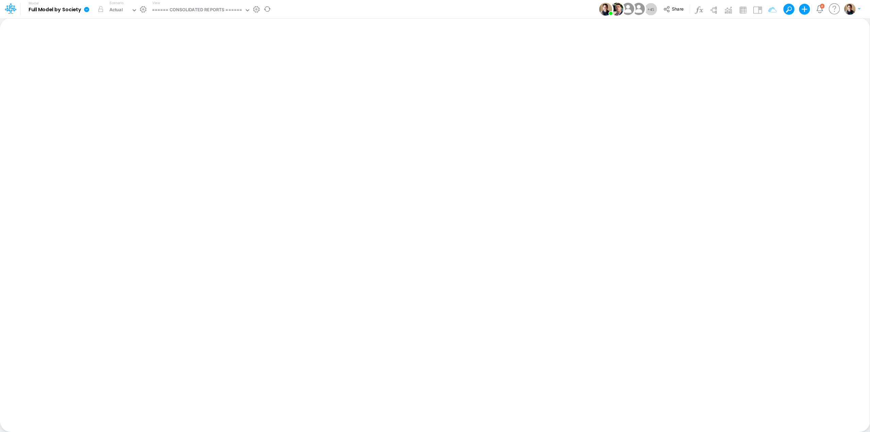
click at [88, 10] on icon at bounding box center [86, 9] width 5 height 5
click at [130, 79] on button "Sync Scenarios" at bounding box center [121, 81] width 73 height 11
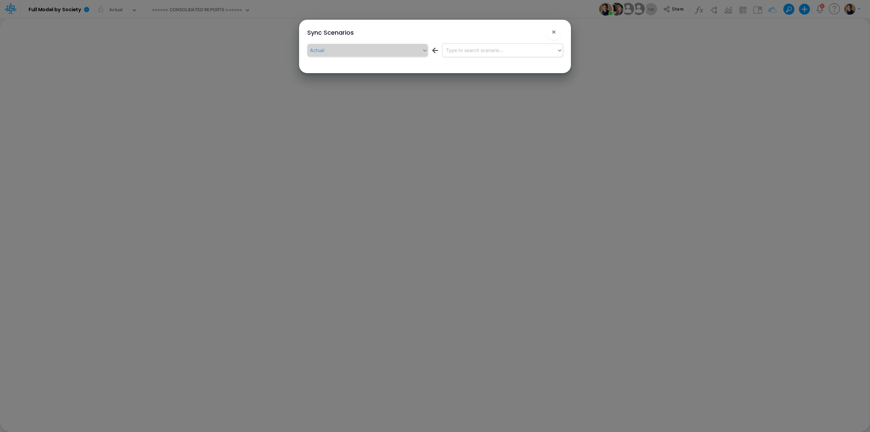
click at [512, 47] on div "Type to search scenario..." at bounding box center [500, 50] width 115 height 11
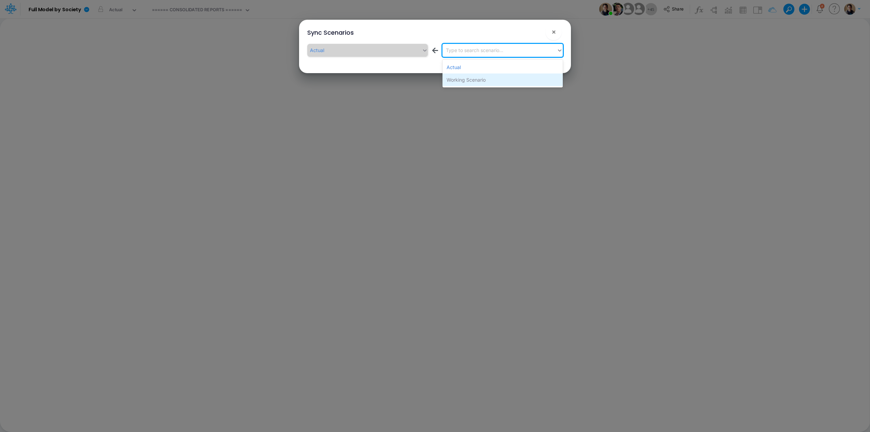
click at [499, 77] on div "Working Scenario" at bounding box center [503, 79] width 120 height 13
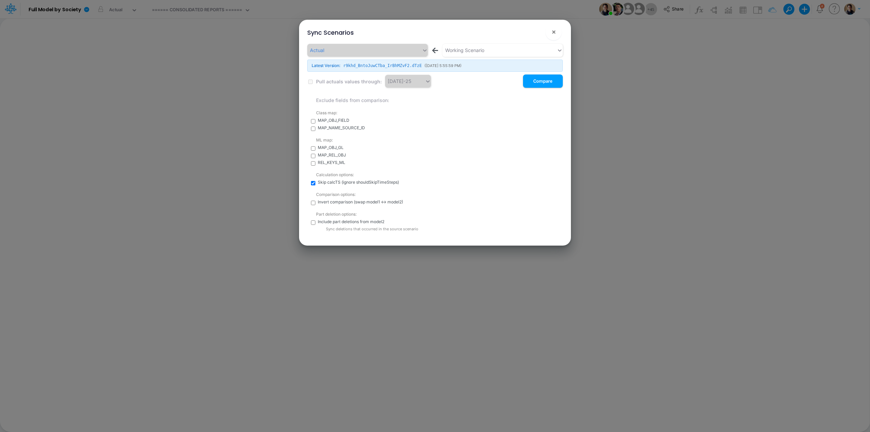
drag, startPoint x: 545, startPoint y: 85, endPoint x: 541, endPoint y: 105, distance: 21.1
click at [535, 106] on div "Actual ← Working Scenario Latest Version: r9khd_BntoJuwCTba_IrBhMZvF2.dTzE ( 8/…" at bounding box center [435, 138] width 256 height 188
click at [543, 85] on button "Compare" at bounding box center [543, 80] width 40 height 13
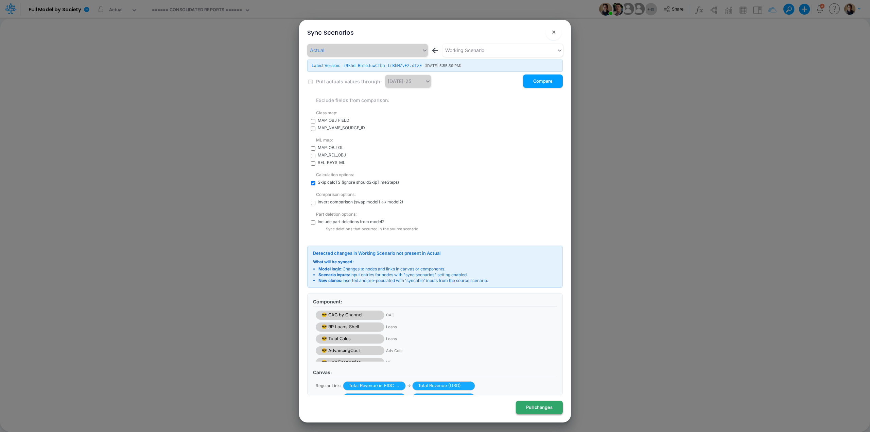
click at [552, 406] on button "Pull changes" at bounding box center [539, 407] width 47 height 13
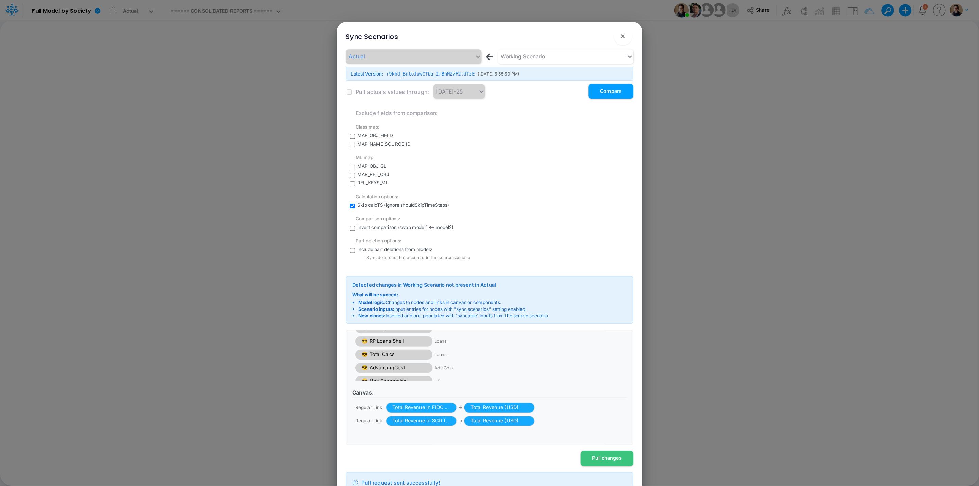
scroll to position [24, 0]
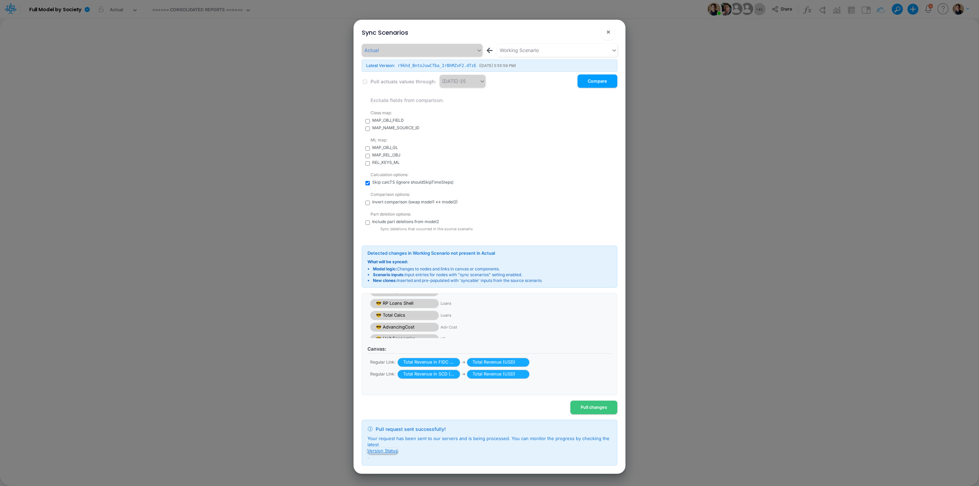
click at [387, 431] on button "Version Status" at bounding box center [383, 450] width 30 height 6
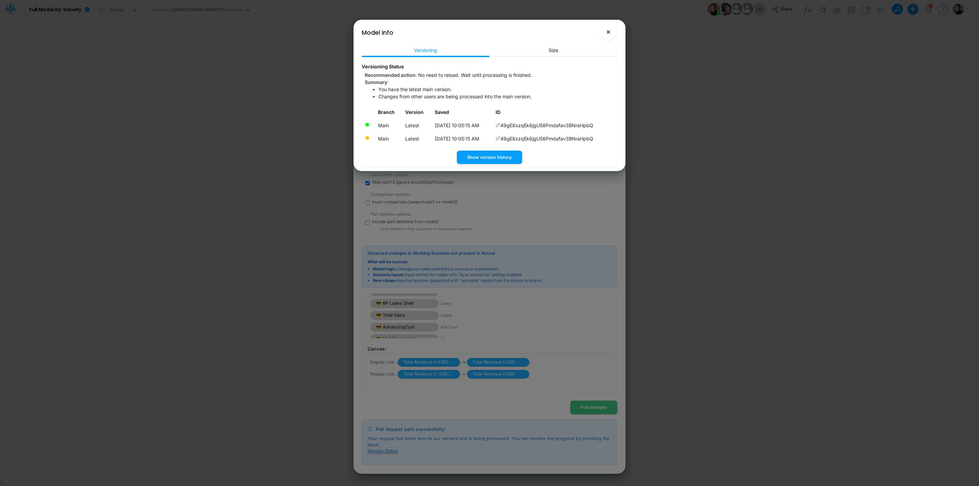
click at [611, 30] on button "×" at bounding box center [608, 32] width 16 height 16
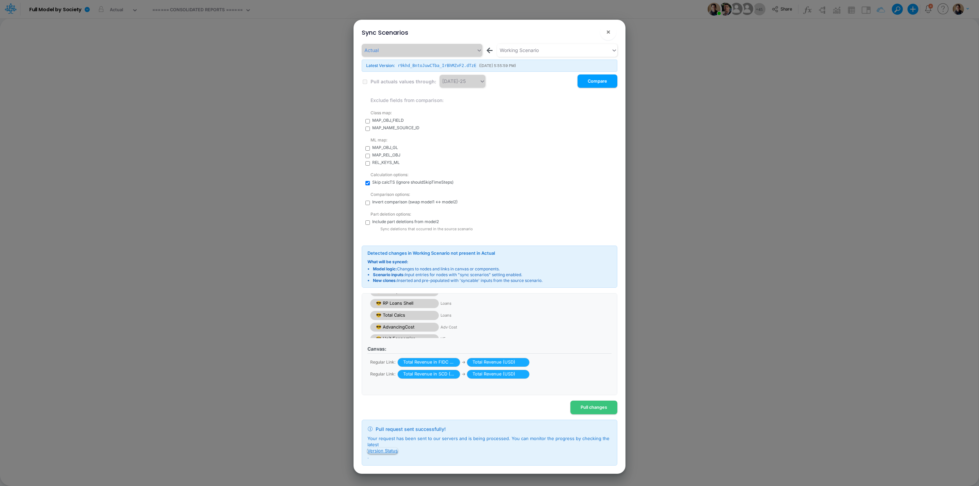
click at [376, 431] on button "Version Status" at bounding box center [383, 450] width 30 height 6
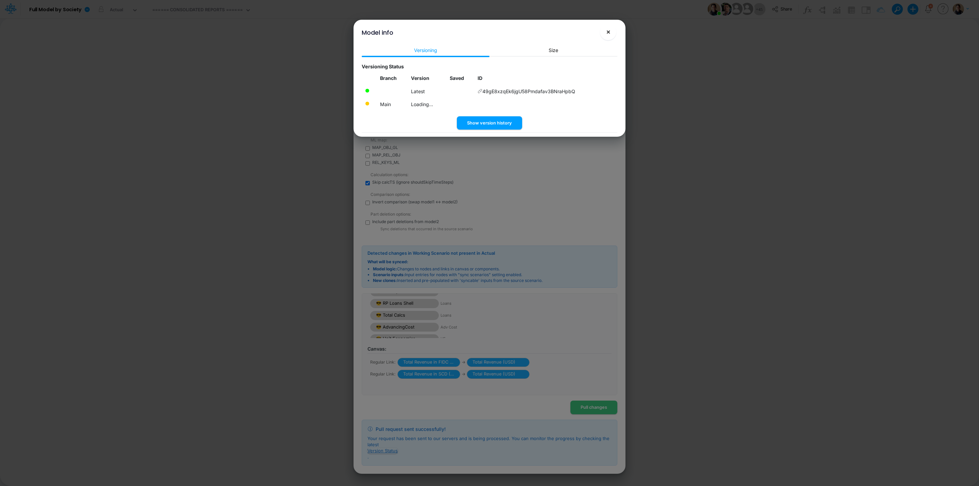
click at [613, 32] on button "×" at bounding box center [608, 32] width 16 height 16
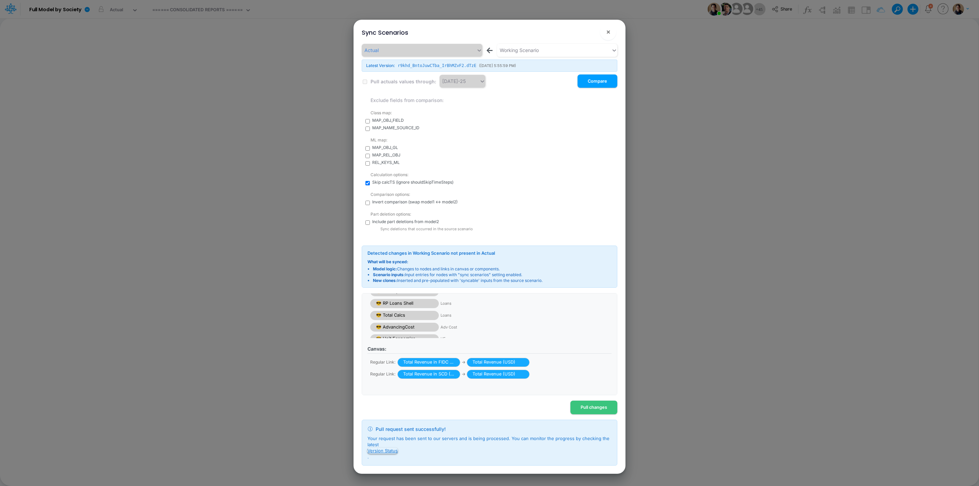
click at [384, 431] on button "Version Status" at bounding box center [383, 450] width 30 height 6
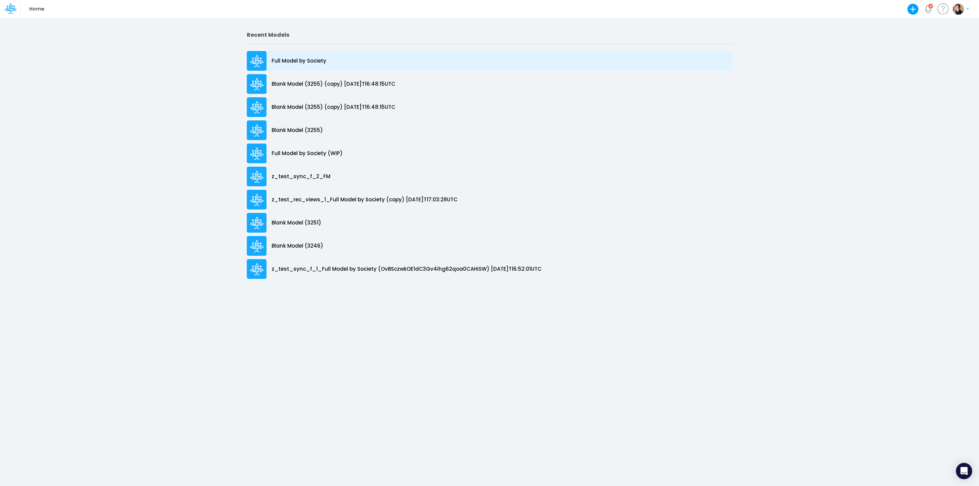
click at [313, 60] on p "Full Model by Society" at bounding box center [299, 61] width 55 height 8
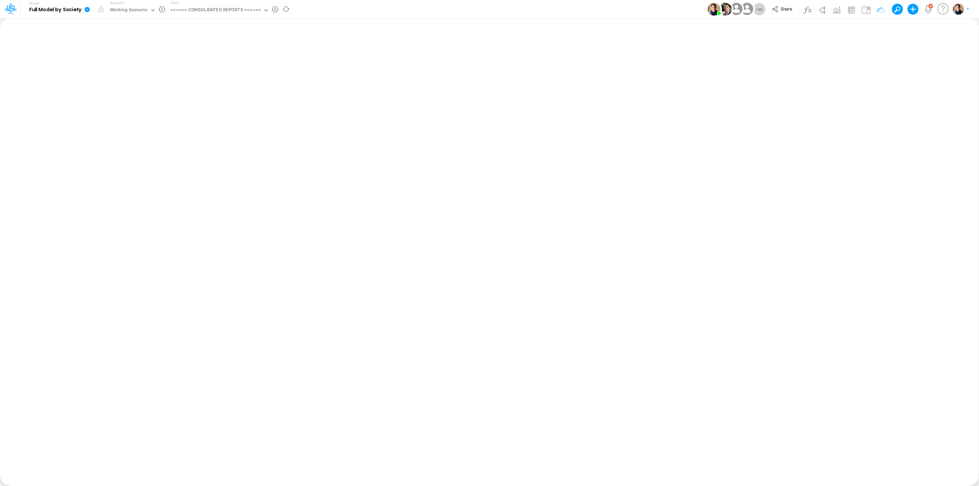
click at [88, 8] on icon at bounding box center [87, 9] width 5 height 5
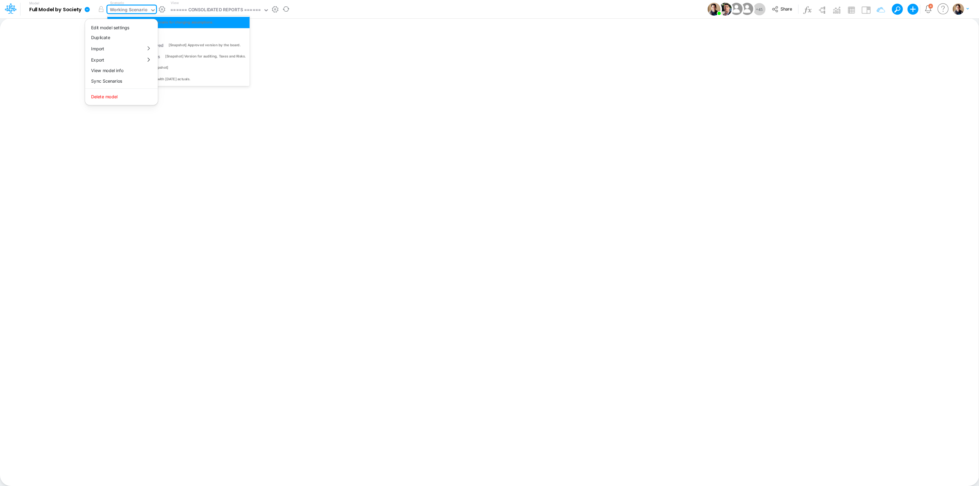
click at [132, 8] on div "Working Scenario" at bounding box center [129, 10] width 38 height 8
click at [135, 34] on div "Actual" at bounding box center [178, 34] width 135 height 6
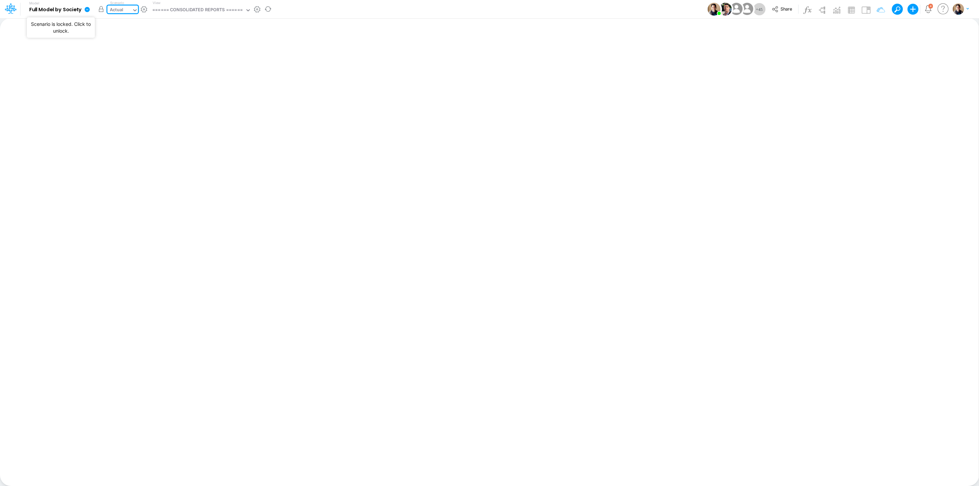
click at [101, 6] on button "button" at bounding box center [101, 9] width 12 height 12
click at [120, 4] on label "Scenario" at bounding box center [117, 2] width 14 height 5
click at [129, 12] on div "Actual" at bounding box center [119, 10] width 24 height 10
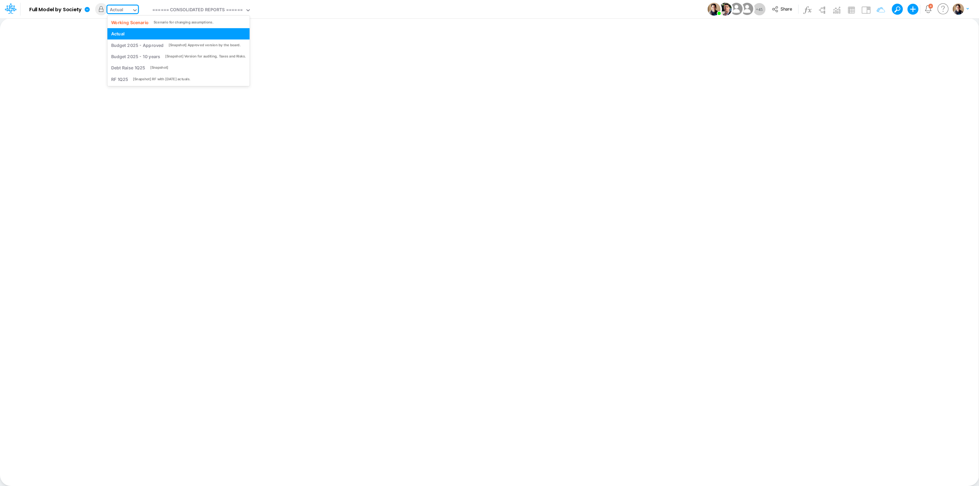
click at [129, 19] on div "Working Scenario" at bounding box center [130, 22] width 38 height 6
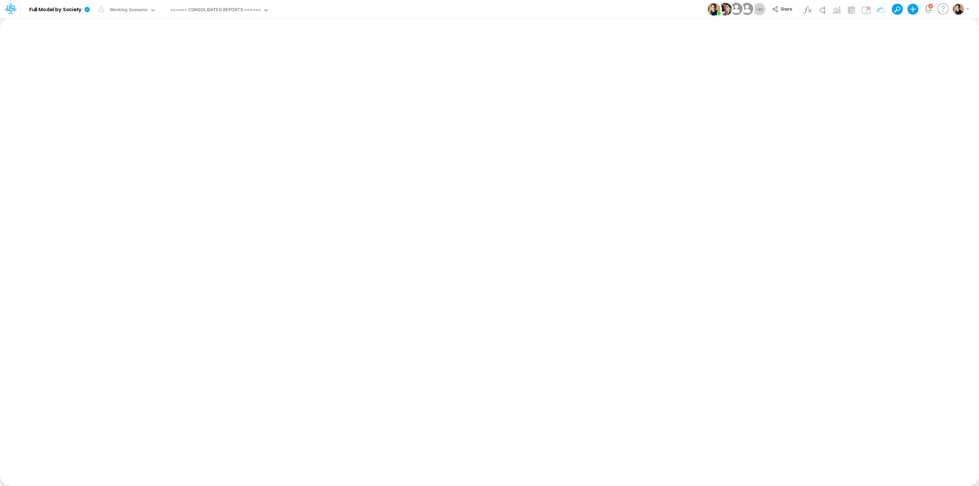
click at [86, 10] on icon at bounding box center [87, 9] width 5 height 5
click at [110, 69] on button "View model info" at bounding box center [121, 70] width 73 height 11
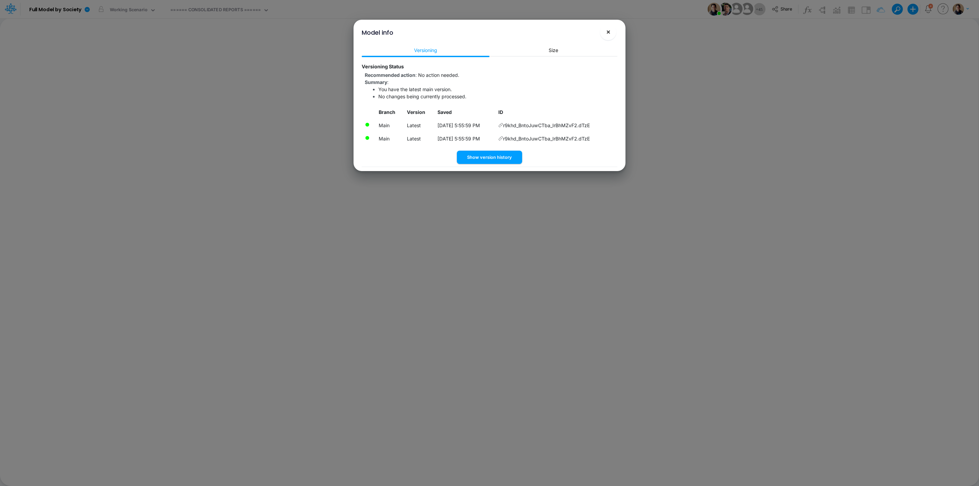
click at [612, 31] on button "×" at bounding box center [608, 32] width 16 height 16
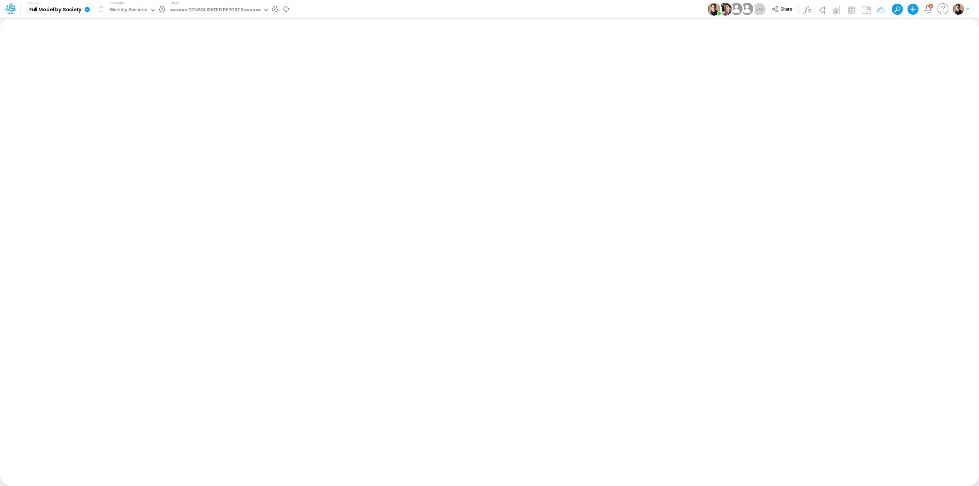
click at [88, 7] on icon at bounding box center [87, 9] width 6 height 6
click at [129, 81] on button "Sync Scenarios" at bounding box center [121, 81] width 73 height 11
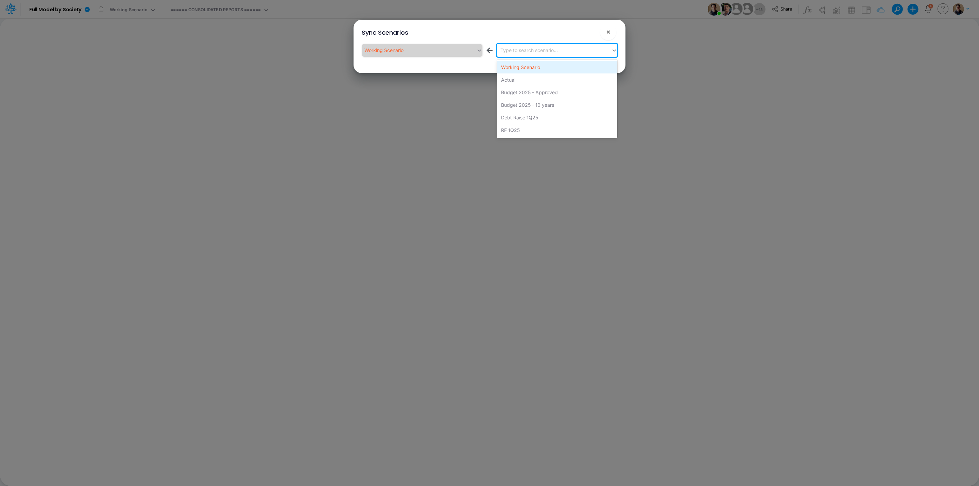
drag, startPoint x: 528, startPoint y: 48, endPoint x: 532, endPoint y: 63, distance: 14.9
click at [528, 48] on div "Type to search scenario..." at bounding box center [528, 50] width 57 height 7
click at [535, 83] on div "Actual" at bounding box center [557, 79] width 120 height 13
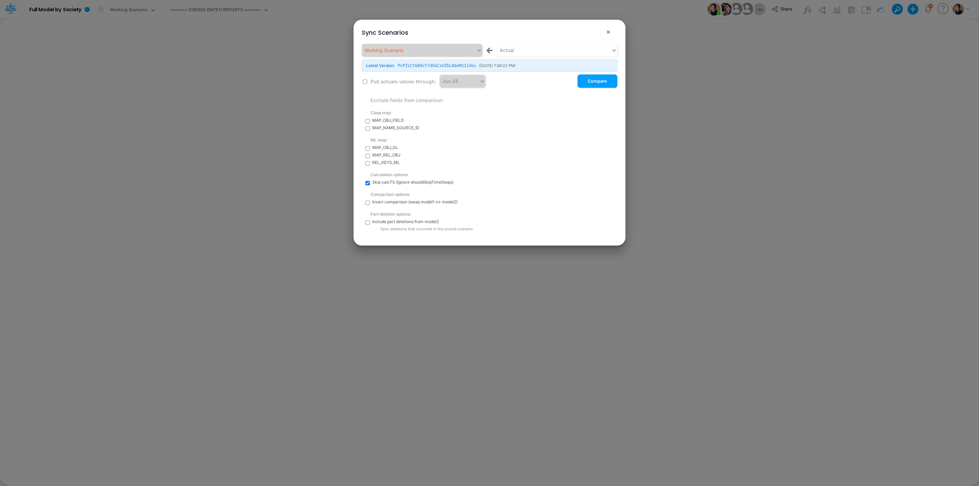
click at [364, 83] on input "checkbox" at bounding box center [365, 82] width 4 height 4
click at [594, 82] on button "Compare" at bounding box center [598, 80] width 40 height 13
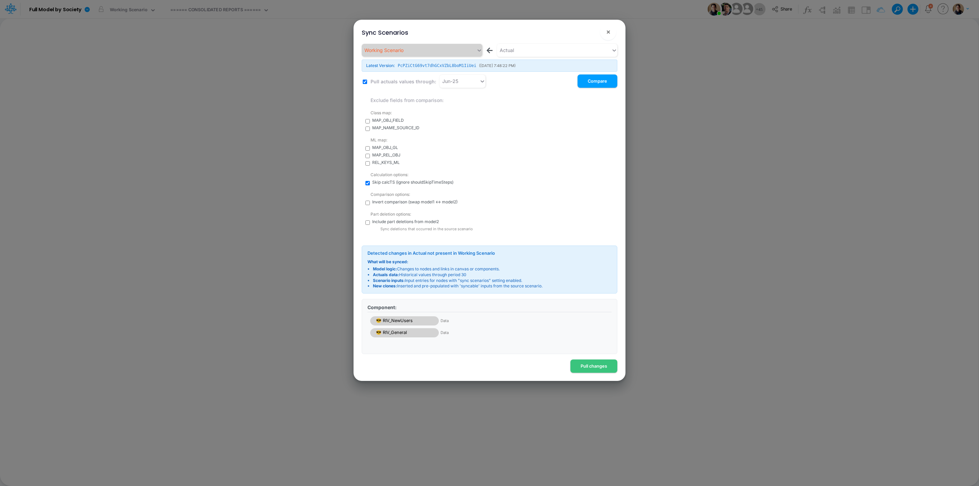
click at [363, 82] on input "checkbox" at bounding box center [365, 82] width 4 height 4
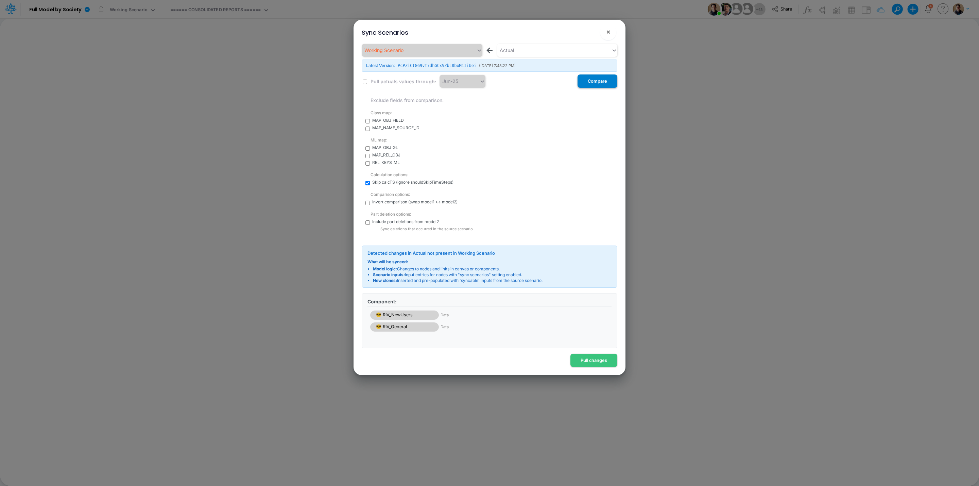
click at [602, 82] on button "Compare" at bounding box center [598, 80] width 40 height 13
click at [364, 83] on input "checkbox" at bounding box center [365, 82] width 4 height 4
checkbox input "true"
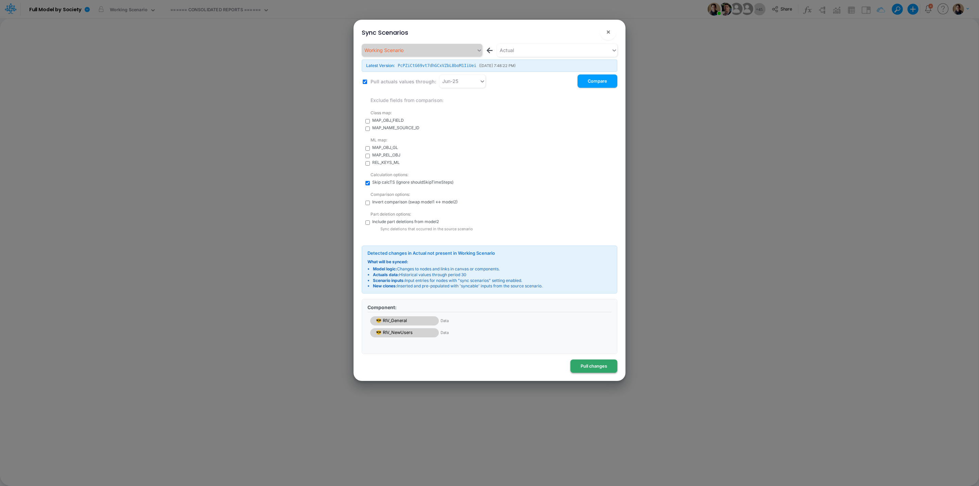
click at [600, 362] on button "Pull changes" at bounding box center [593, 365] width 47 height 13
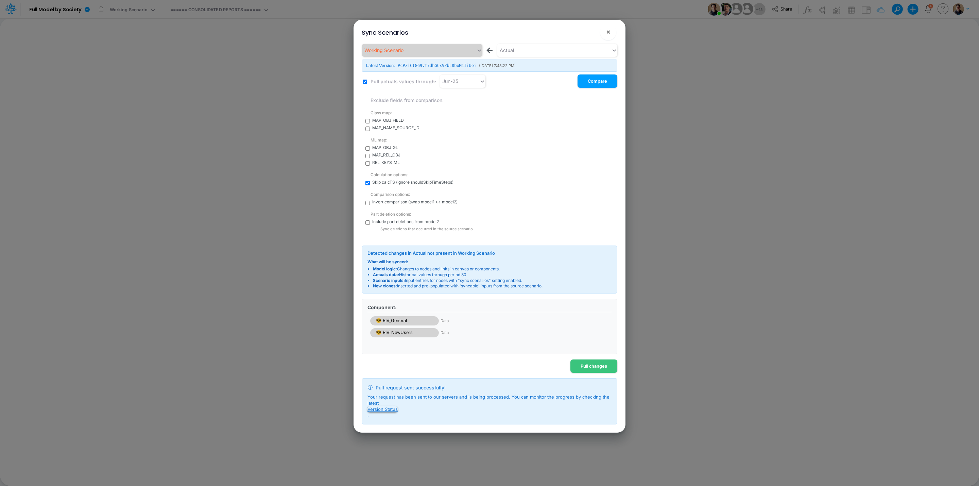
click at [389, 409] on button "Version Status" at bounding box center [383, 409] width 30 height 6
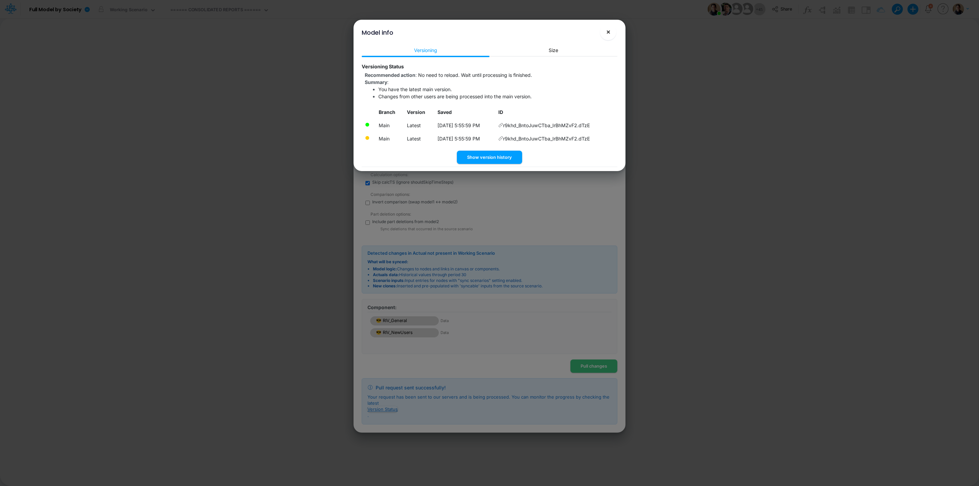
click at [610, 33] on span "×" at bounding box center [608, 32] width 4 height 8
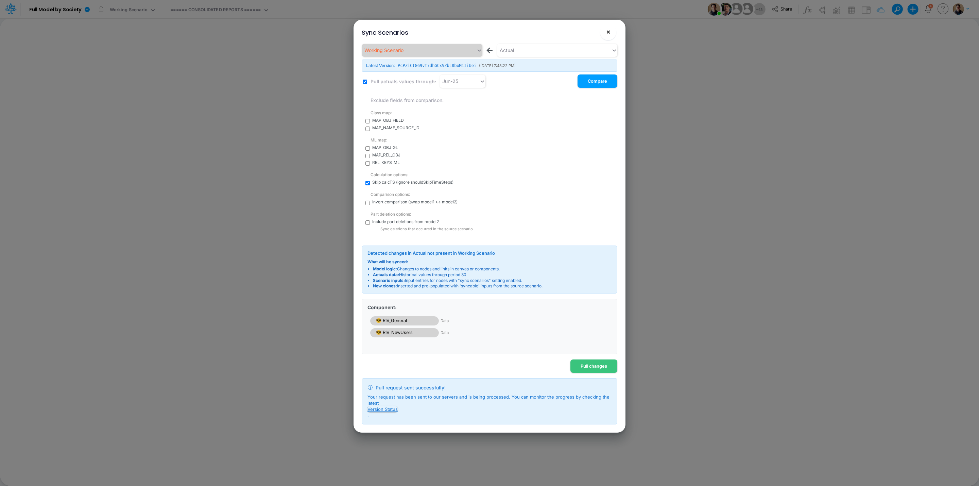
click at [611, 34] on button "×" at bounding box center [608, 32] width 16 height 16
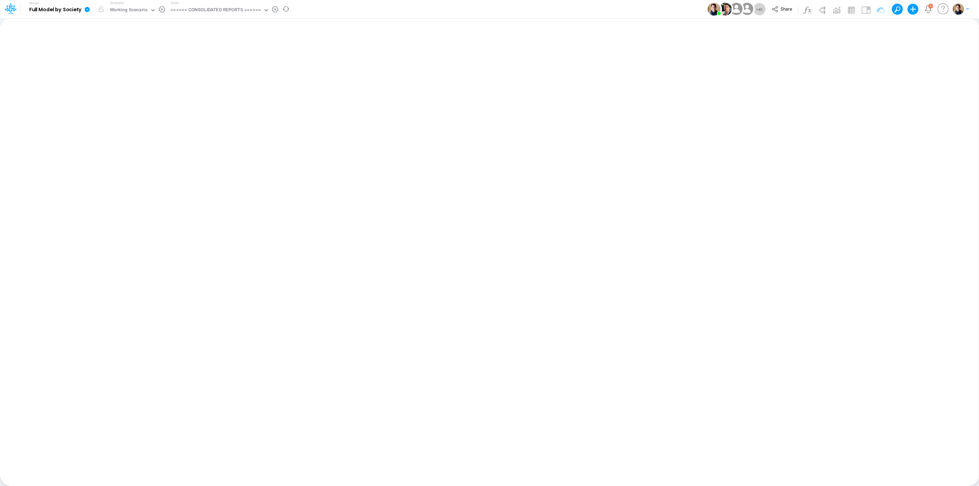
click at [92, 6] on link at bounding box center [89, 9] width 14 height 18
click at [132, 73] on button "View model info" at bounding box center [121, 70] width 73 height 11
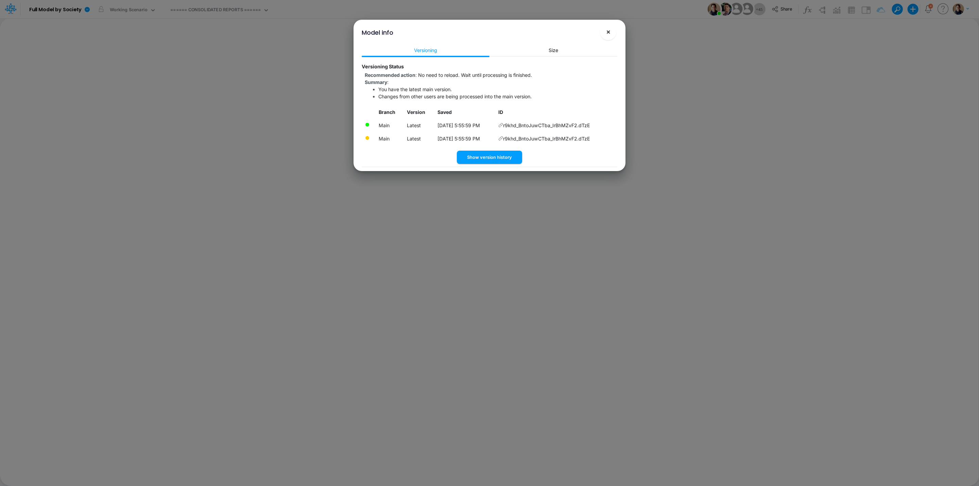
click at [608, 29] on span "×" at bounding box center [608, 32] width 4 height 8
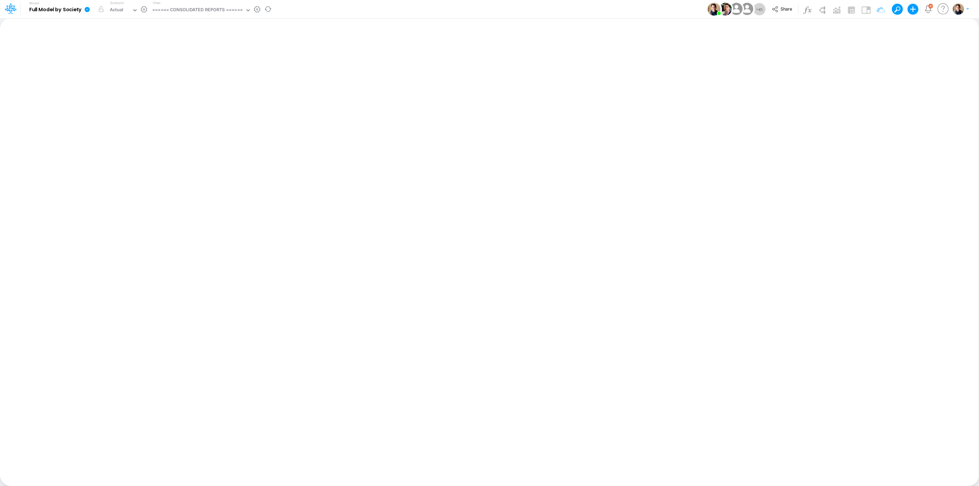
click at [85, 8] on icon at bounding box center [87, 9] width 6 height 6
click at [128, 73] on button "View model info" at bounding box center [121, 70] width 73 height 11
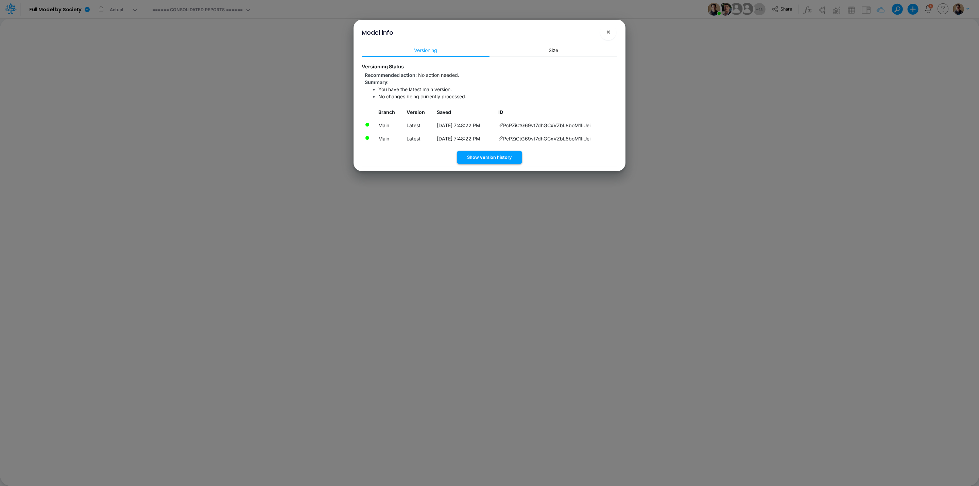
click at [503, 159] on button "Show version history" at bounding box center [489, 157] width 65 height 13
